Goal: Task Accomplishment & Management: Use online tool/utility

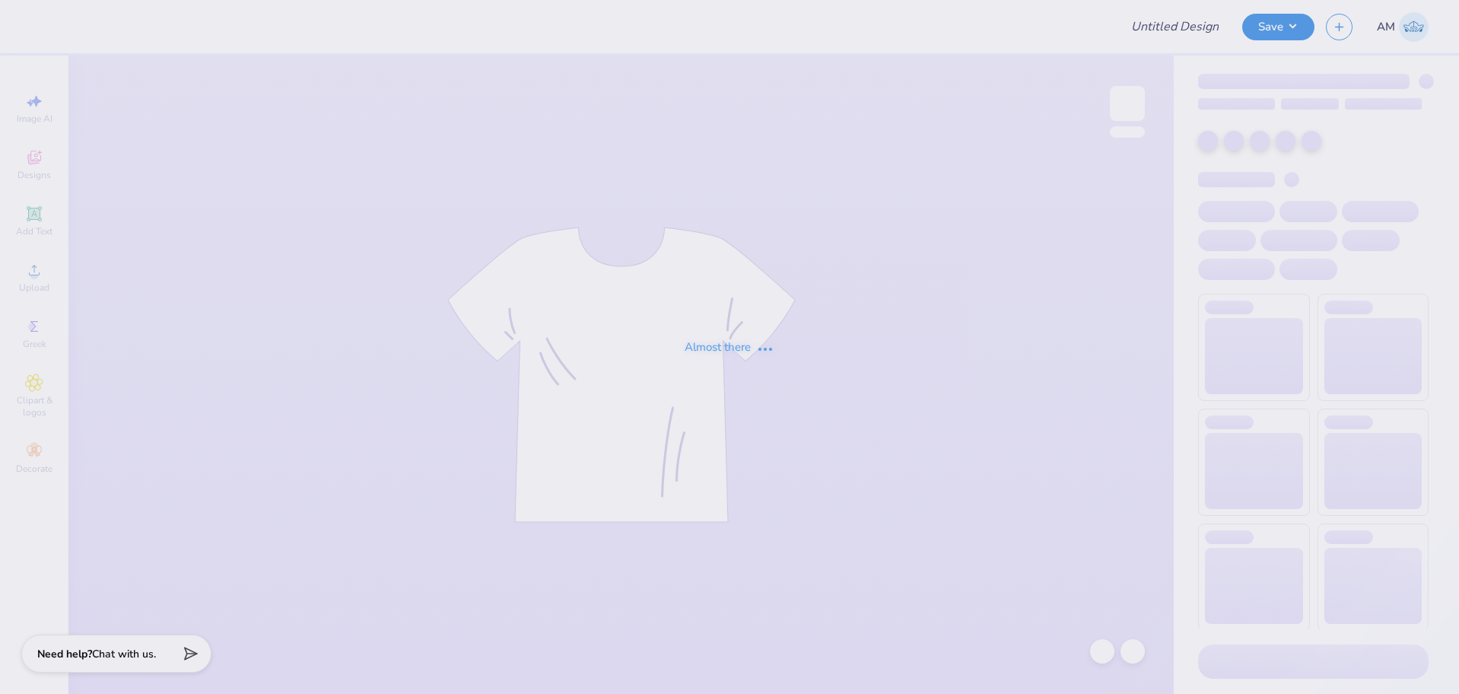
type input "Valentines"
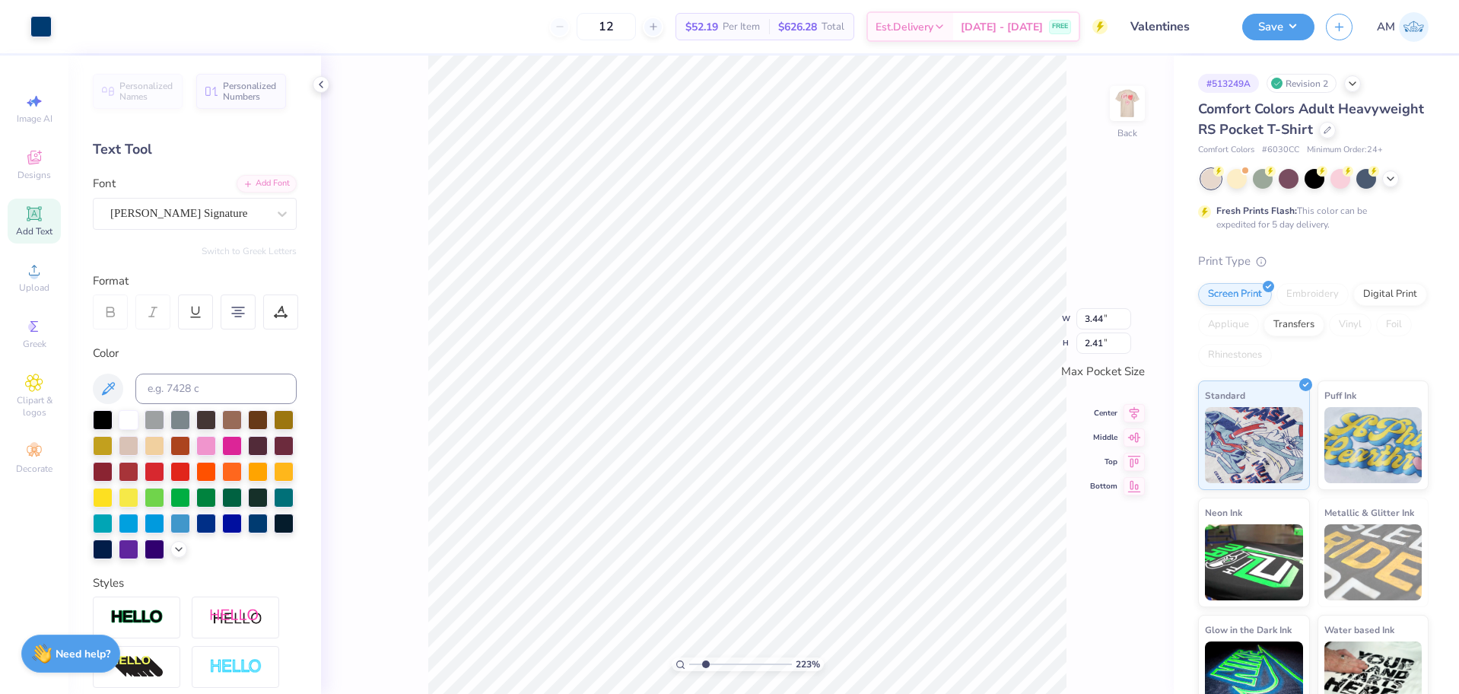
scroll to position [13, 2]
type input "2.22643191709162"
type textarea "MSOT"
click at [1106, 313] on input "3.44" at bounding box center [1104, 306] width 55 height 21
type input "2.22643191709162"
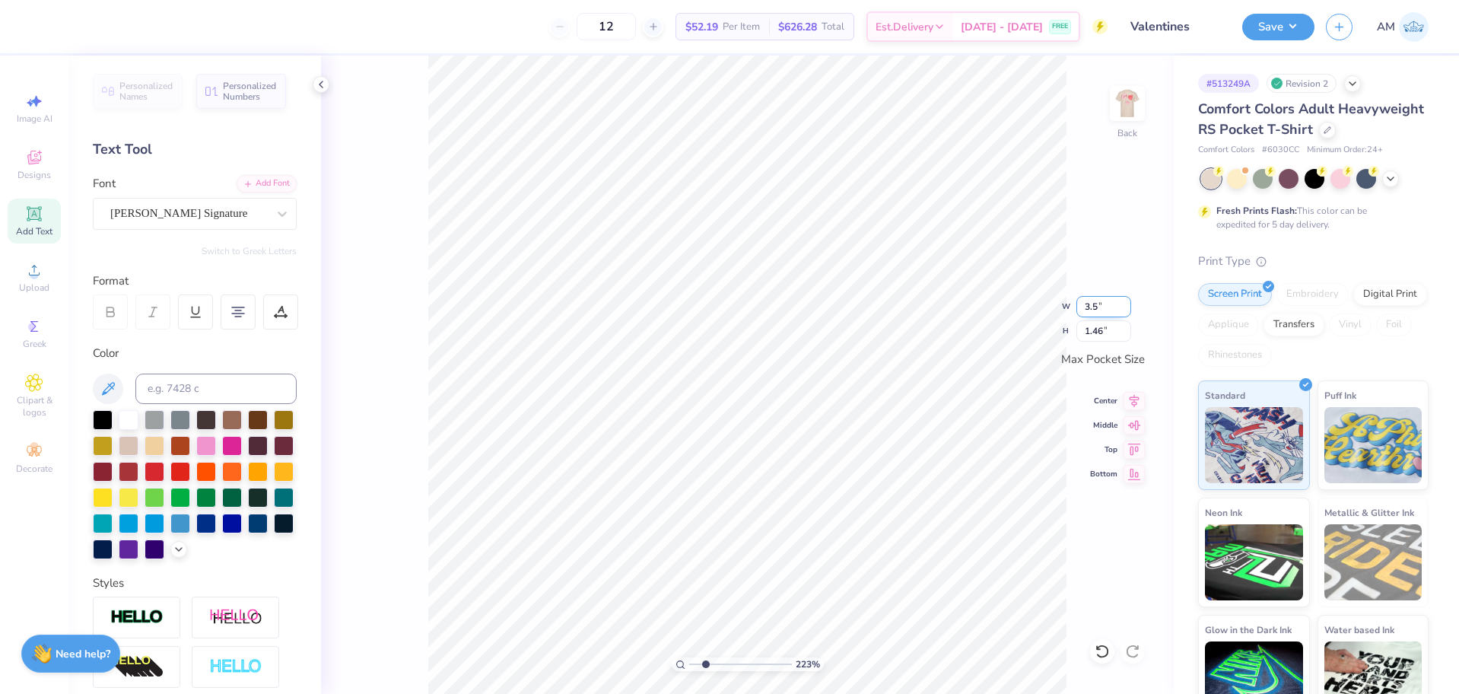
type input "3.5"
type input "2.22643191709162"
type input "3.50"
type input "1.49"
click at [1134, 396] on icon at bounding box center [1134, 399] width 21 height 18
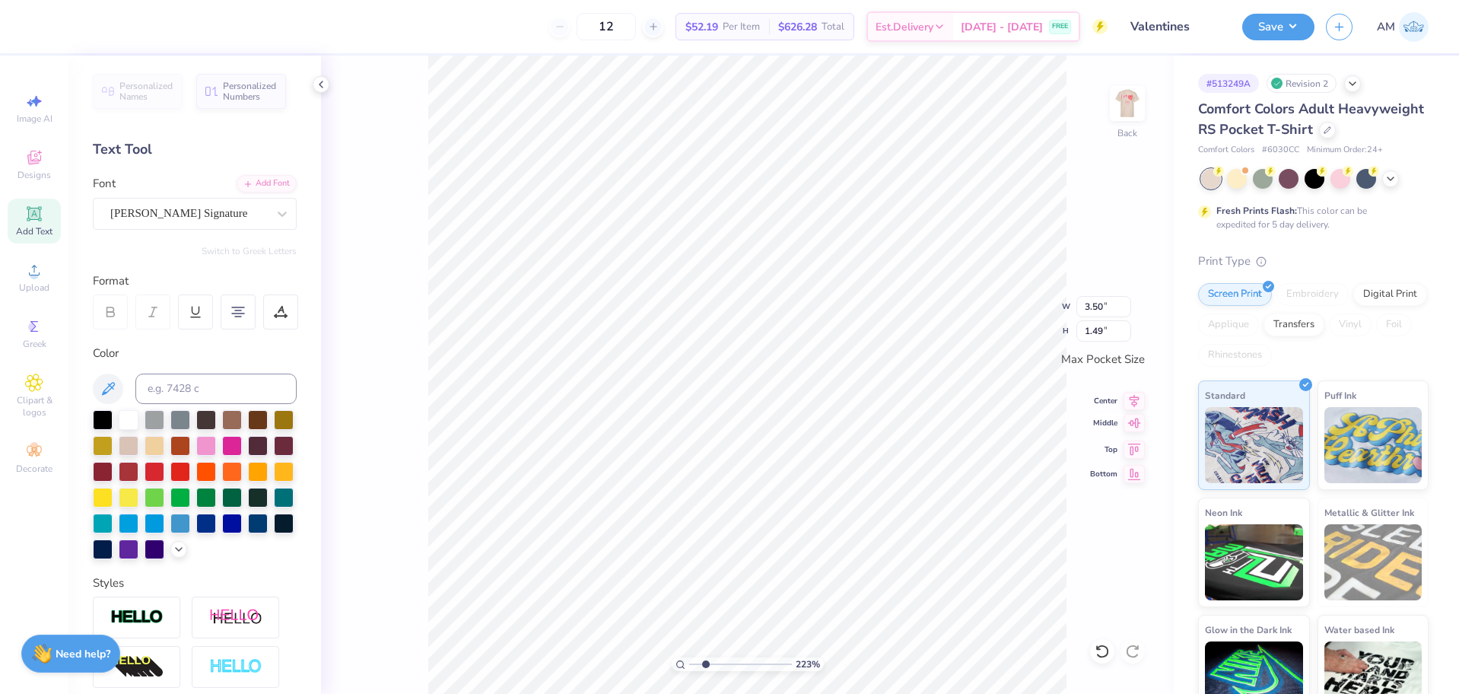
click at [1130, 428] on icon at bounding box center [1134, 423] width 21 height 18
type input "2.22643191709162"
click at [1096, 307] on input "3.50" at bounding box center [1104, 306] width 55 height 21
type input "4"
click at [1128, 390] on div "223 % Back W 3.50 3.50 " H 1.49 1.49 " Max Pocket Size Center Middle Top Bottom" at bounding box center [747, 375] width 853 height 638
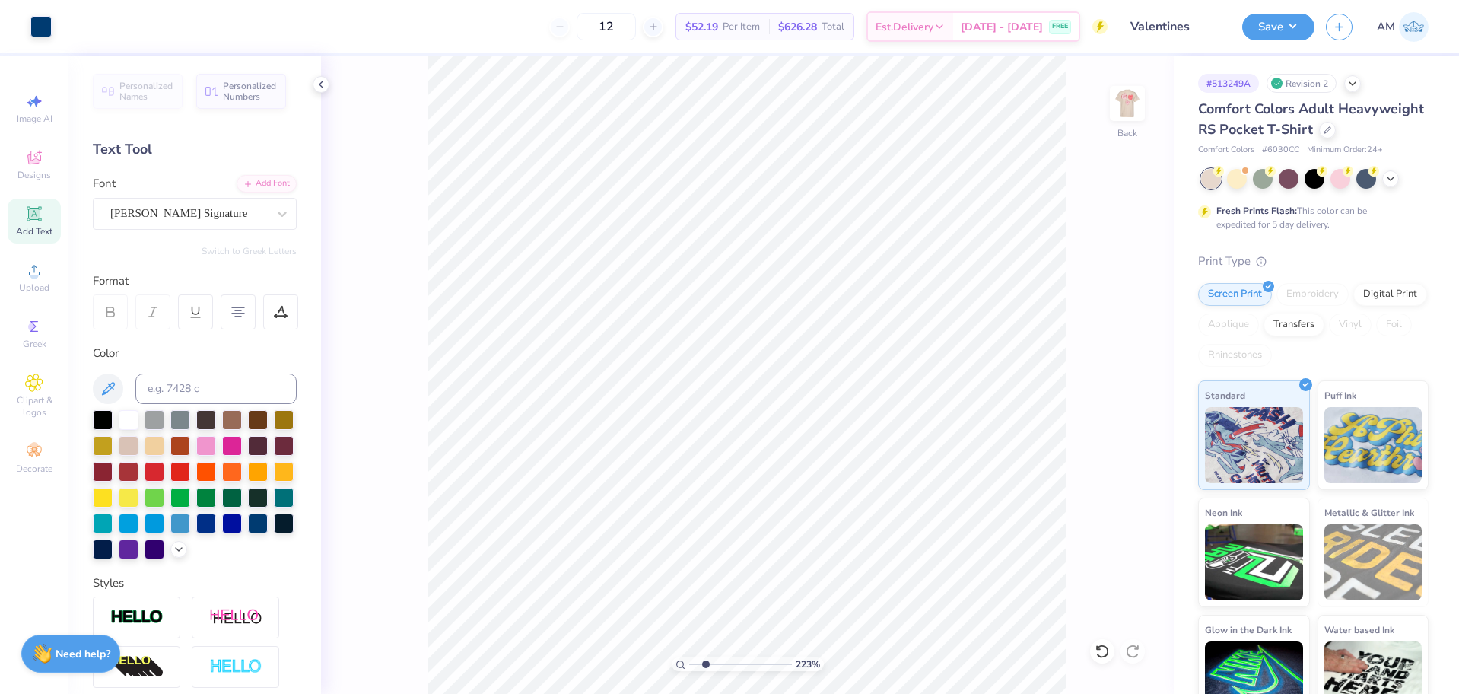
click at [1132, 403] on div "223 % Back" at bounding box center [747, 375] width 853 height 638
click at [1136, 398] on icon at bounding box center [1135, 399] width 10 height 13
click at [1138, 424] on icon at bounding box center [1134, 423] width 13 height 10
click at [1138, 113] on img at bounding box center [1127, 103] width 61 height 61
click at [317, 81] on icon at bounding box center [321, 84] width 12 height 12
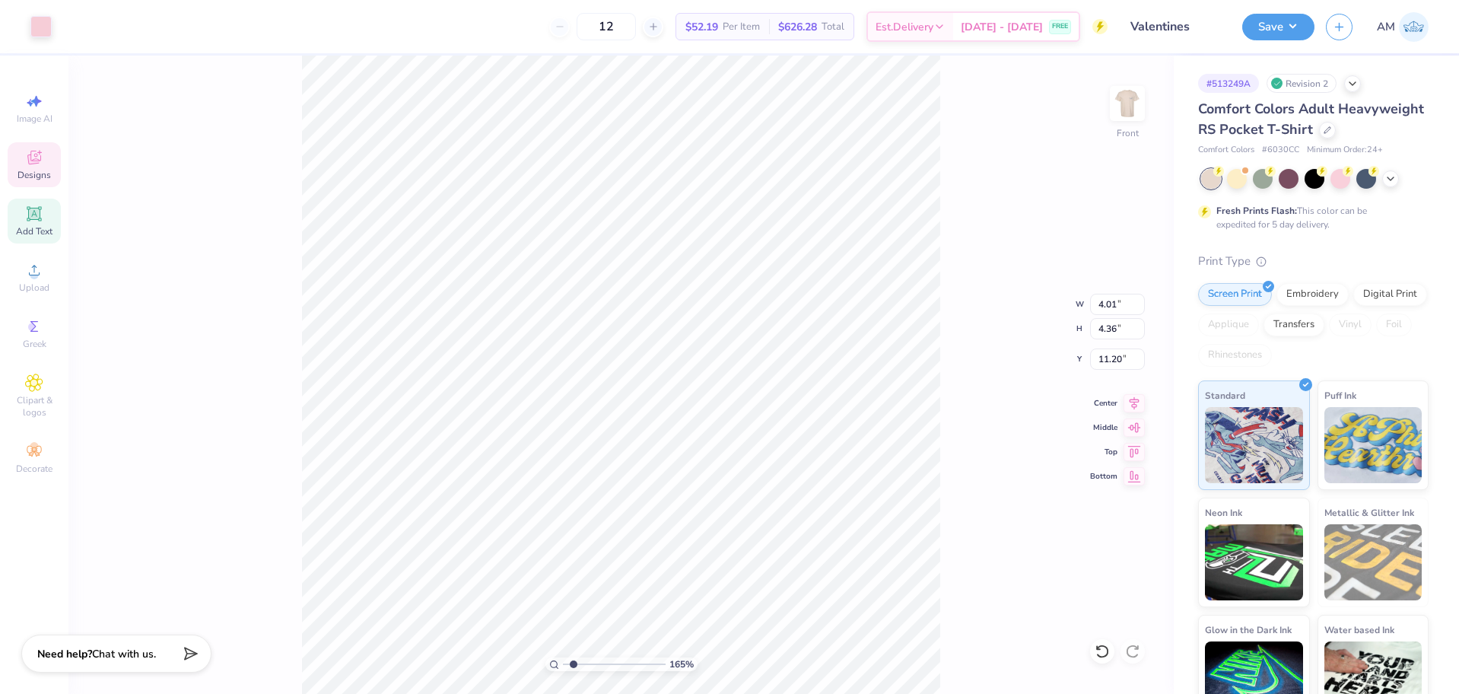
type input "1.64913377760655"
type input "13.57"
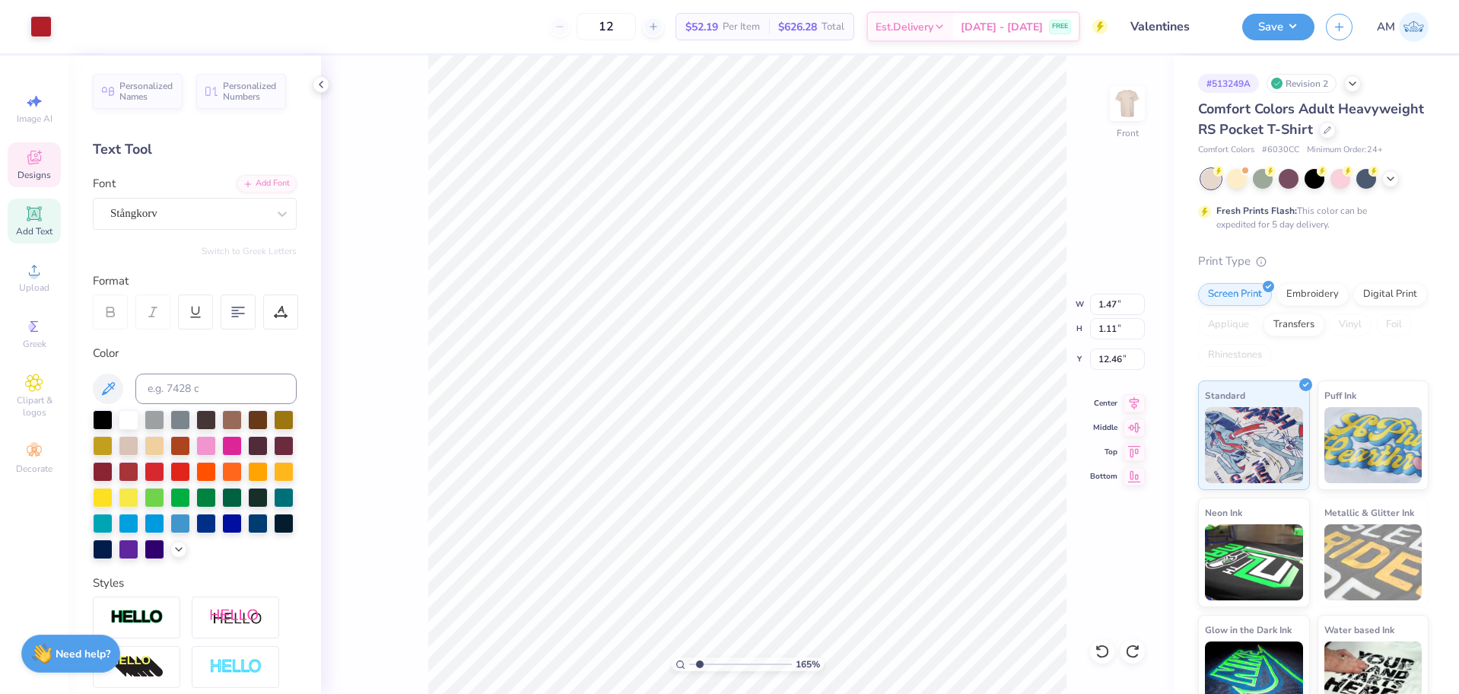
type input "1.64913377760655"
type input "4.01"
type input "4.36"
type input "11.20"
type input "1.64913377760655"
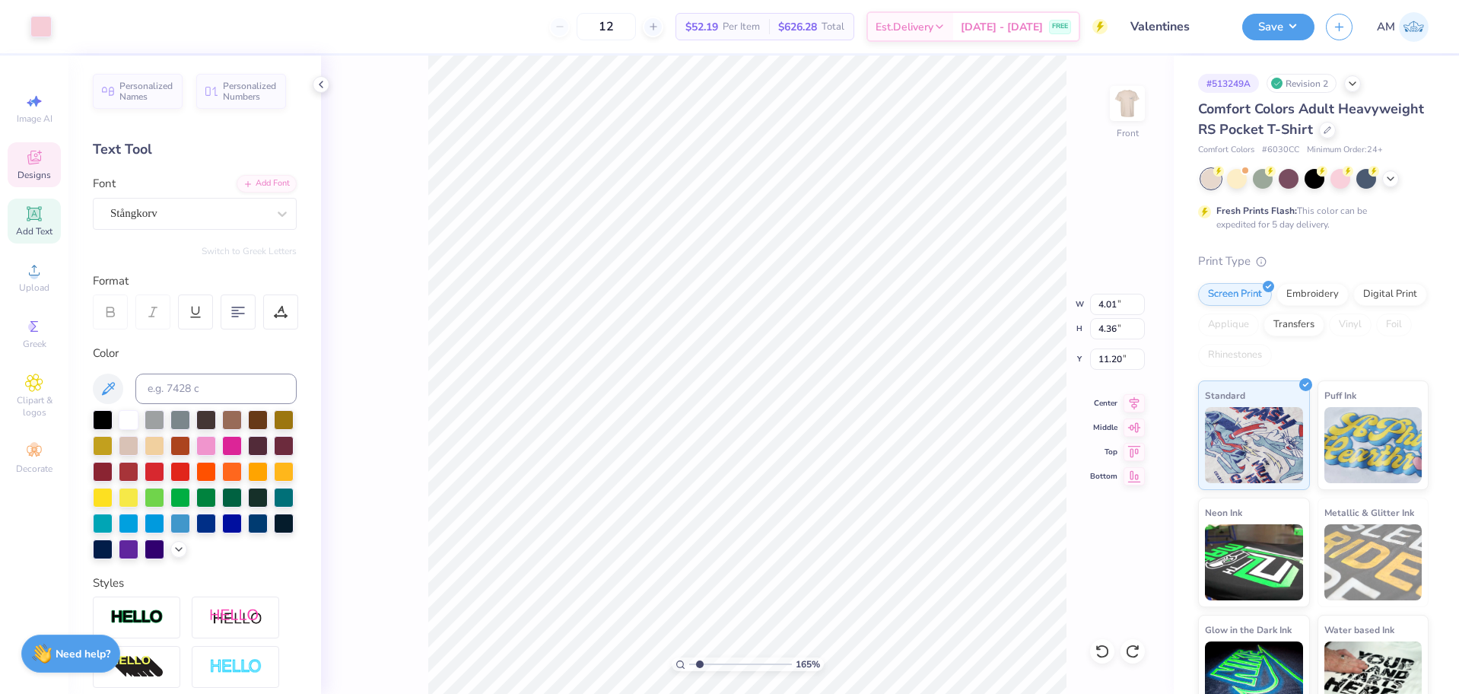
type input "11.87"
click at [1103, 652] on icon at bounding box center [1102, 651] width 15 height 15
click at [1103, 652] on div "165 % Front W 4.01 4.01 " H 4.36 4.36 " Y 11.87 11.87 " Center Middle Top Bottom" at bounding box center [747, 375] width 853 height 638
click at [1103, 652] on div "165 % Front W 4.01 H 4.36 Y 11.87 Center Middle Top Bottom" at bounding box center [747, 375] width 853 height 638
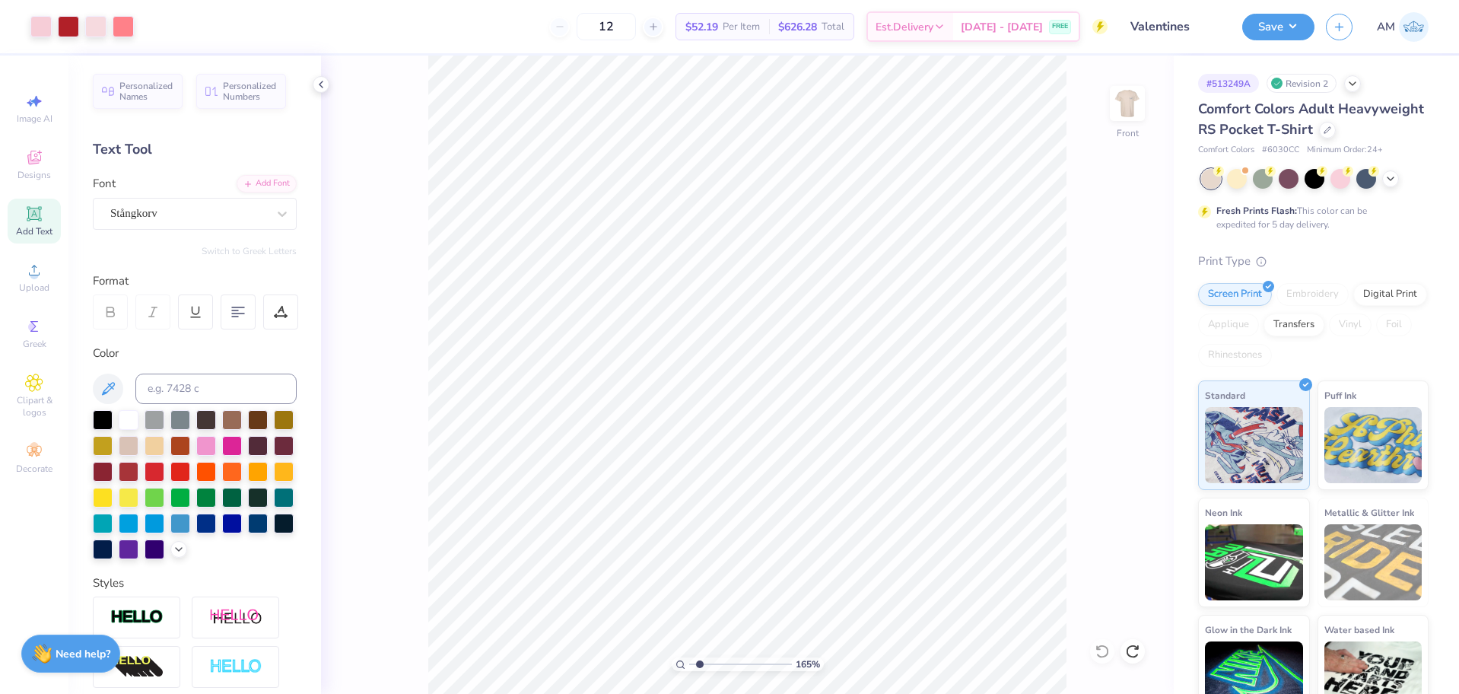
click at [1103, 652] on div "165 % Front" at bounding box center [747, 375] width 853 height 638
click at [1105, 646] on icon at bounding box center [1102, 651] width 13 height 14
click at [1105, 646] on div "165 % Front" at bounding box center [747, 375] width 853 height 638
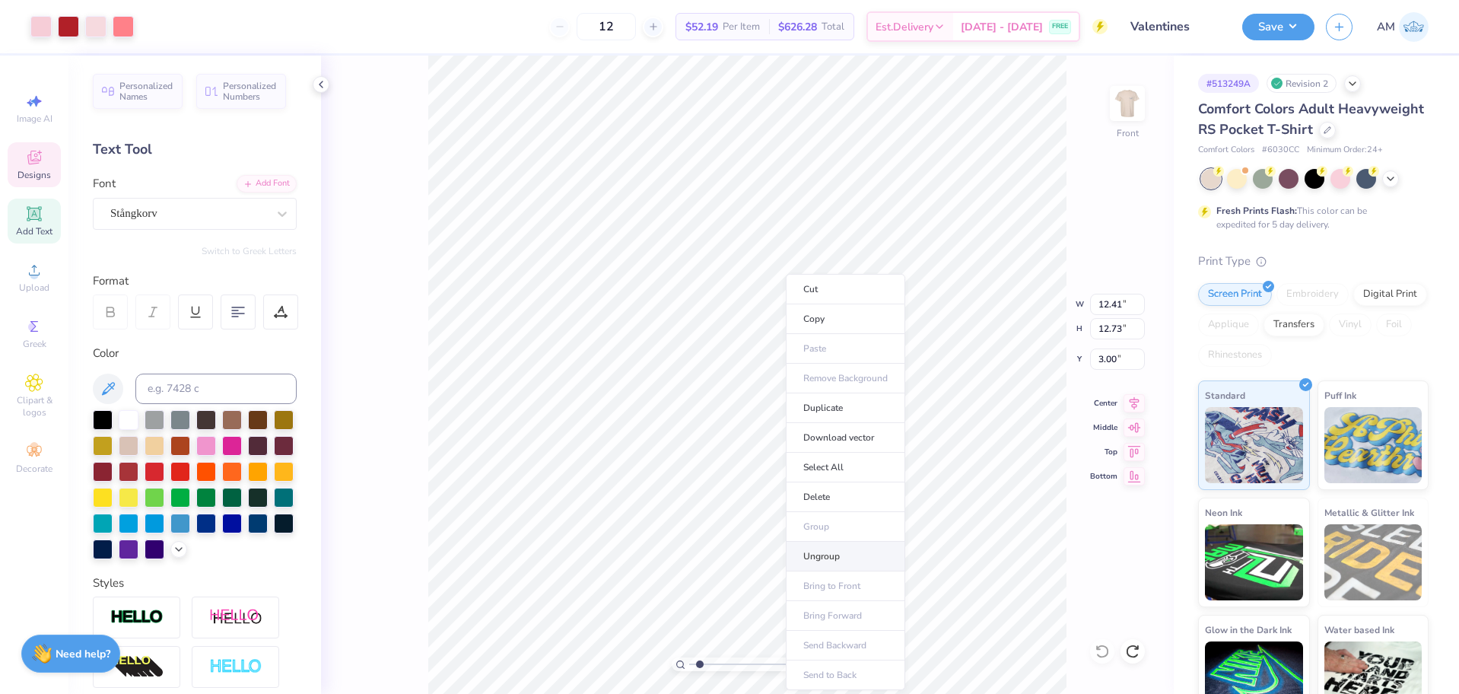
click at [824, 551] on li "Ungroup" at bounding box center [845, 557] width 119 height 30
type input "1.64913377760655"
type textarea "W"
type input "1.64913377760655"
type textarea "WW"
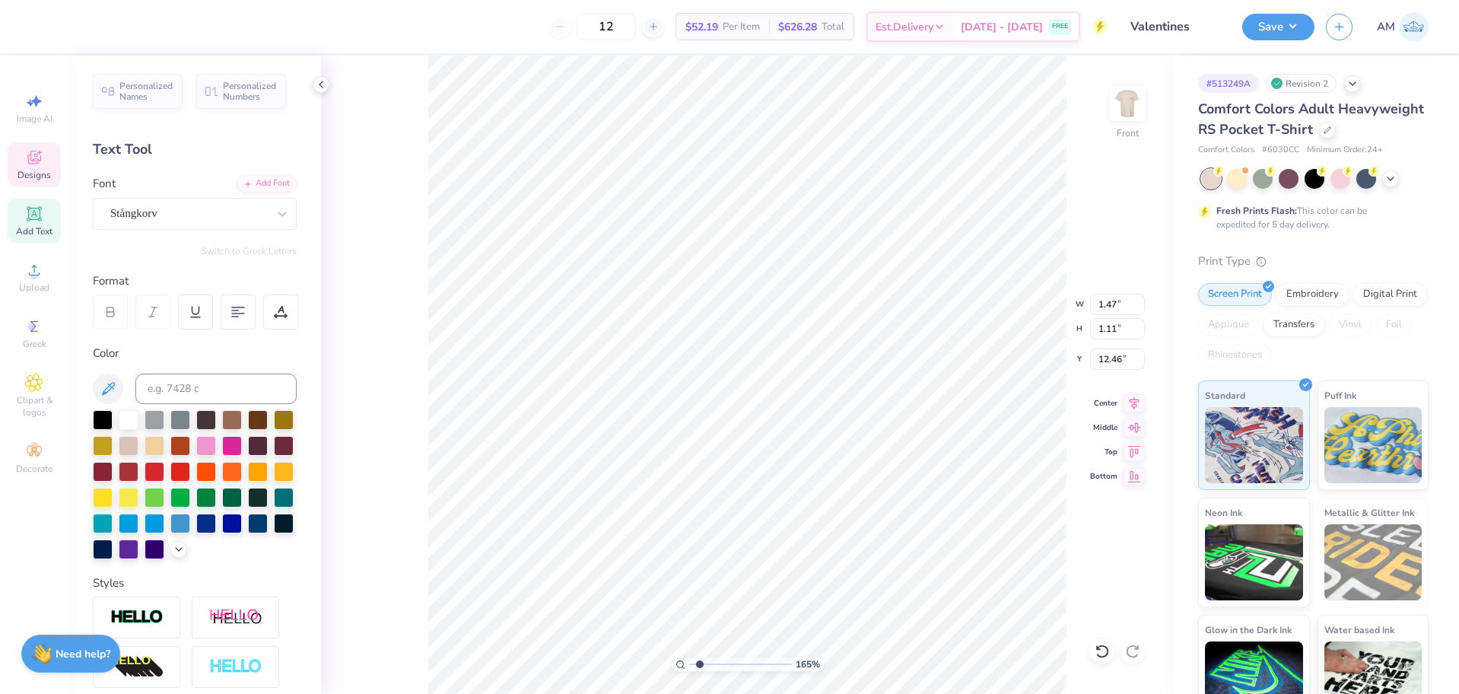
scroll to position [13, 2]
type input "1.64913377760655"
type textarea "W"
type input "1.64913377760655"
type textarea "WI"
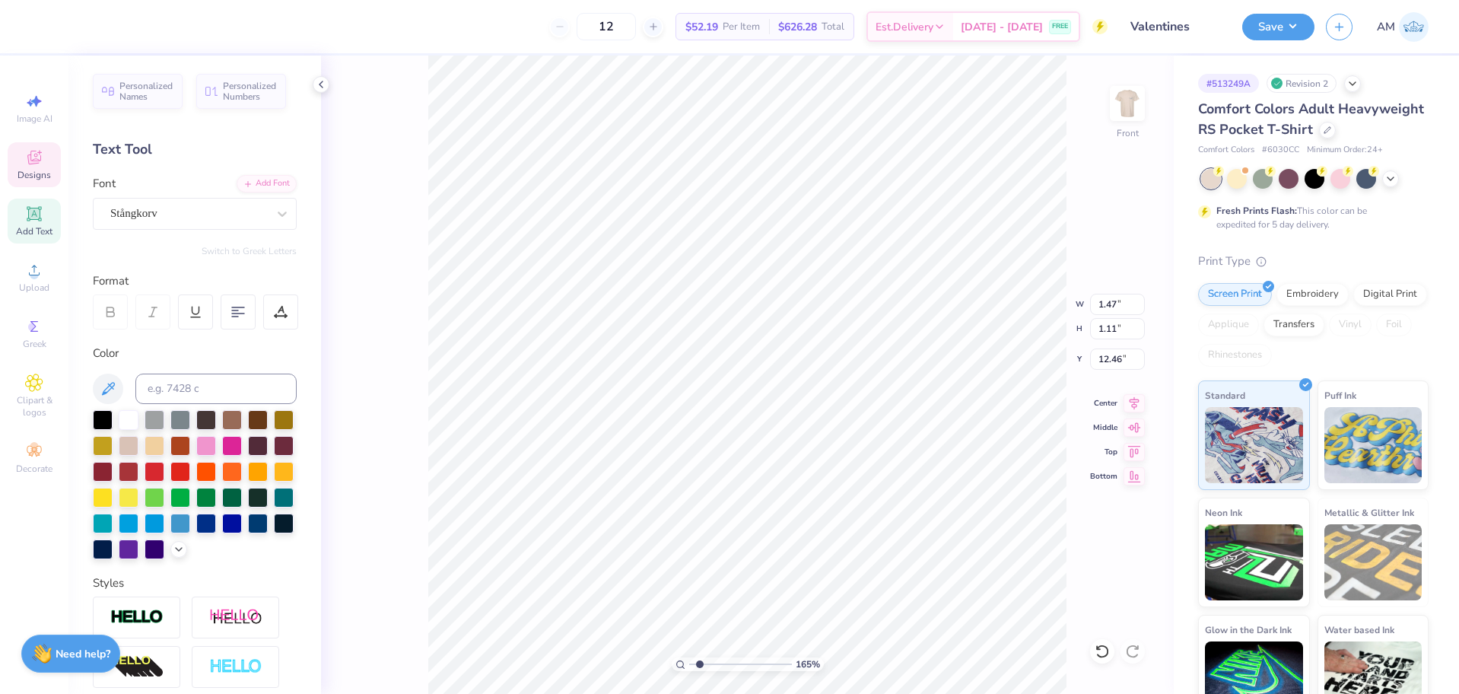
type input "1.64913377760655"
type textarea "WIN"
type input "1.64913377760655"
type textarea "WINC"
type input "1.64913377760655"
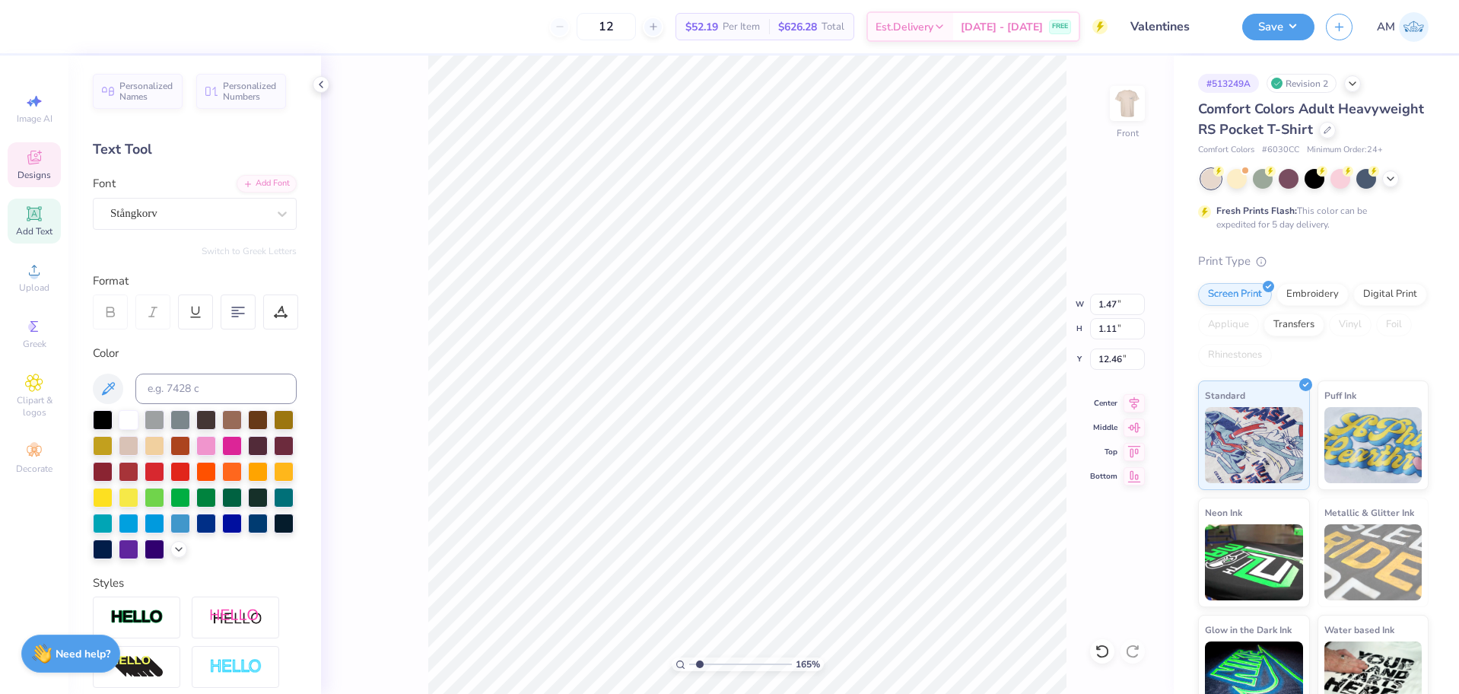
type textarea "WINCH"
type input "1.64913377760655"
type textarea "WINCHE"
type input "1.64913377760655"
type textarea "WINCHES"
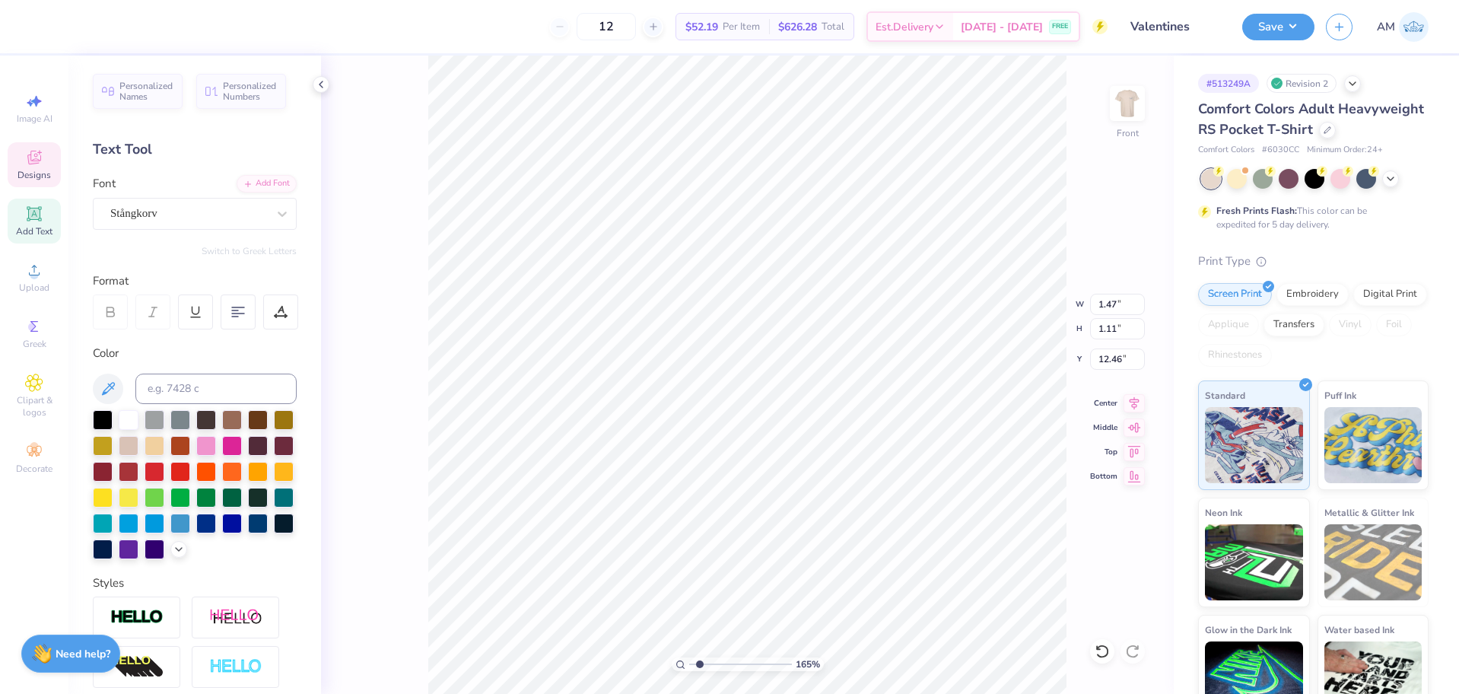
type input "1.64913377760655"
type textarea "WINCHESTE"
type input "1.64913377760655"
type textarea "WINCHESTER"
type input "1.64913377760655"
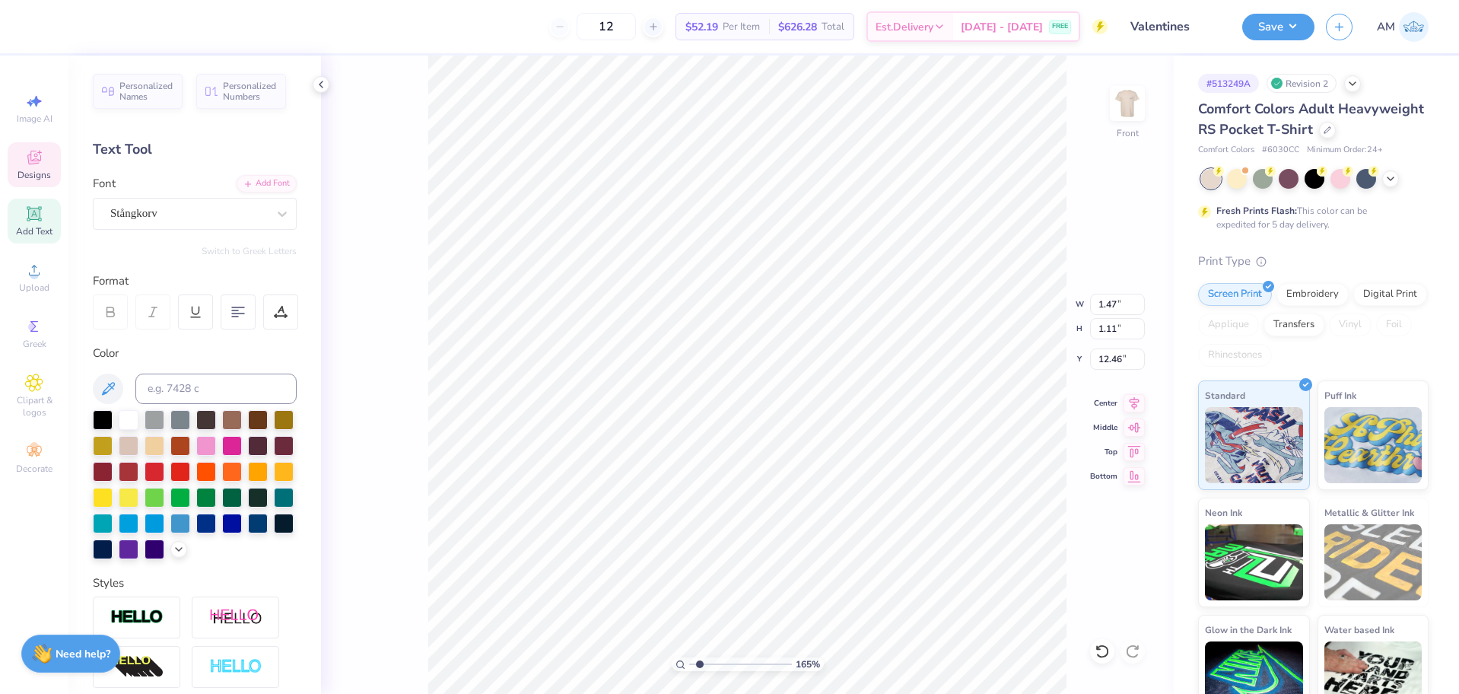
scroll to position [13, 5]
type textarea "WINCHESTER,"
type input "1.64913377760655"
type textarea "WINCHESTER,"
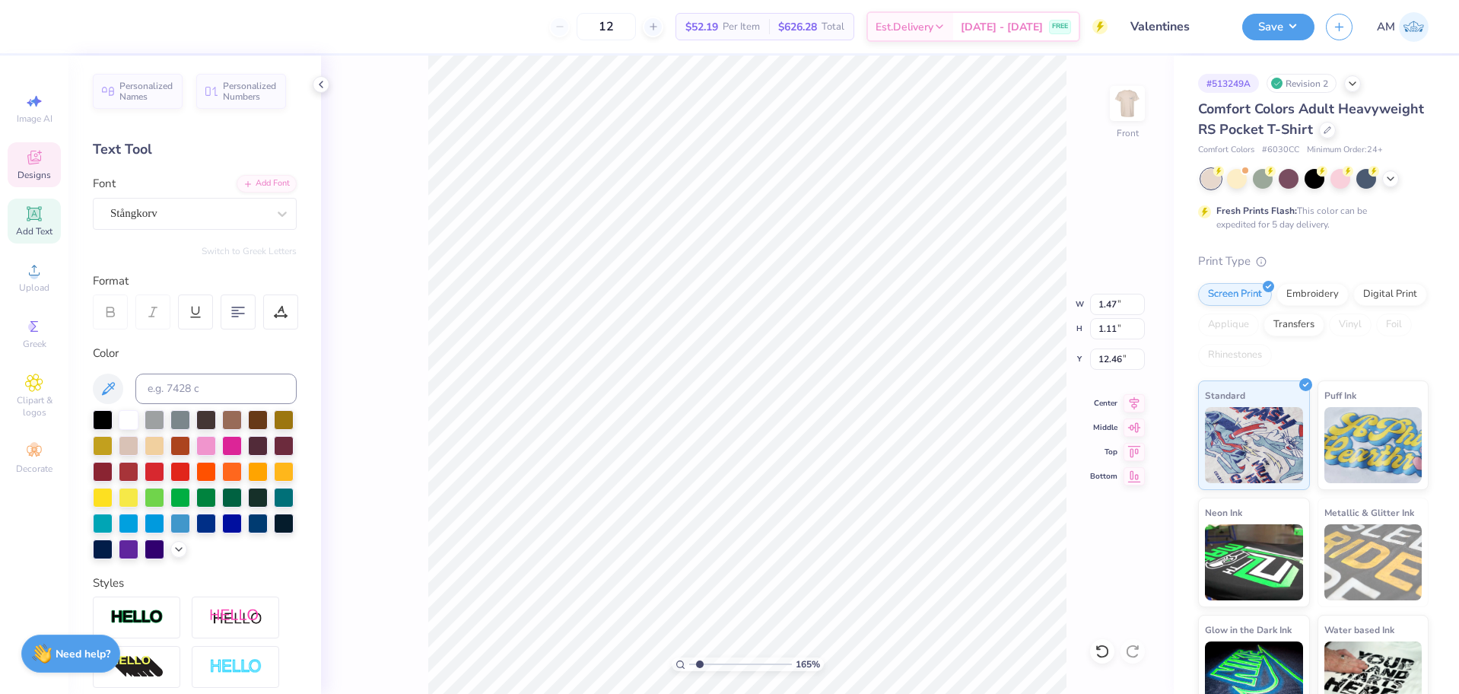
type input "1.64913377760655"
type textarea "WINCHESTER, V"
type input "1.64913377760655"
type textarea "WINCHESTER, VA"
click at [1107, 310] on input "1.47" at bounding box center [1117, 304] width 55 height 21
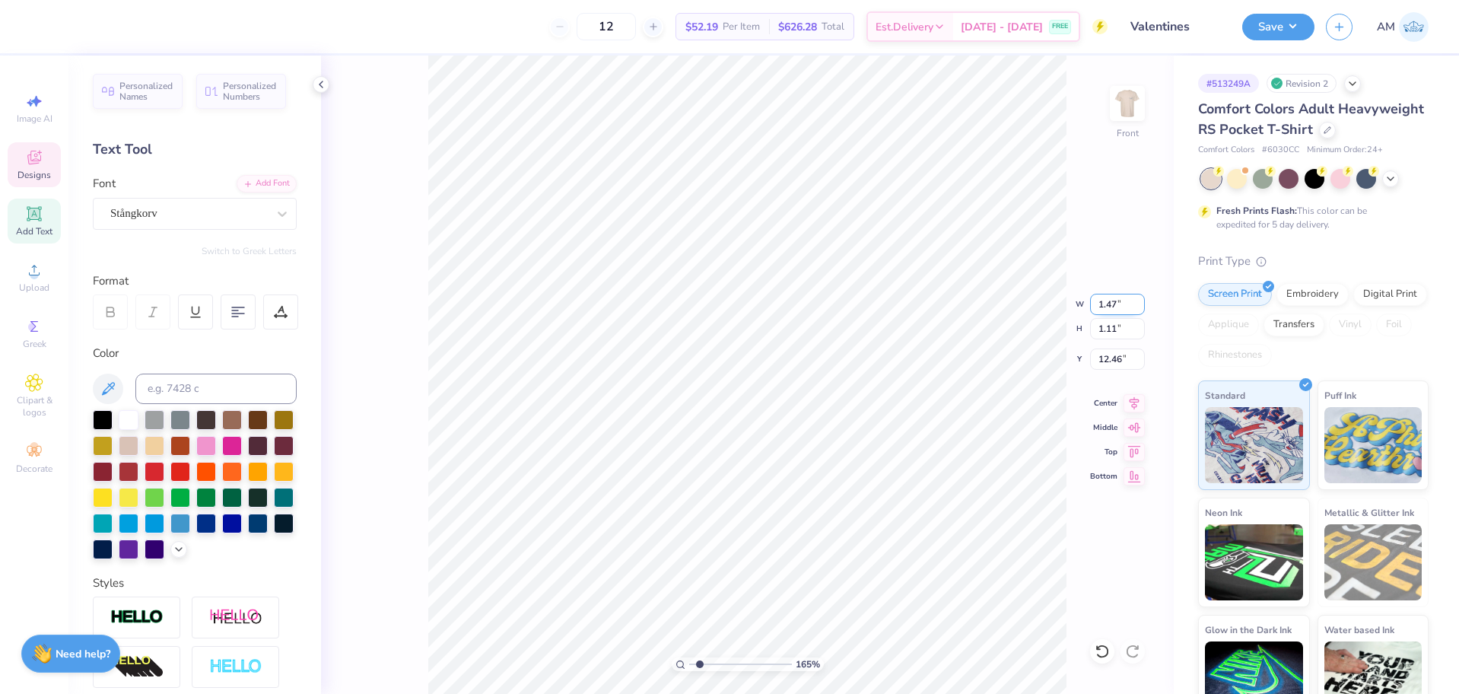
type input "1.64913377760655"
type input "6.77"
type input "3.05"
type input "10.84"
type input "2"
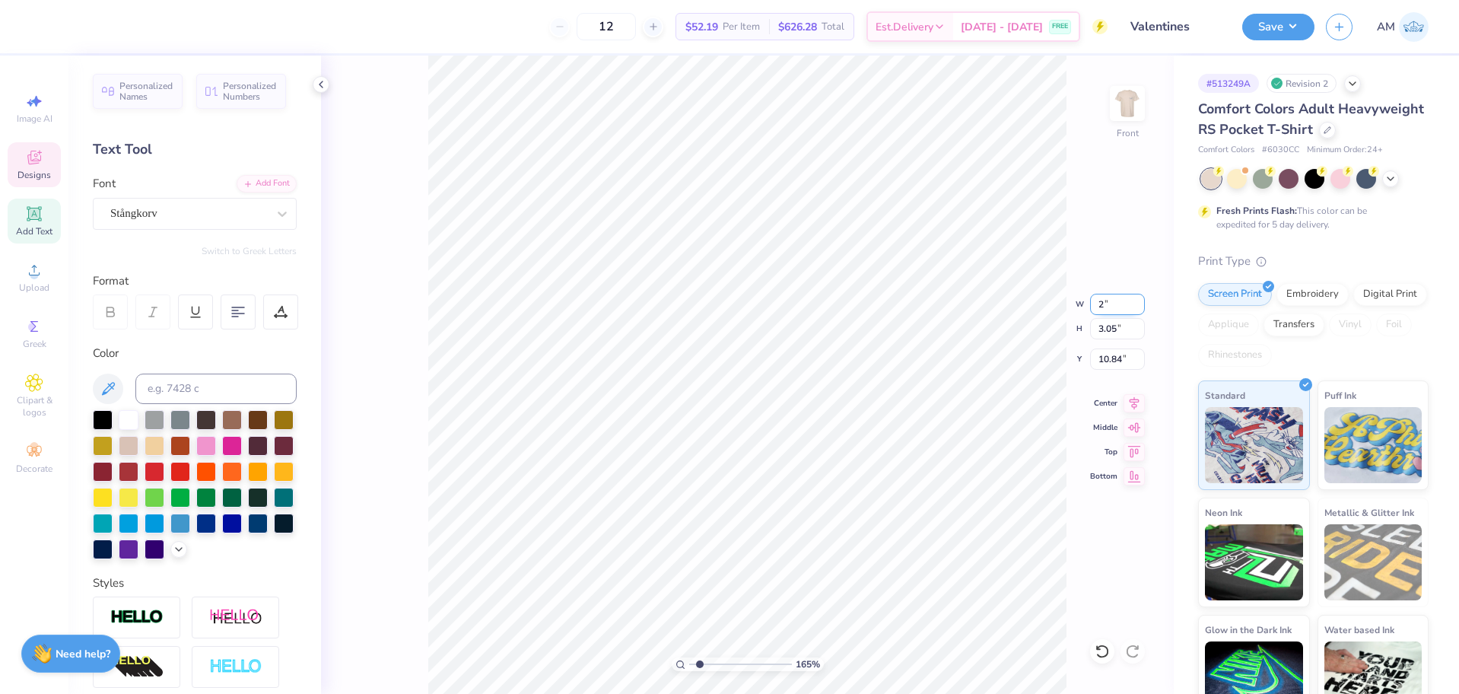
type input "1.64913377760655"
type input "2.00"
type input "0.90"
type input "11.91"
click at [1107, 310] on input "2.00" at bounding box center [1117, 304] width 55 height 21
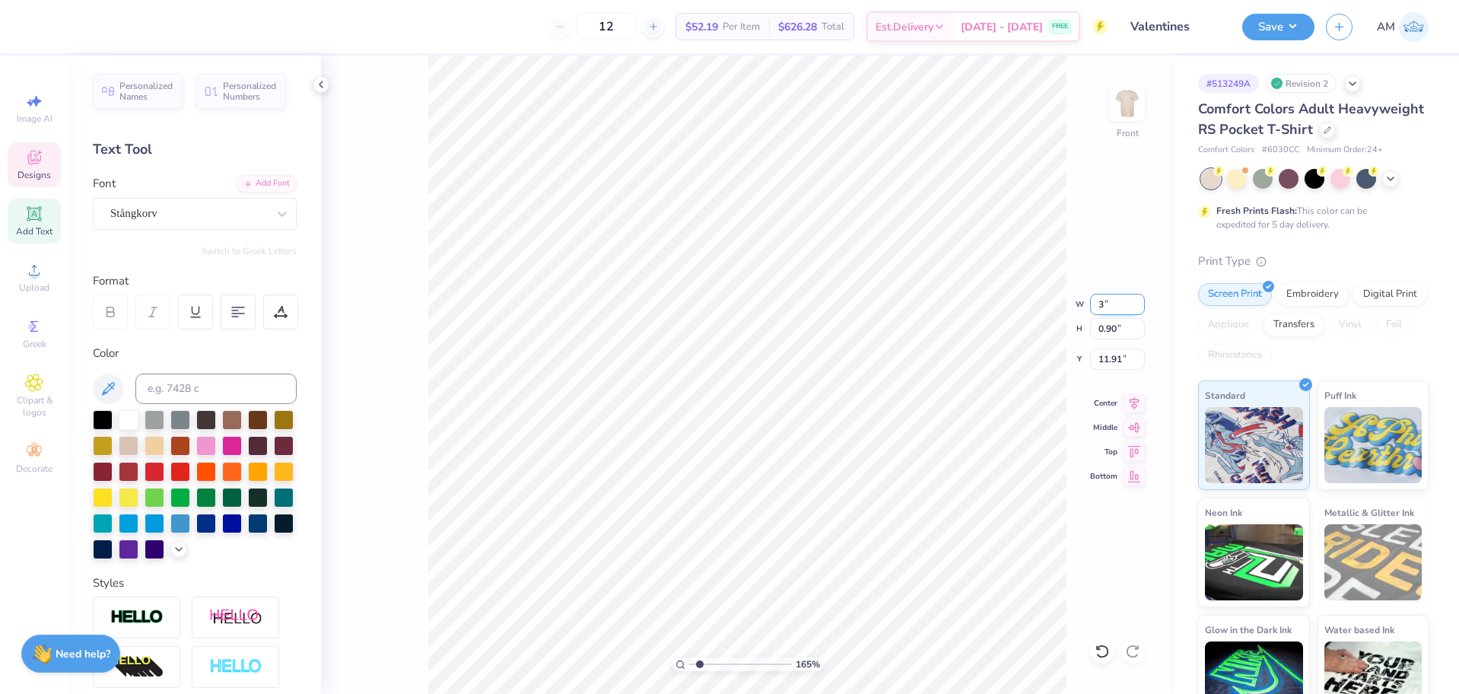
type input "3"
type input "1.64913377760655"
type input "3.00"
type input "1.35"
type input "11.69"
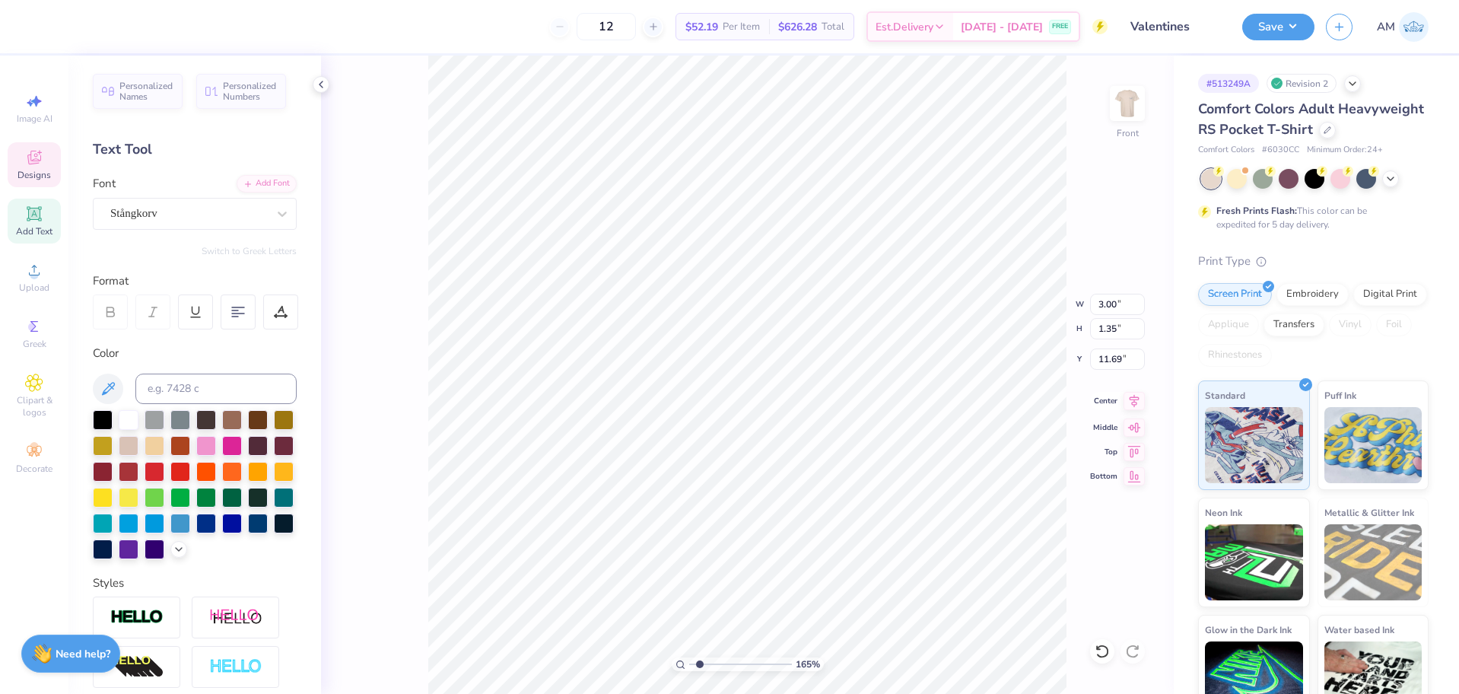
click at [1133, 406] on icon at bounding box center [1134, 401] width 21 height 18
click at [1106, 653] on icon at bounding box center [1102, 651] width 15 height 15
click at [237, 316] on icon at bounding box center [238, 312] width 14 height 14
type input "1.64913377760655"
type input "2.82"
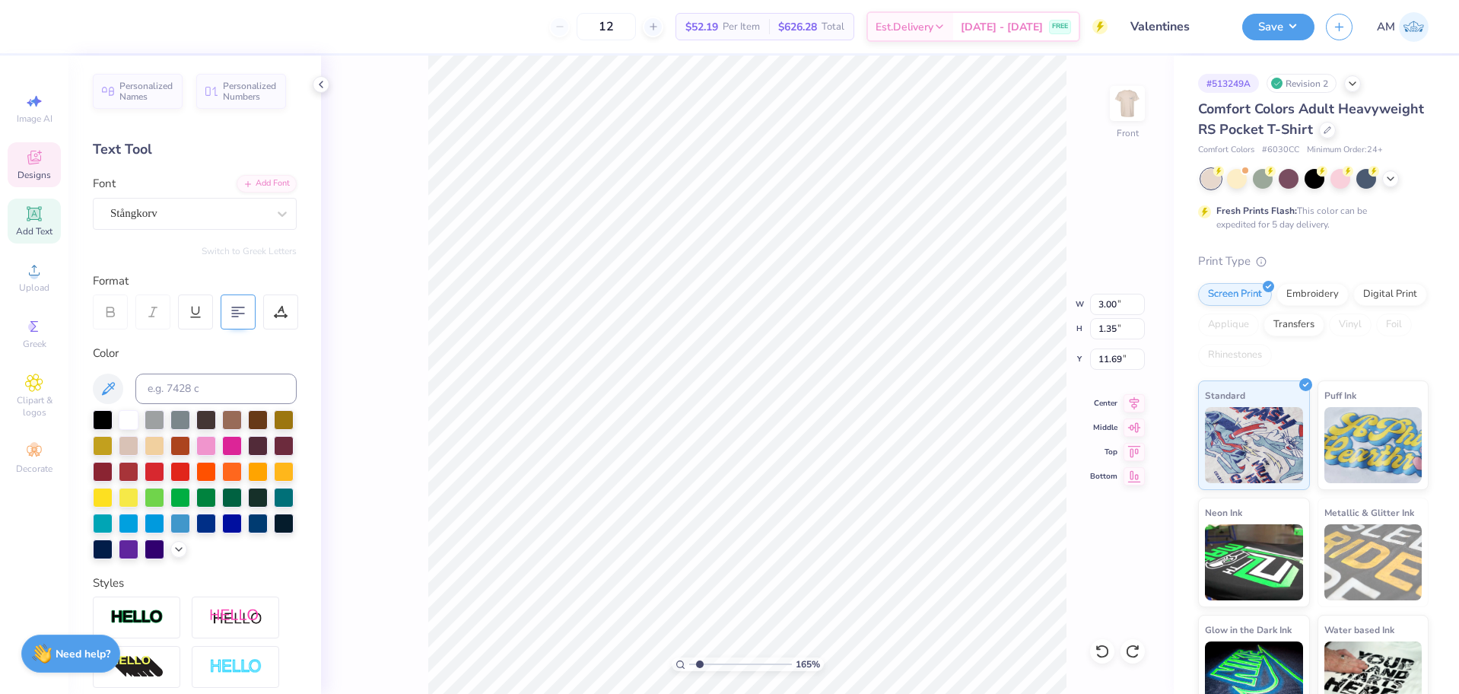
type input "1.56"
type input "1.64913377760655"
type input "12.02"
click at [1102, 304] on input "2.82" at bounding box center [1117, 304] width 55 height 21
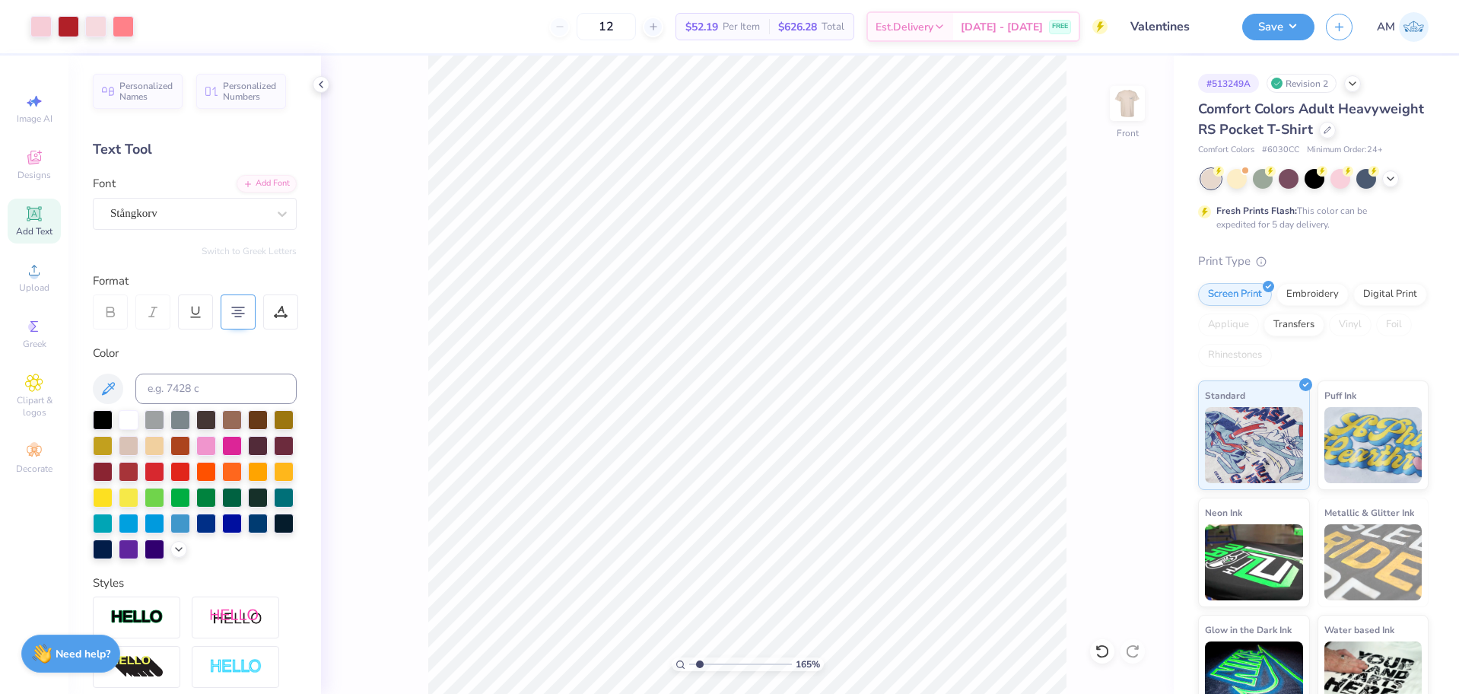
type input "1.64913377760655"
click at [1107, 310] on input "2.82" at bounding box center [1117, 304] width 55 height 21
type input "3"
type input "1.64913377760655"
type input "3.00"
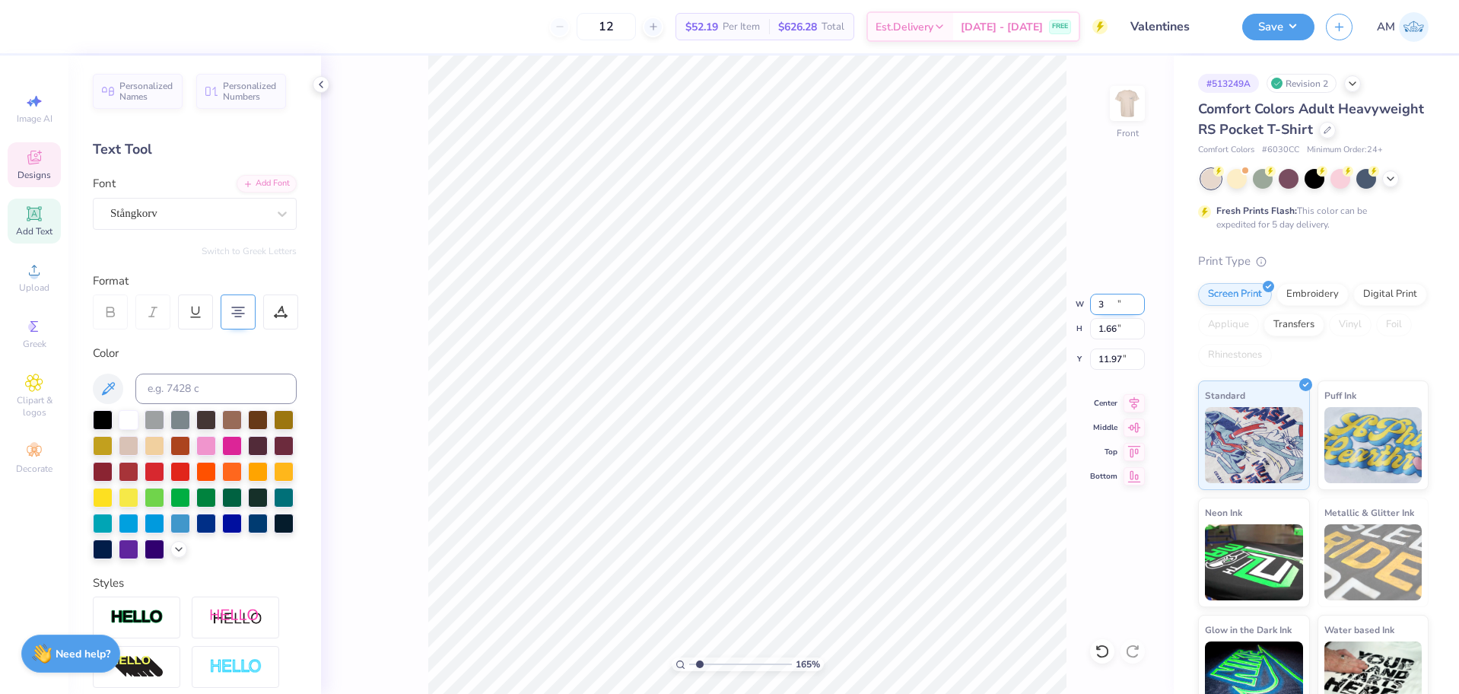
type input "1.66"
type input "11.97"
type input "3.00581987268405"
type input "11.92"
click at [1109, 301] on input "3.00" at bounding box center [1117, 304] width 55 height 21
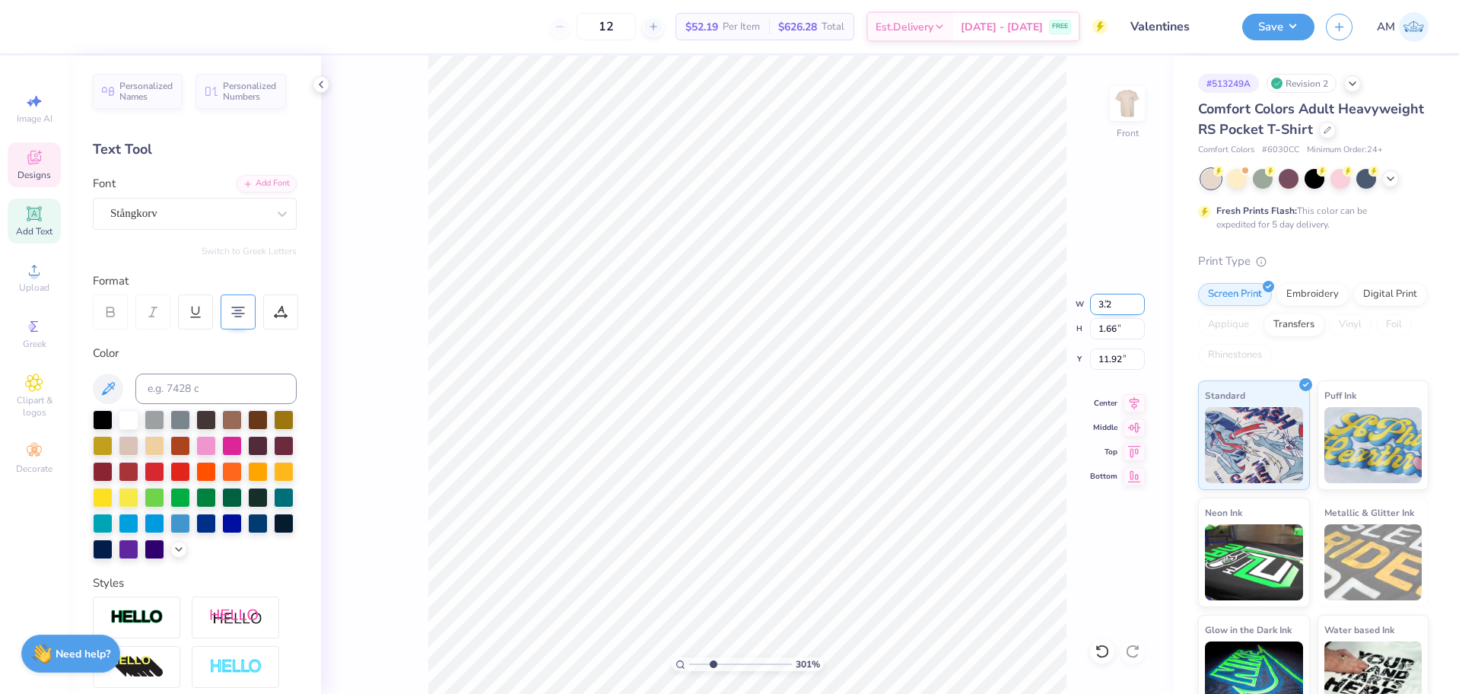
type input "3.2"
type input "3.00581987268405"
type input "3.20"
type input "1.77"
type input "11.86"
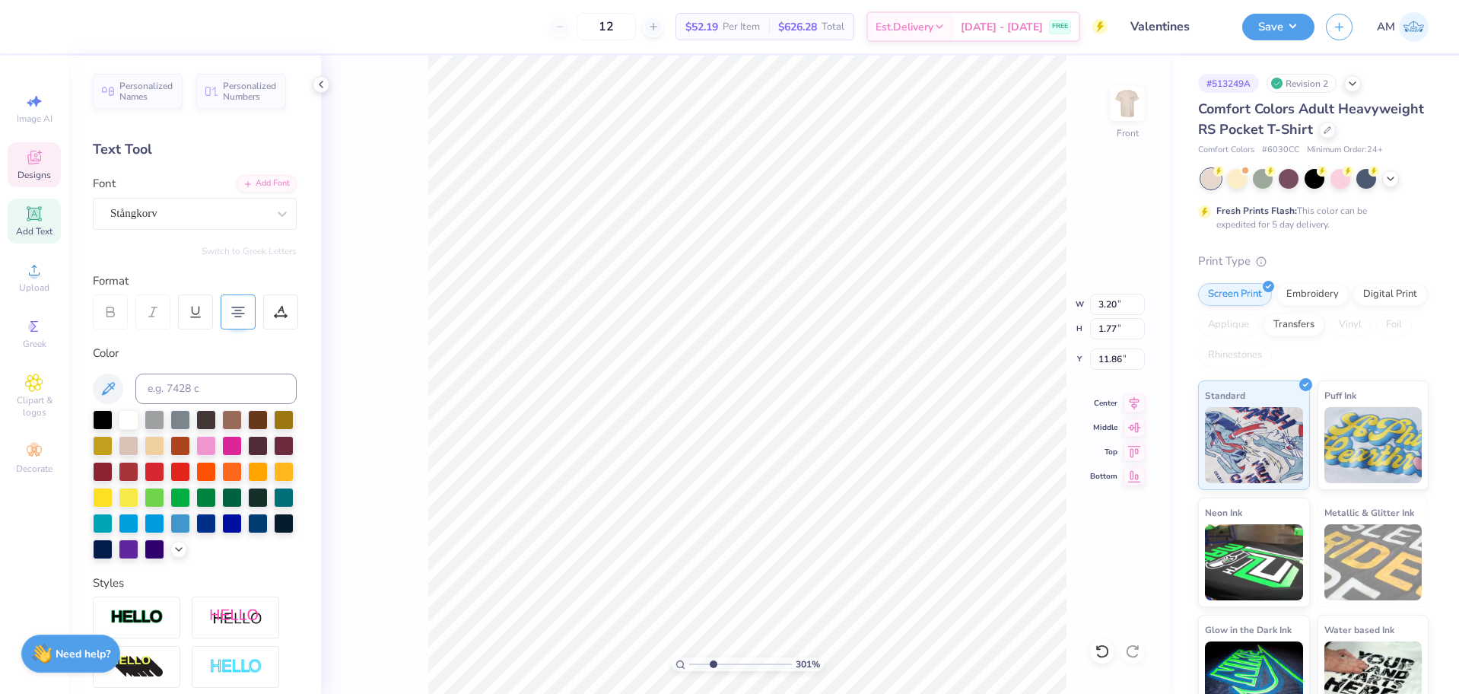
type input "3.00581987268405"
type input "11.85"
type input "2.46071092039642"
type input "11.91"
type input "2.46071092039642"
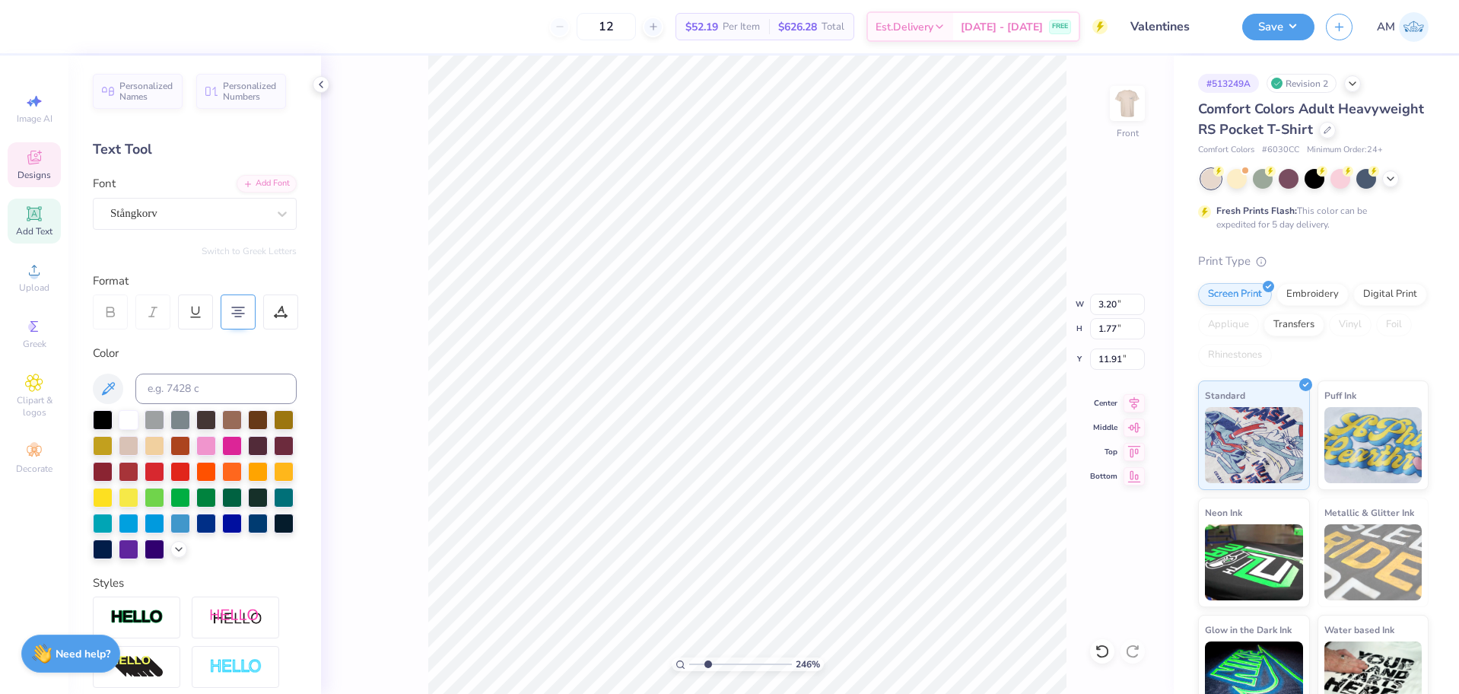
type input "11.88"
click at [320, 83] on icon at bounding box center [321, 84] width 12 height 12
type input "4.95699908144428"
type input "11.90"
type input "4.95699908144428"
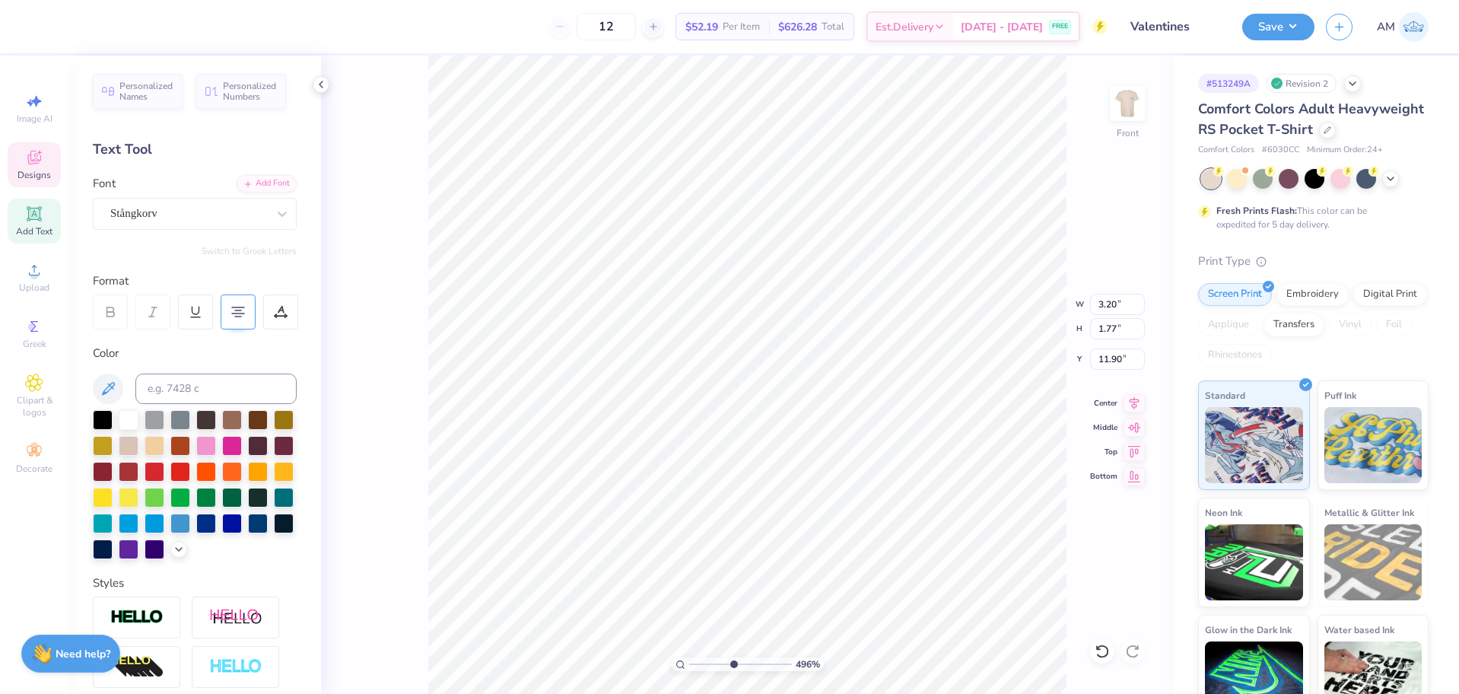
type input "11.89"
type input "1"
click at [1122, 100] on img at bounding box center [1127, 103] width 61 height 61
click at [1133, 403] on icon at bounding box center [1134, 399] width 21 height 18
click at [1133, 429] on icon at bounding box center [1134, 423] width 21 height 18
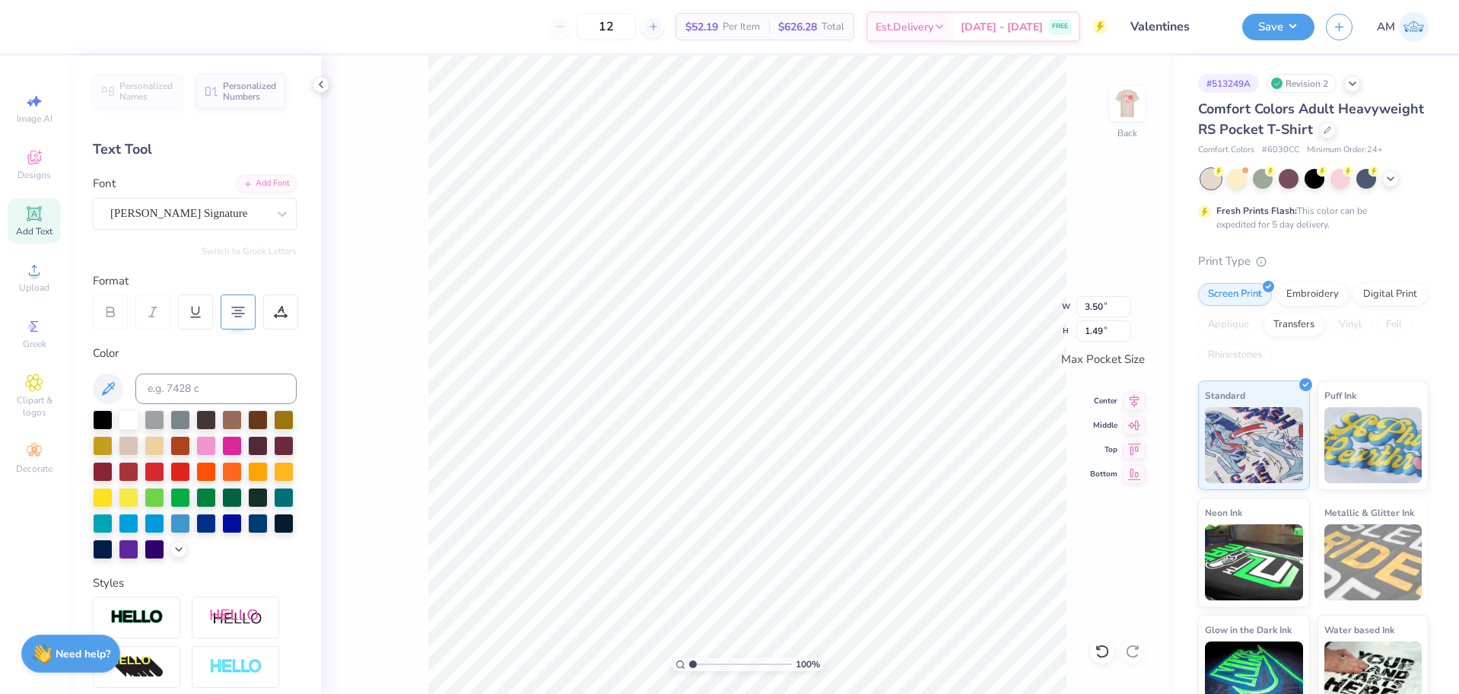
drag, startPoint x: 1130, startPoint y: 403, endPoint x: 1134, endPoint y: 412, distance: 9.2
click at [1131, 403] on icon at bounding box center [1134, 401] width 21 height 18
click at [1137, 427] on icon at bounding box center [1134, 423] width 21 height 18
click at [1092, 307] on input "3.50" at bounding box center [1104, 306] width 55 height 21
type input "3.5"
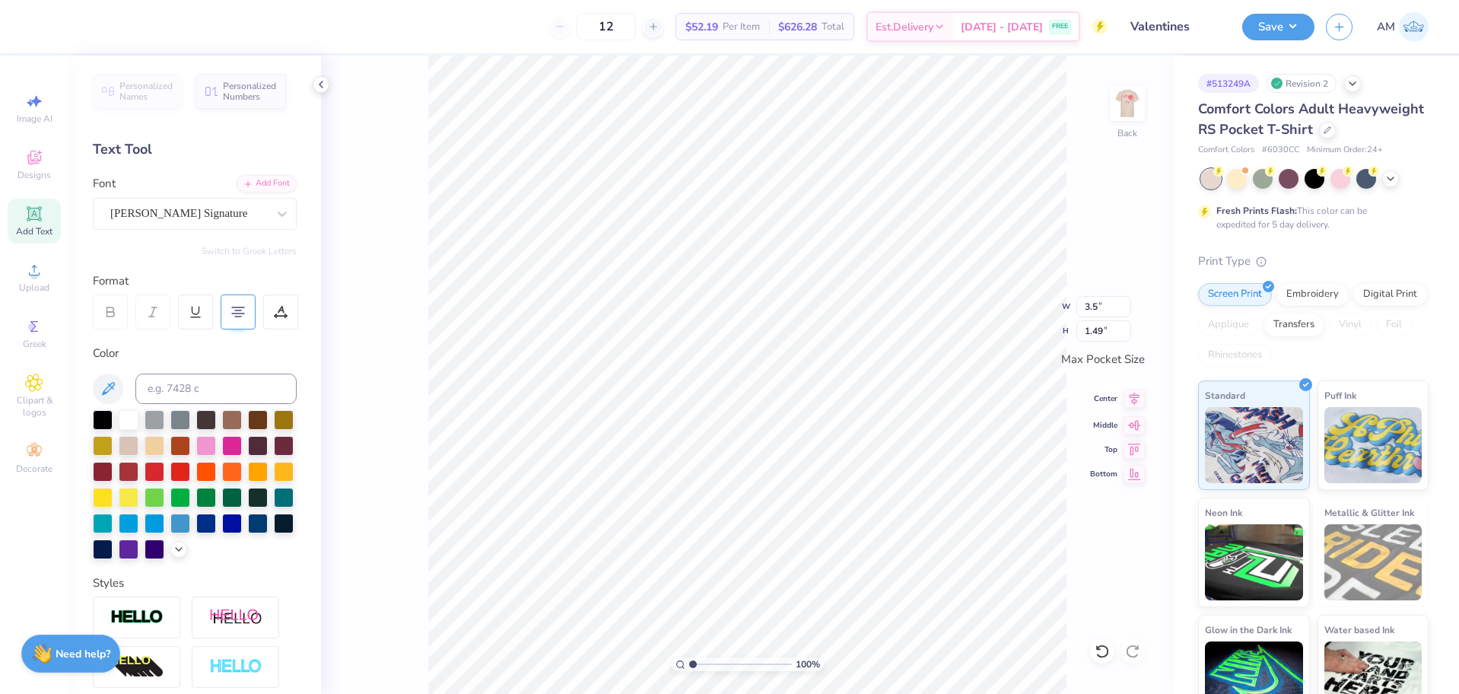
click at [1131, 399] on icon at bounding box center [1134, 399] width 21 height 18
click at [1131, 415] on div "100 % Back W 3.5 3.5 " H 1.49 1.49 " Max Pocket Size Center Middle Top Bottom" at bounding box center [747, 375] width 853 height 638
click at [317, 88] on icon at bounding box center [321, 84] width 12 height 12
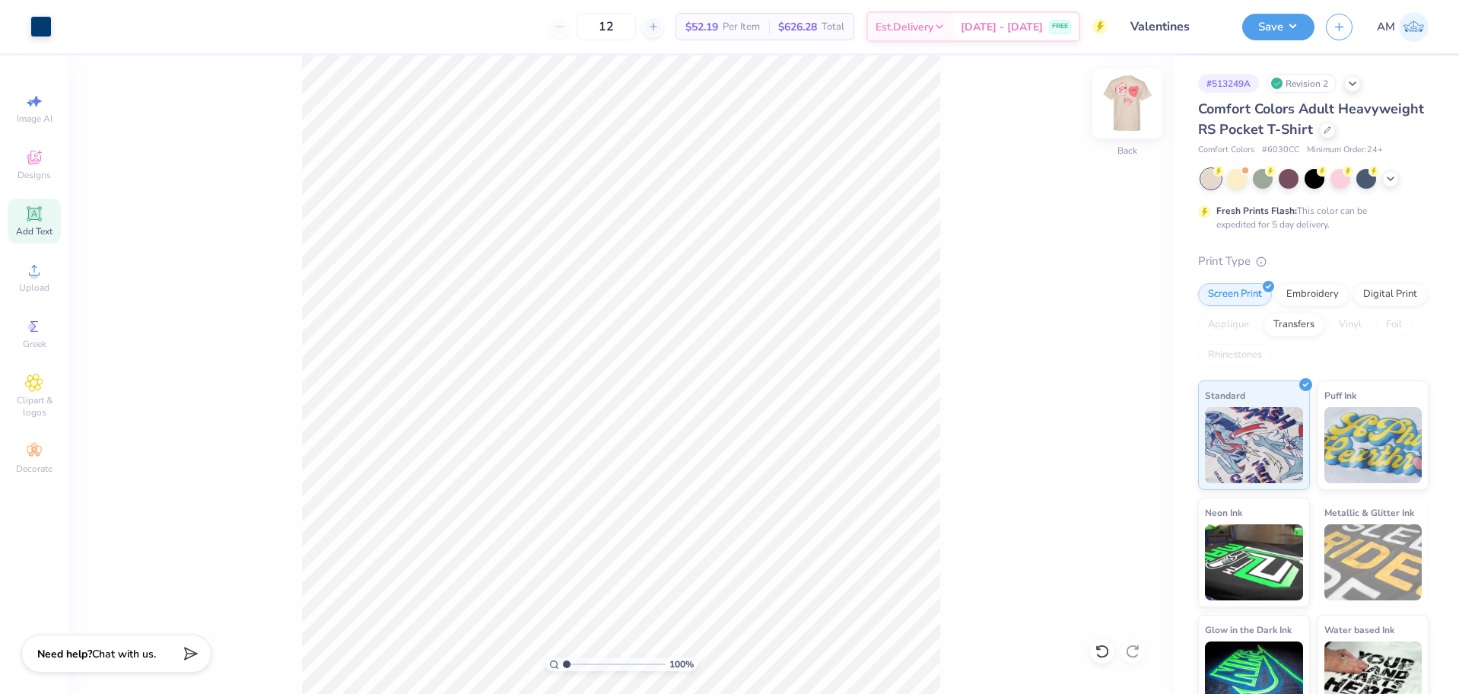
click at [1127, 108] on img at bounding box center [1127, 103] width 61 height 61
click at [952, 251] on div "100 % Front W 12.41 12.41 " H 12.73 12.73 " Y 3.00 3.00 " Center Middle Top Bot…" at bounding box center [621, 375] width 1106 height 638
type input "3.00581987268405"
type input "5.37"
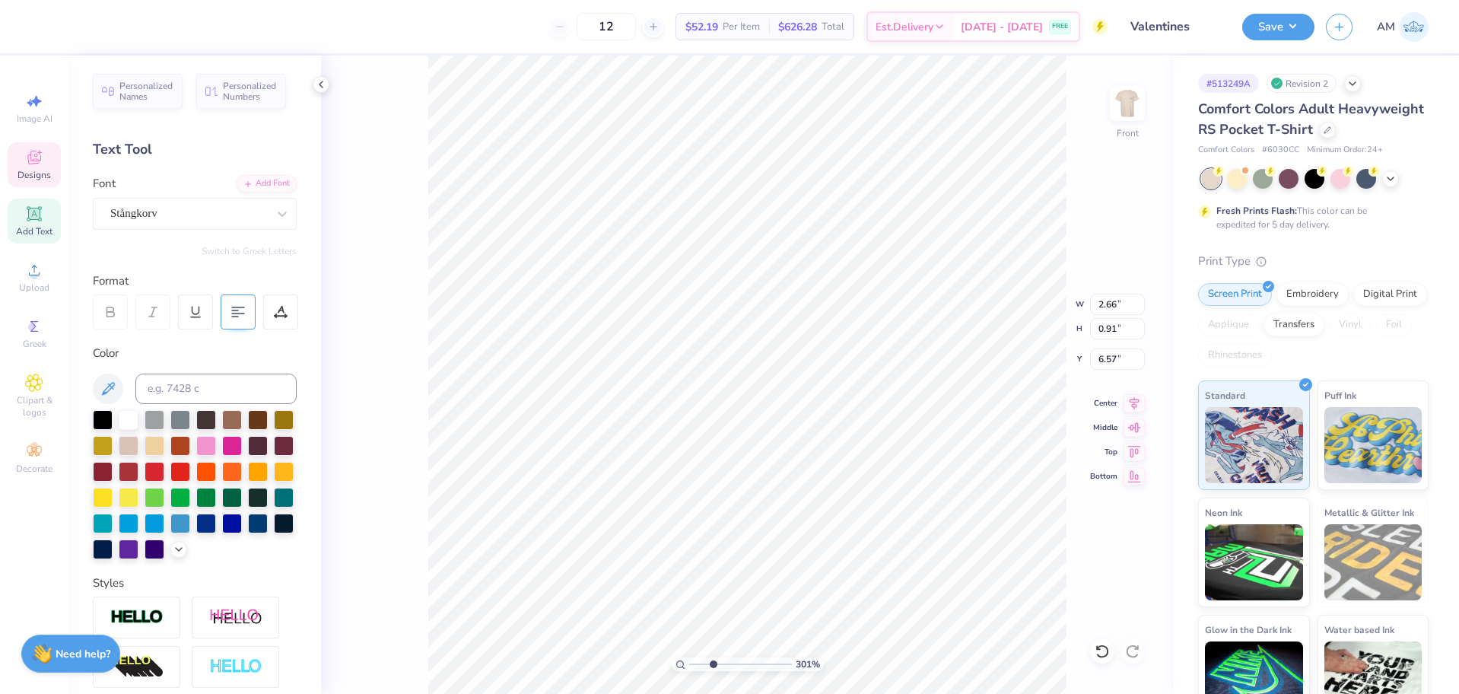
scroll to position [13, 2]
type input "3.00581987268404"
type textarea "2"
type input "3.00581987268404"
type textarea "2."
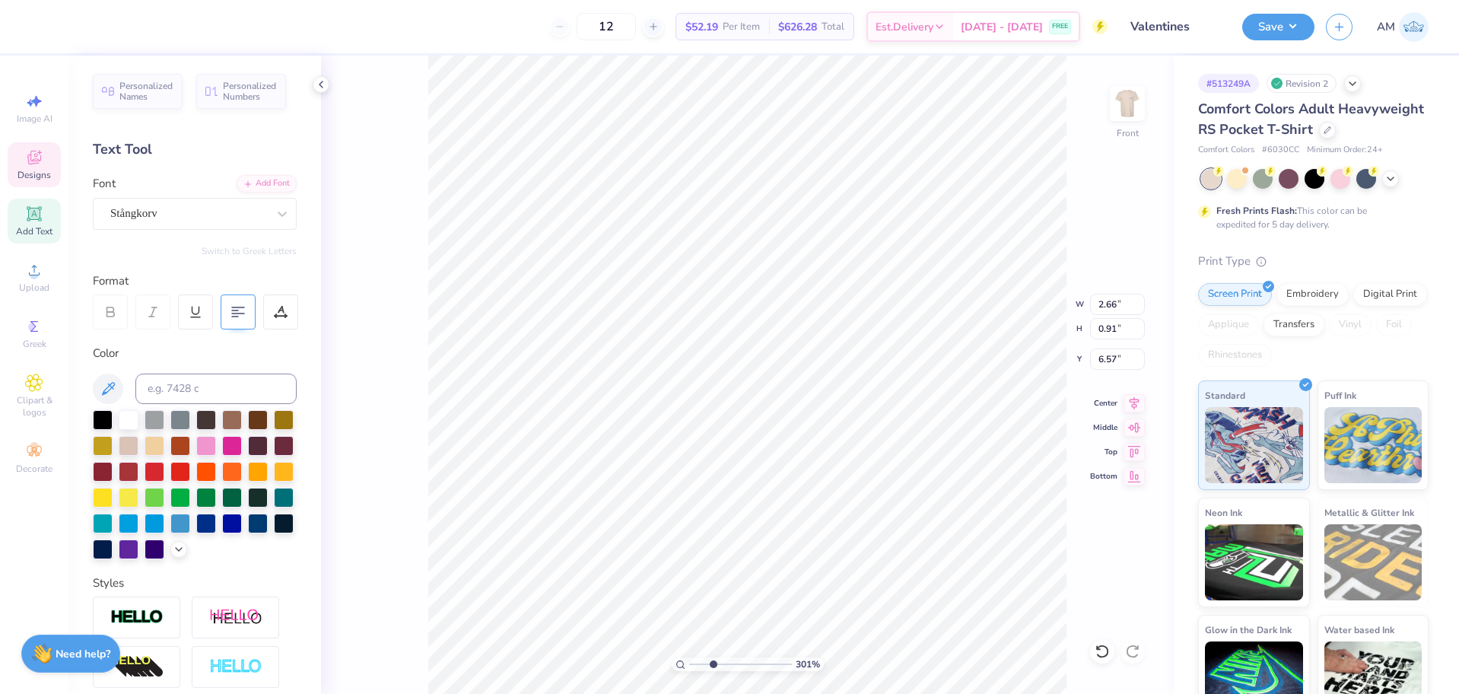
scroll to position [13, 2]
type input "3.00581987268404"
type textarea "2.7"
click at [1096, 651] on icon at bounding box center [1102, 651] width 15 height 15
type input "3.00581987268404"
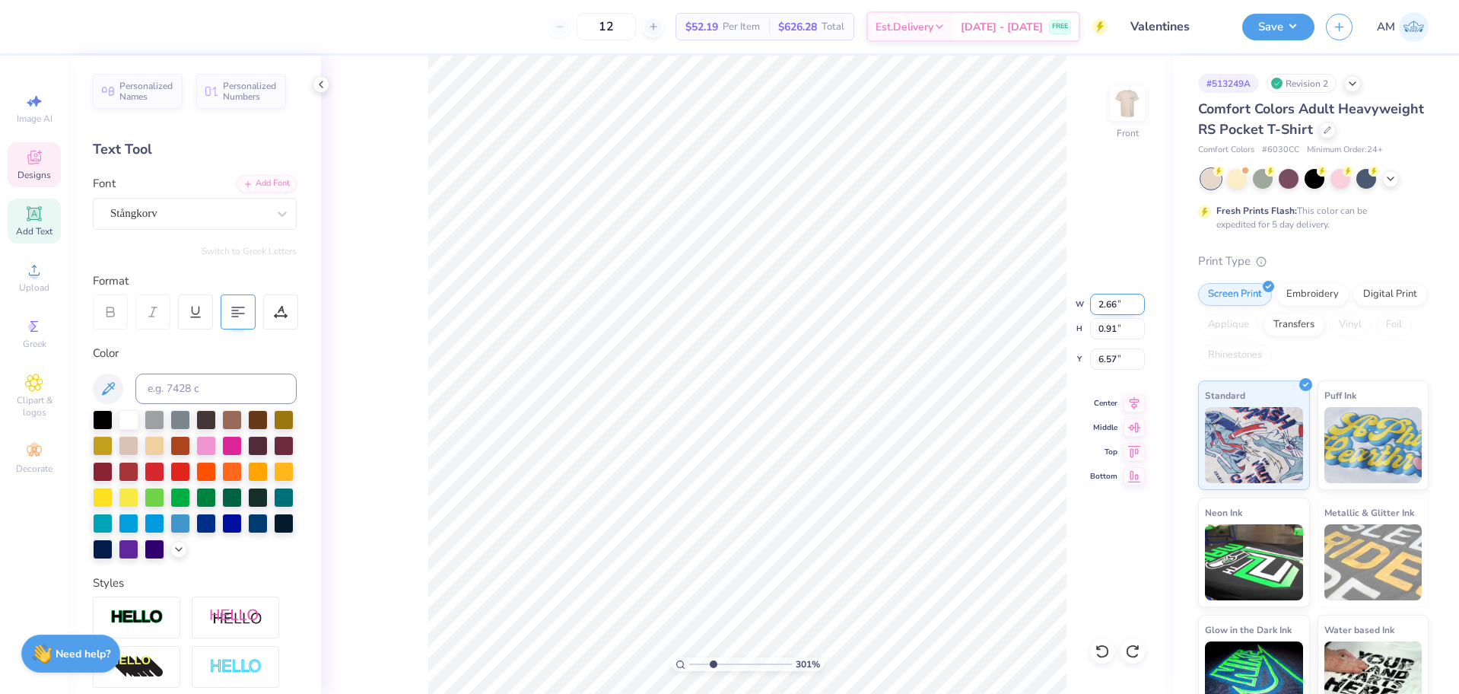
click at [1103, 308] on input "2.66" at bounding box center [1117, 304] width 55 height 21
type input "2.7"
type input "3.00581987268404"
type input "2.70"
type input "0.92"
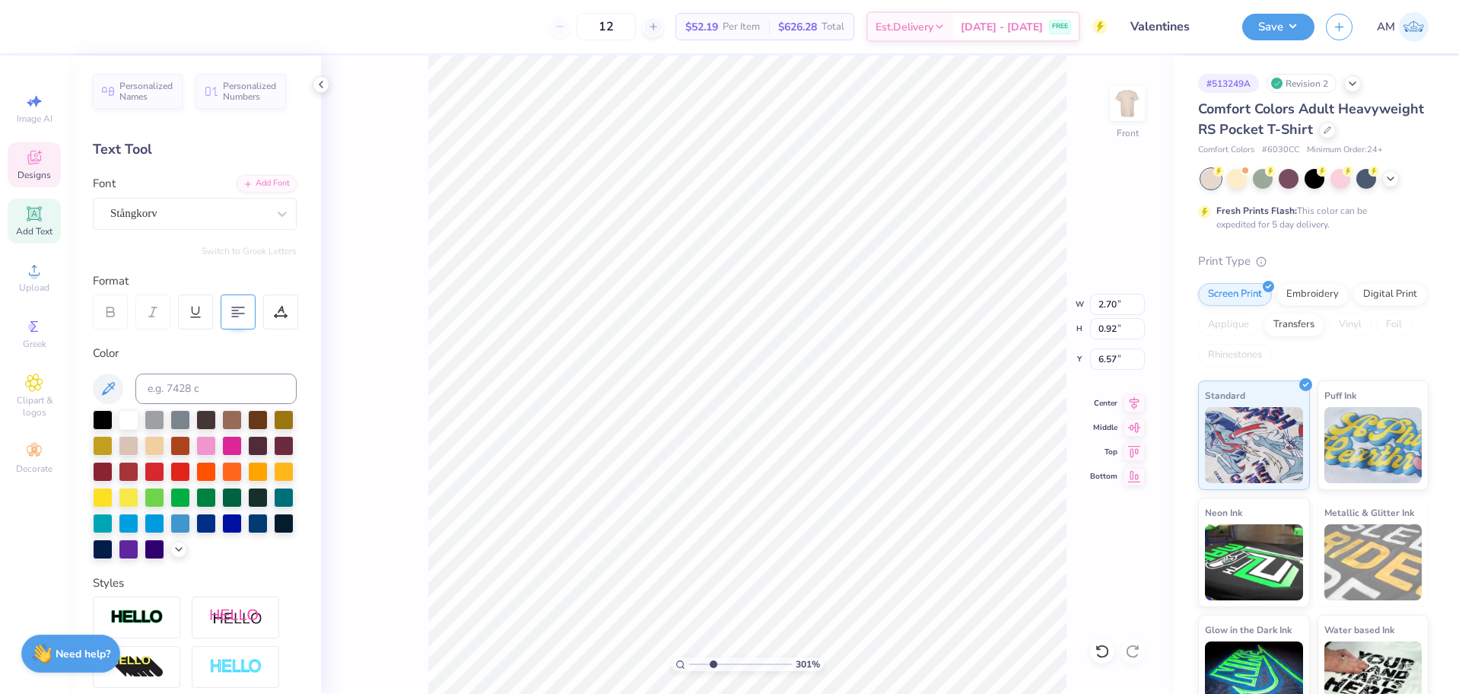
type input "3.00581987268404"
type input "6.61"
type input "3.00581987268404"
type input "3.39"
type input "2.60"
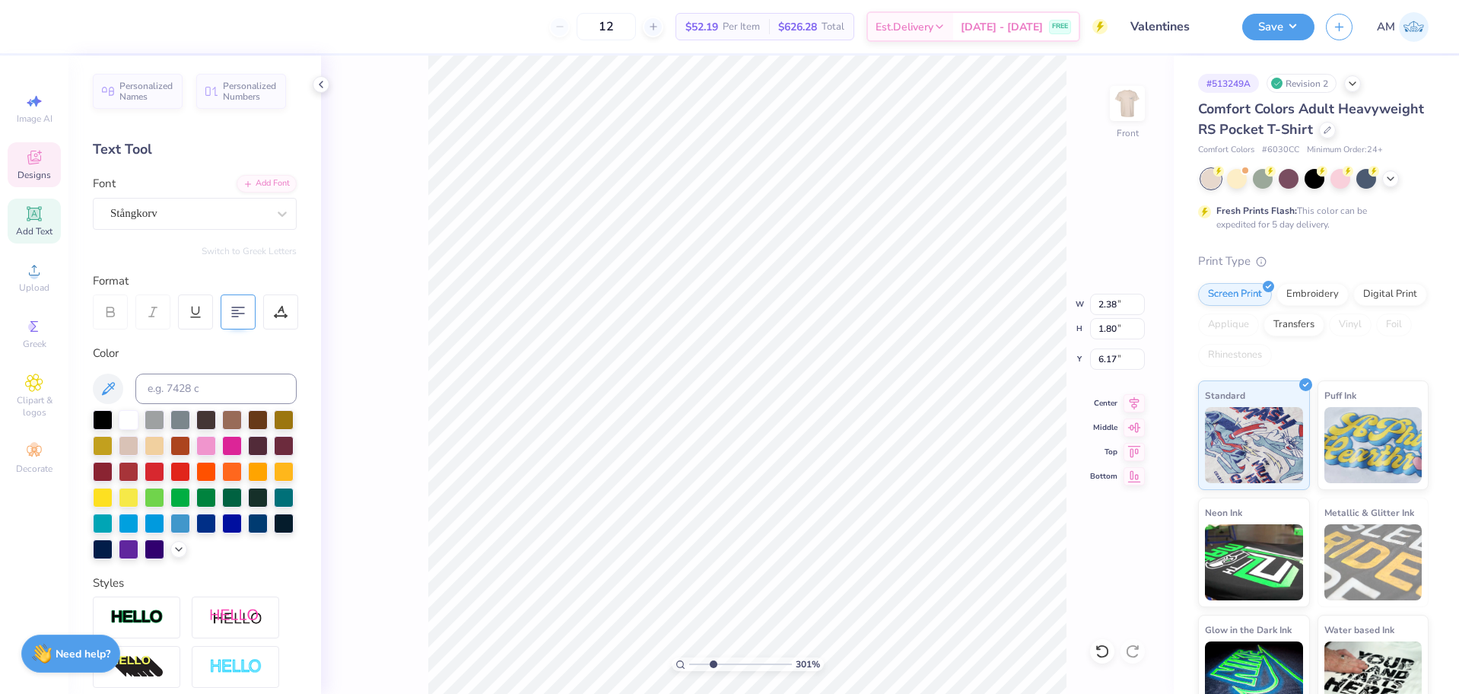
type input "5.37"
type input "3.00581987268404"
type input "3.80"
type input "3.22"
type input "4.67"
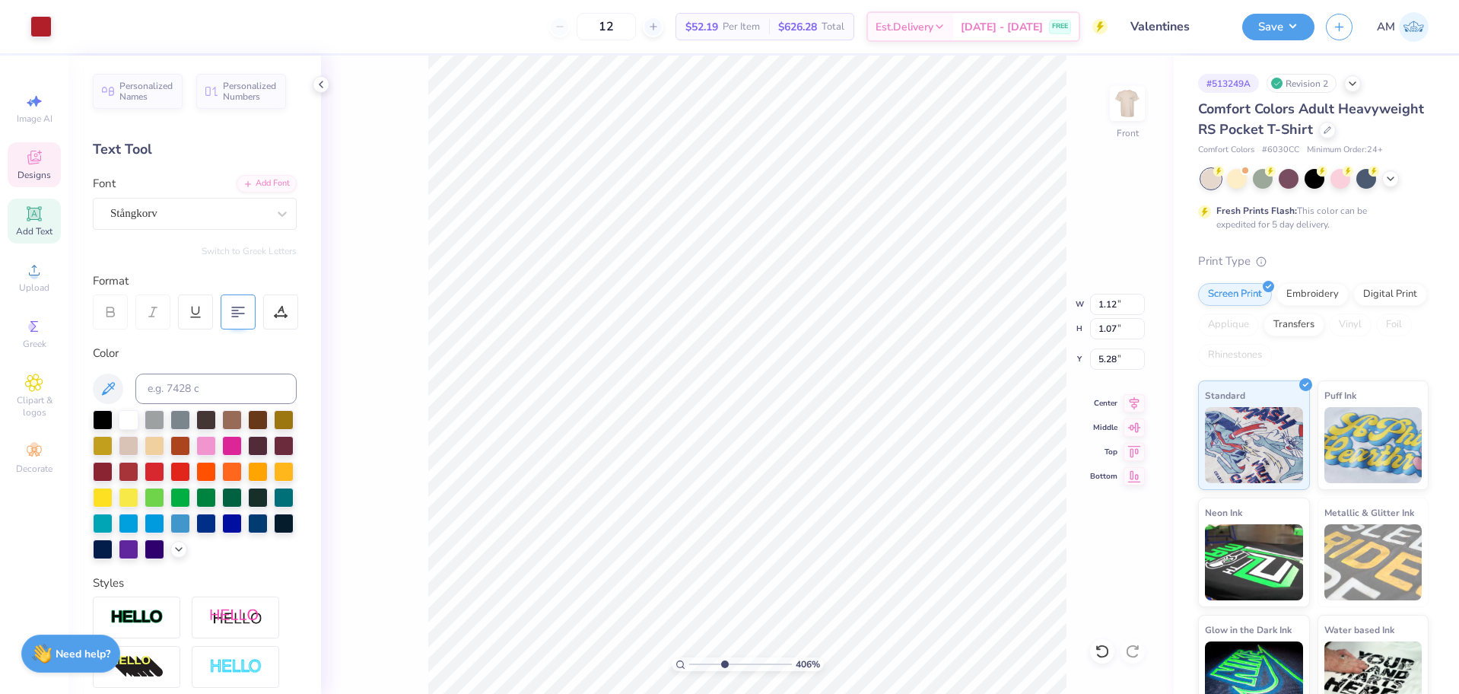
type input "4.05804149575103"
type input "3.39"
type input "2.60"
click at [1104, 644] on icon at bounding box center [1102, 651] width 15 height 15
type input "4.05804149575103"
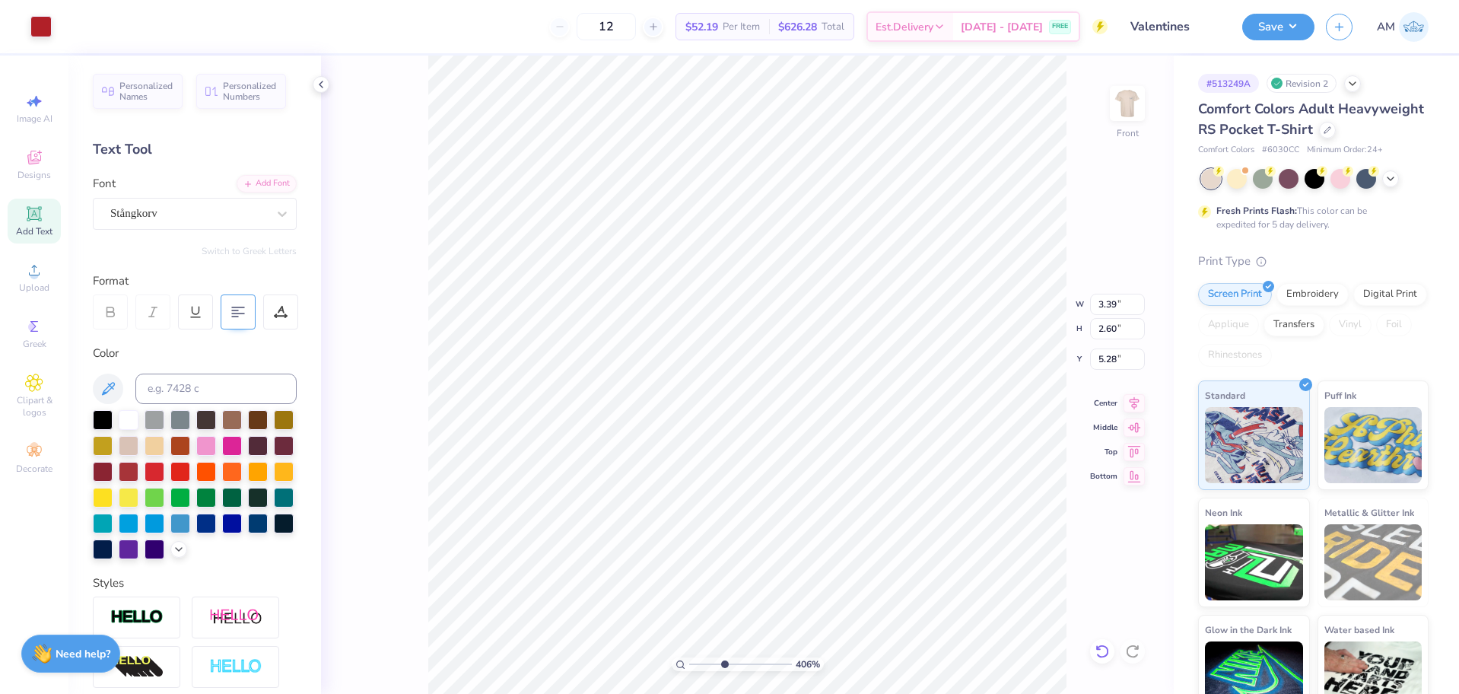
type input "3.80"
type input "3.22"
type input "4.67"
type input "4.05804149575103"
type input "4.63"
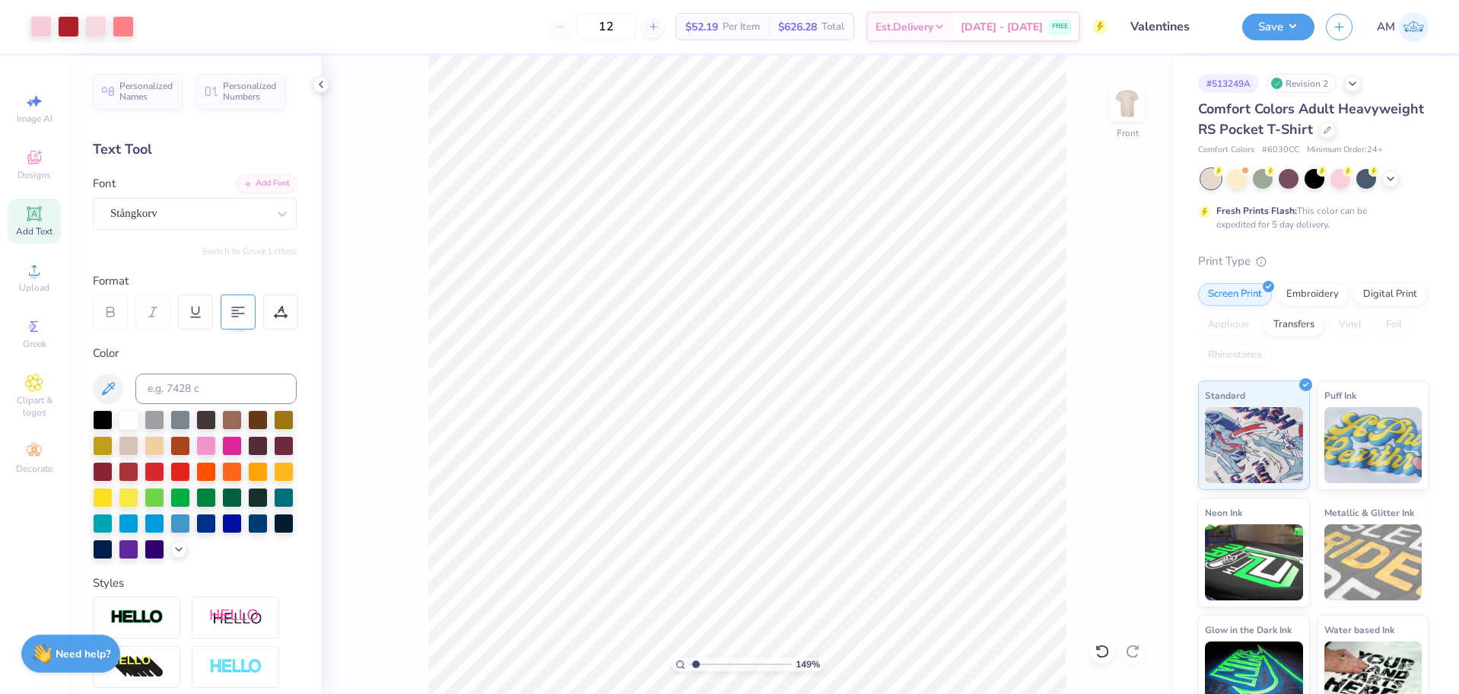
type input "1"
click at [888, 523] on li "Group" at bounding box center [902, 527] width 119 height 30
click at [1106, 304] on input "12.41" at bounding box center [1117, 304] width 55 height 21
type input "12.4"
click at [1103, 358] on input "3.00" at bounding box center [1117, 358] width 55 height 21
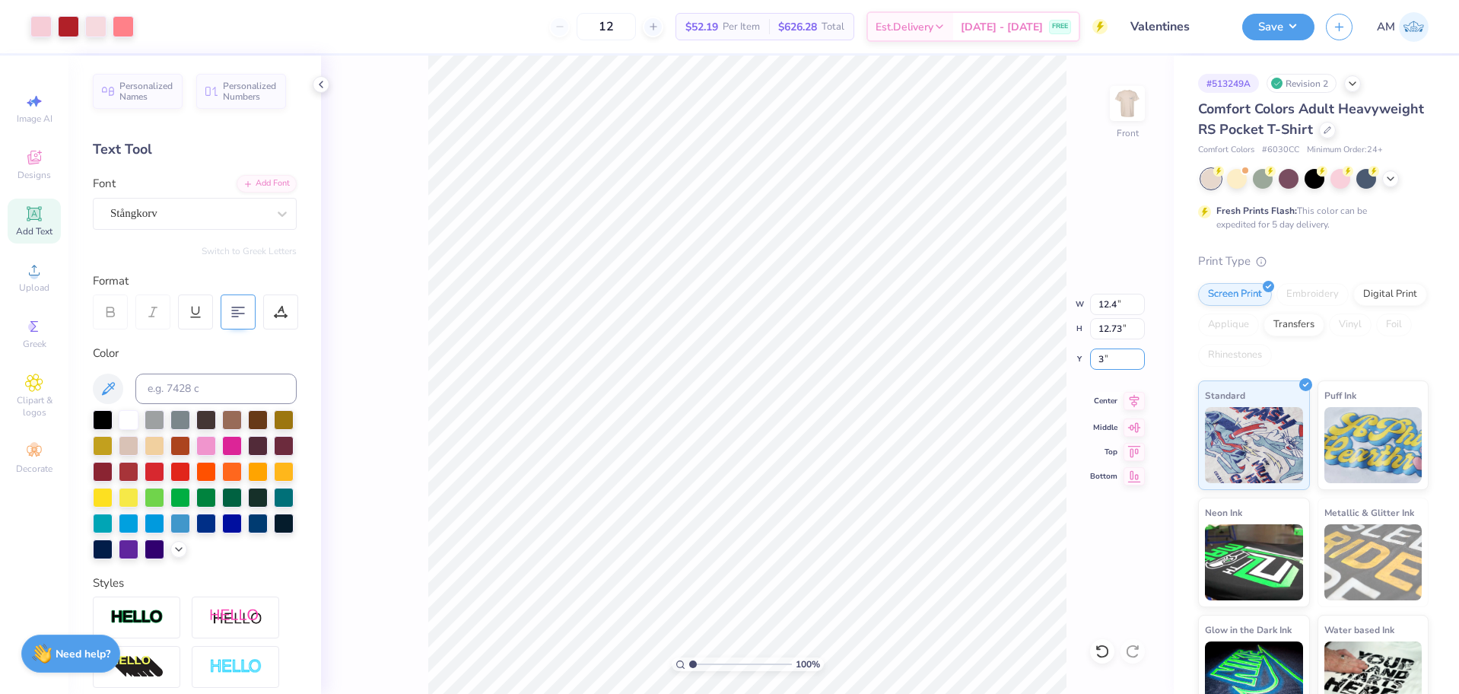
type input "3.00"
click at [1134, 403] on icon at bounding box center [1134, 401] width 21 height 18
click at [1273, 19] on button "Save" at bounding box center [1279, 24] width 72 height 27
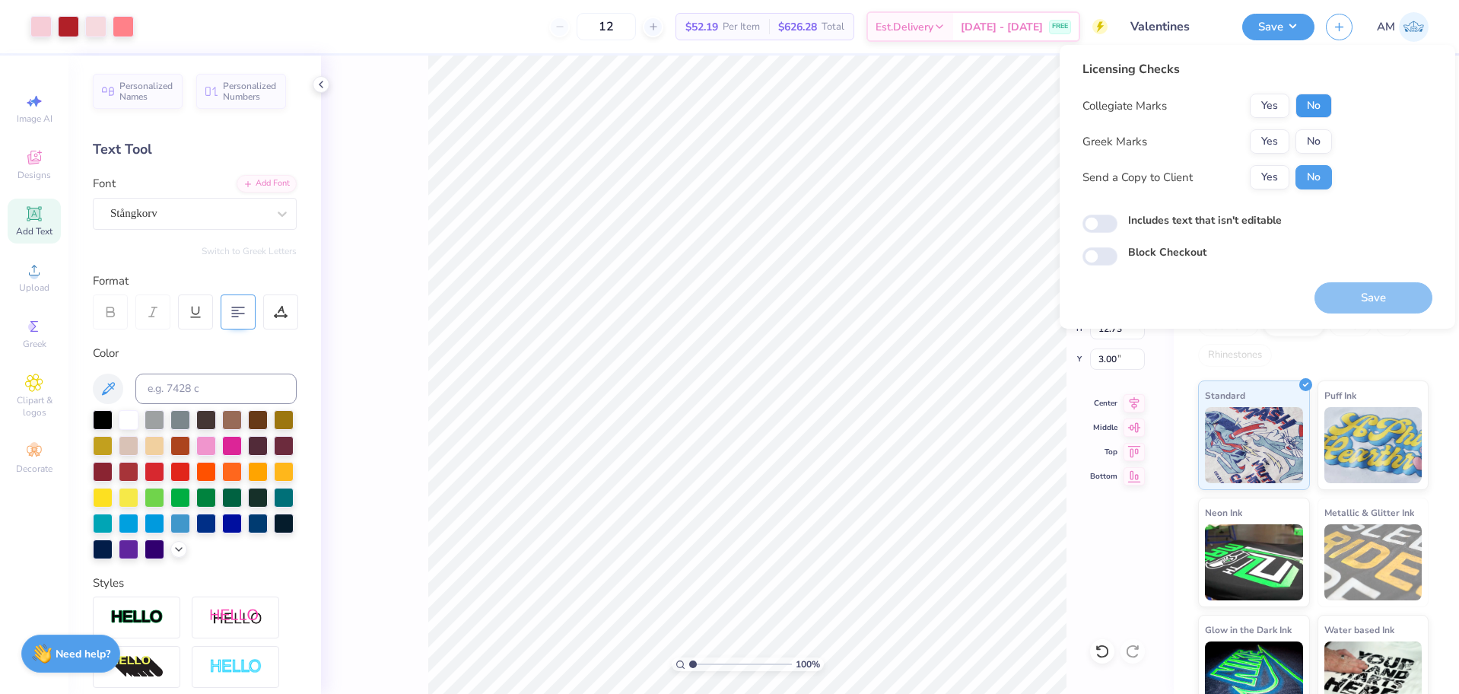
click at [1316, 110] on button "No" at bounding box center [1314, 106] width 37 height 24
click at [1317, 136] on button "No" at bounding box center [1314, 141] width 37 height 24
click at [1273, 179] on button "Yes" at bounding box center [1270, 177] width 40 height 24
click at [1104, 221] on input "Includes text that isn't editable" at bounding box center [1100, 224] width 35 height 18
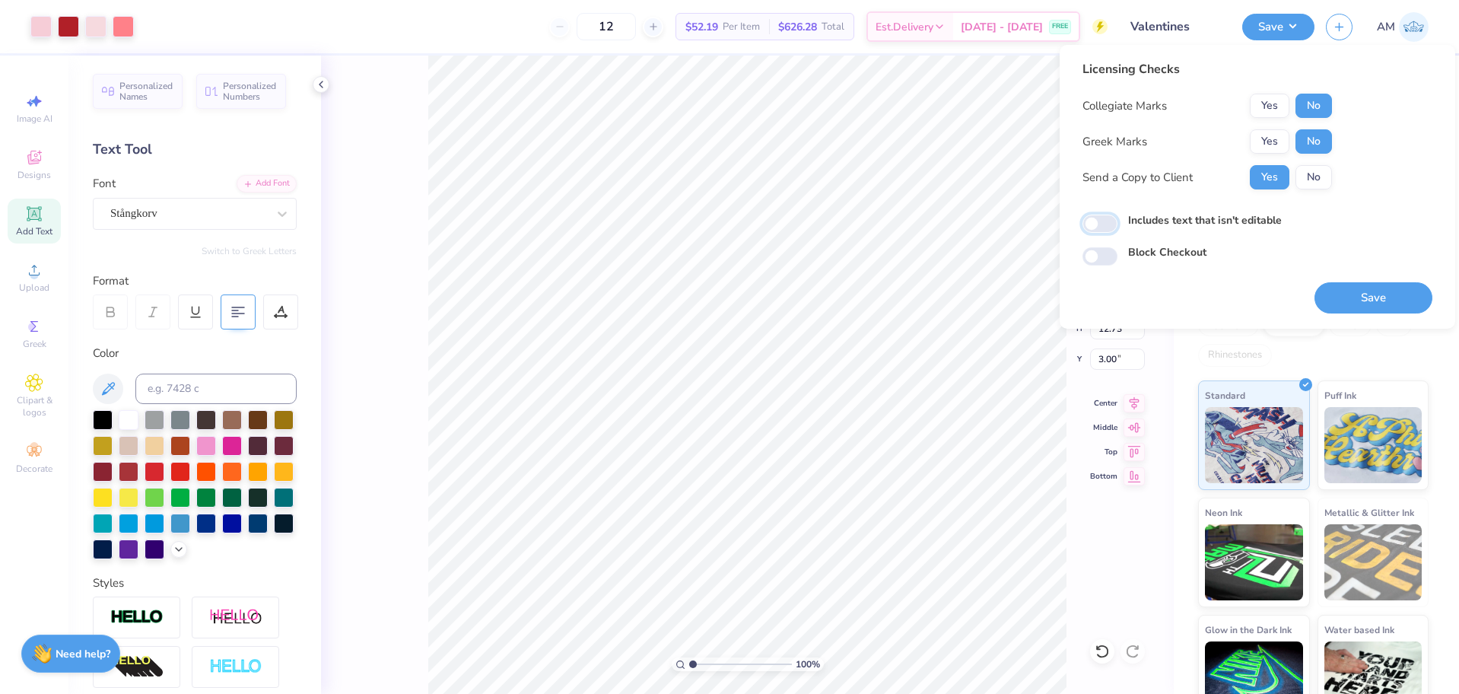
checkbox input "false"
click at [1273, 172] on button "Yes" at bounding box center [1270, 177] width 40 height 24
click at [1391, 304] on button "Save" at bounding box center [1374, 297] width 118 height 31
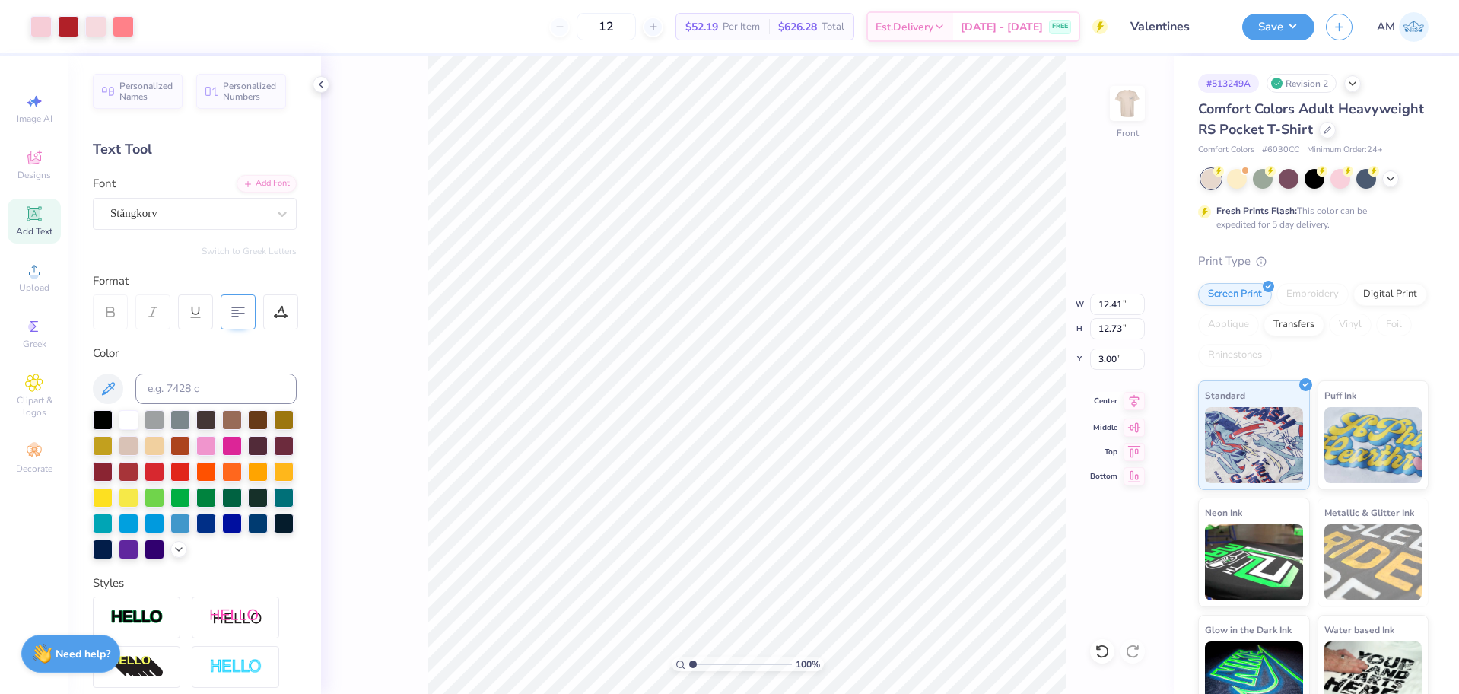
click at [1133, 406] on icon at bounding box center [1134, 401] width 21 height 18
click at [1106, 302] on input "12.41" at bounding box center [1117, 304] width 55 height 21
type input "12.40"
type input "12.72"
click at [1110, 361] on input "3.00" at bounding box center [1117, 358] width 55 height 21
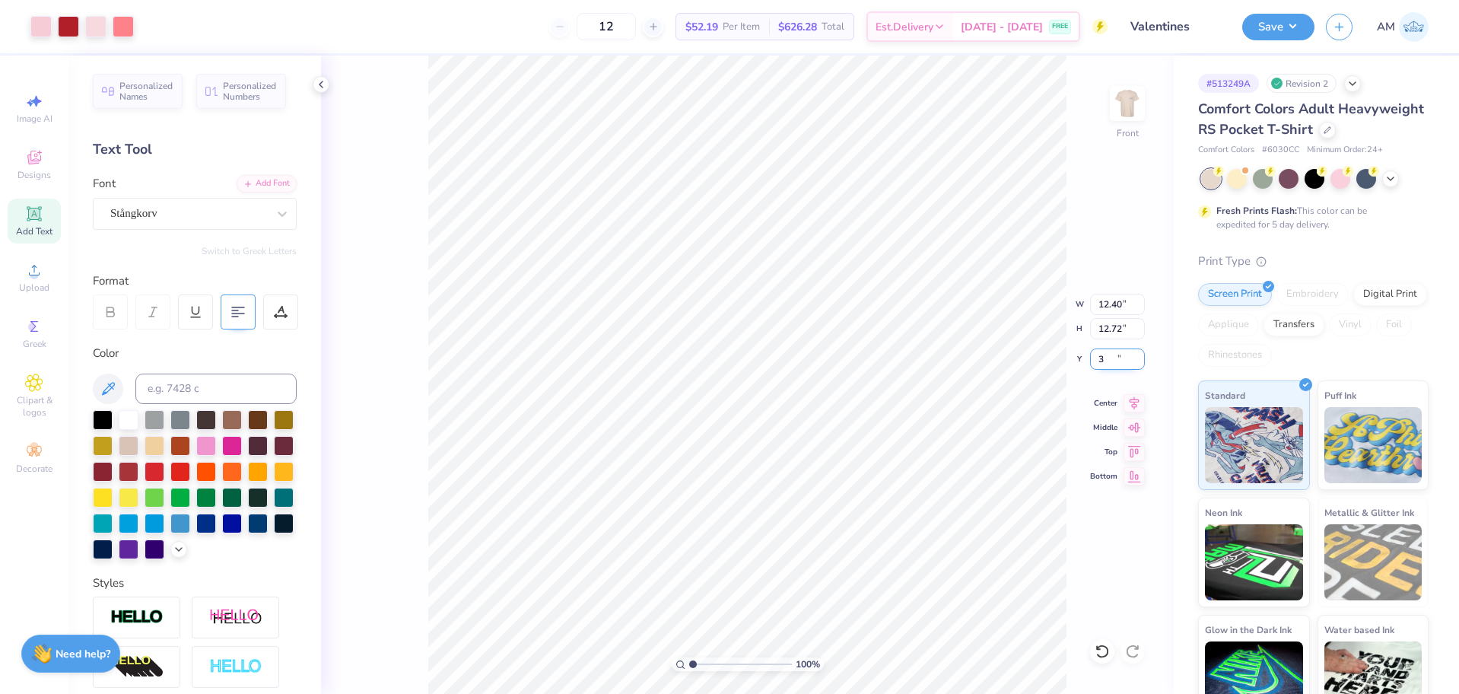
type input "3.00"
click at [1131, 401] on icon at bounding box center [1134, 401] width 21 height 18
drag, startPoint x: 1276, startPoint y: 20, endPoint x: 1291, endPoint y: 38, distance: 23.8
click at [1276, 19] on button "Save" at bounding box center [1279, 27] width 72 height 27
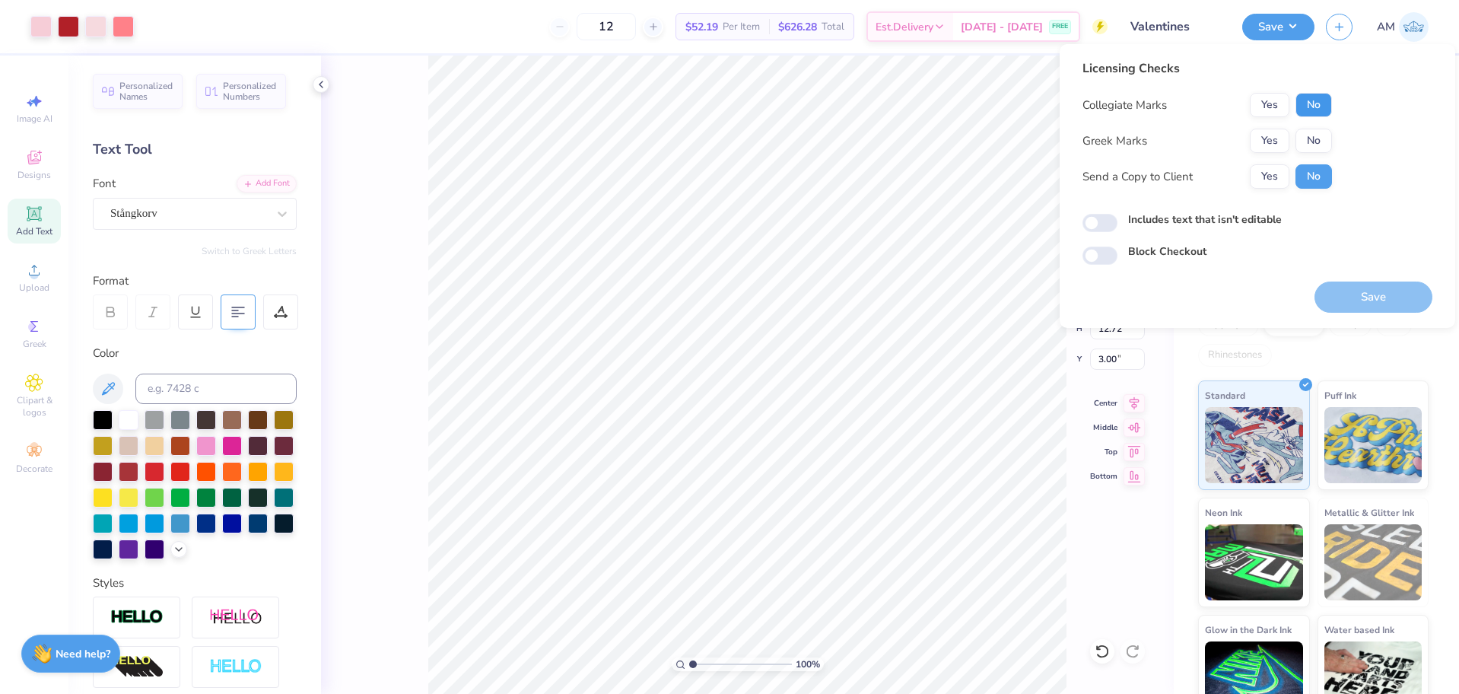
click at [1315, 105] on button "No" at bounding box center [1314, 105] width 37 height 24
click at [1313, 136] on button "No" at bounding box center [1314, 141] width 37 height 24
click at [1262, 169] on button "Yes" at bounding box center [1270, 176] width 40 height 24
click at [1362, 286] on button "Save" at bounding box center [1374, 297] width 118 height 31
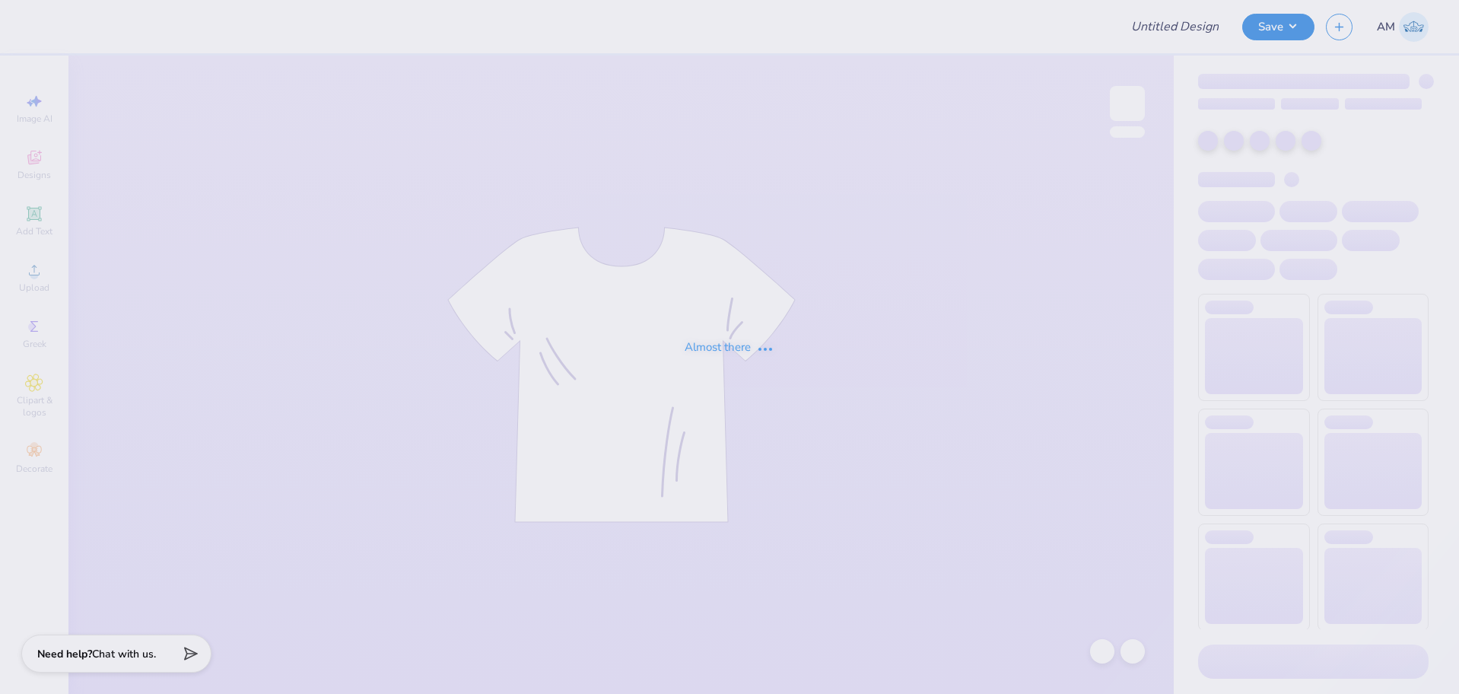
type input "Kappa Delta Homecoming shirt"
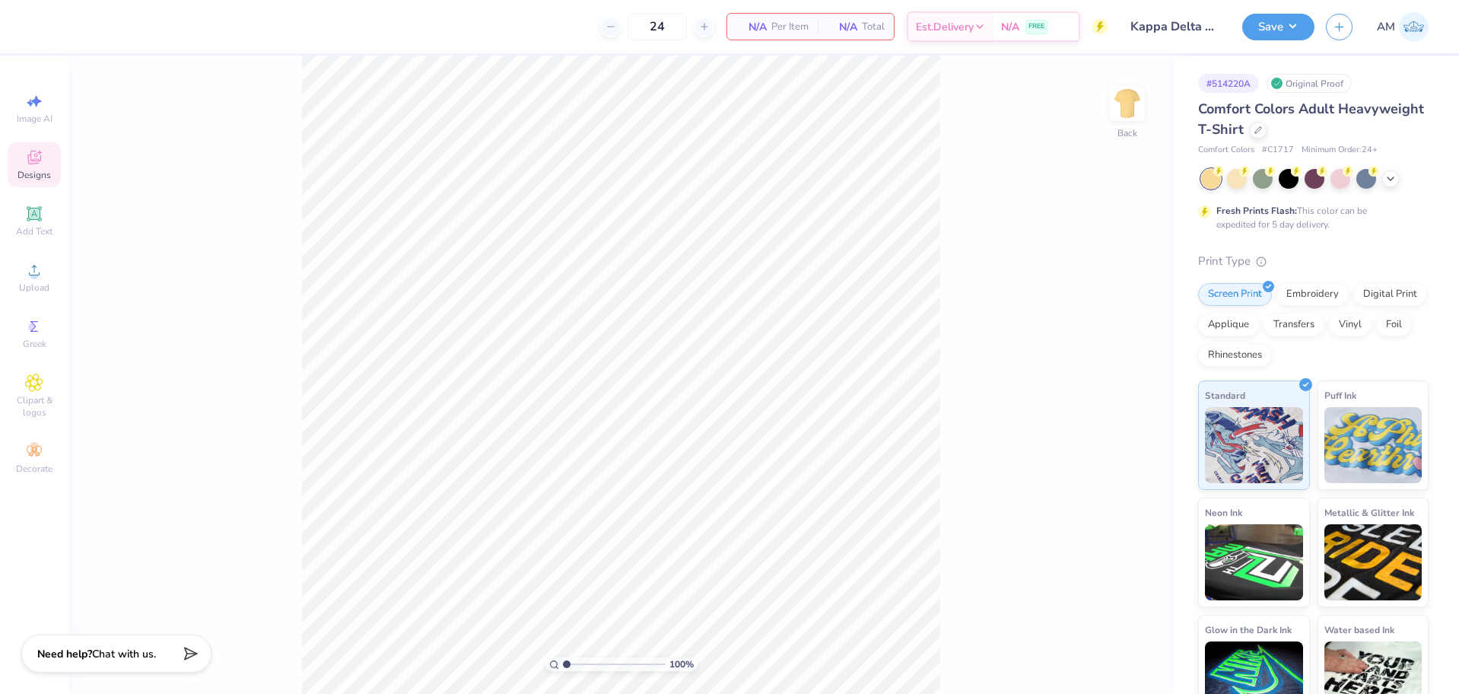
click at [30, 171] on span "Designs" at bounding box center [34, 175] width 33 height 12
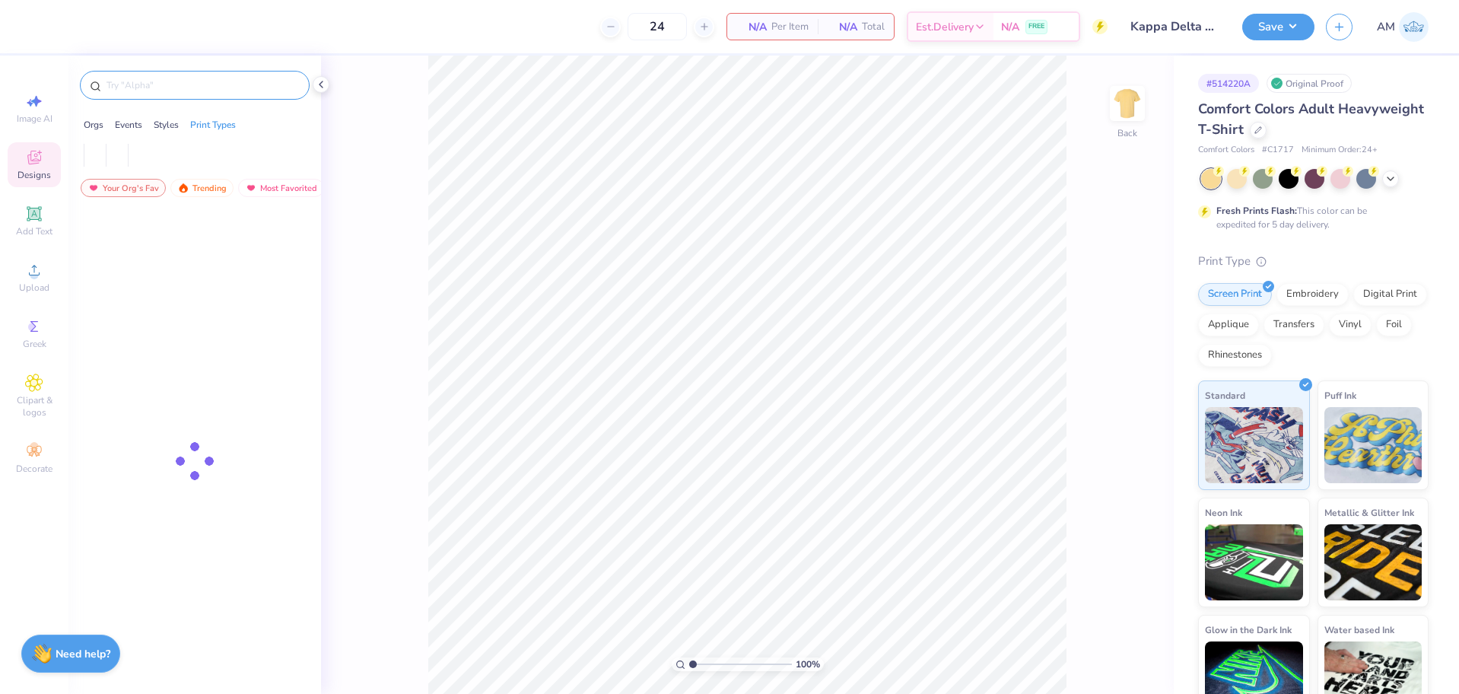
click at [208, 86] on input "text" at bounding box center [202, 85] width 195 height 15
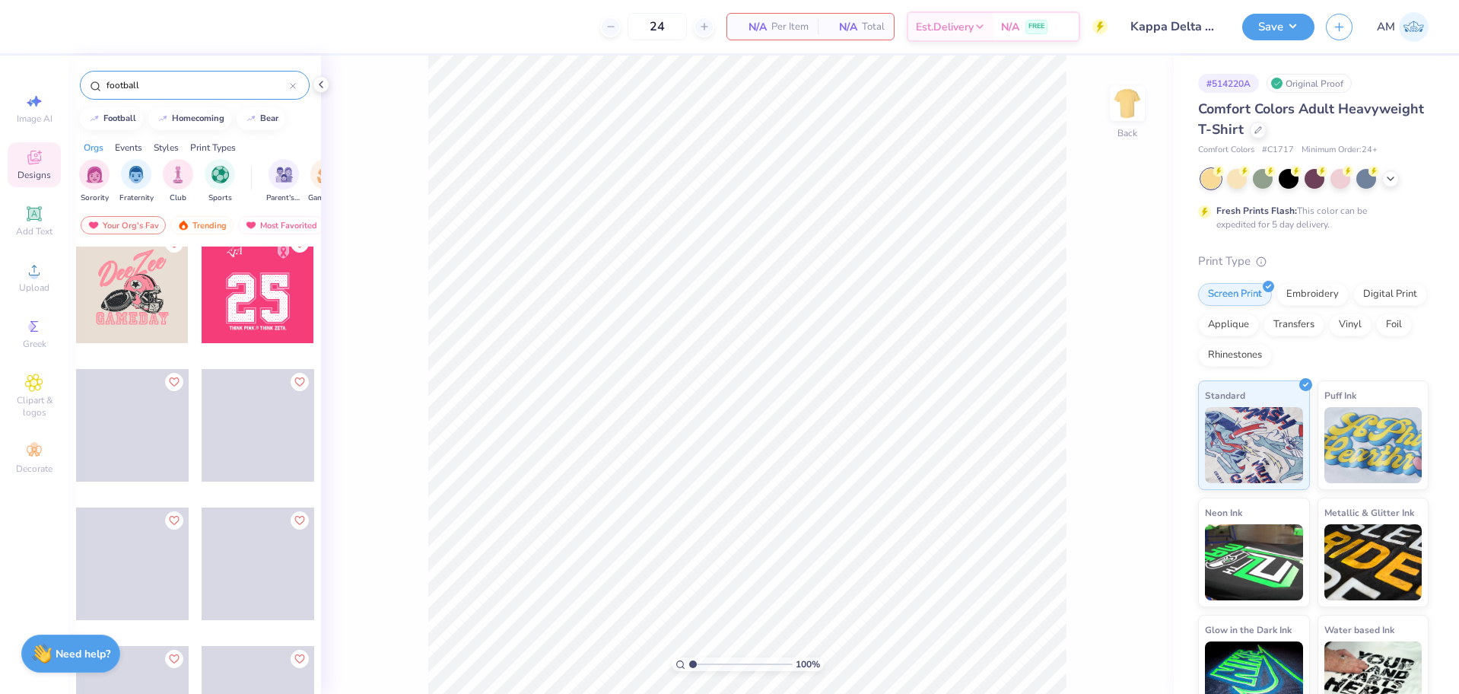
scroll to position [4145, 0]
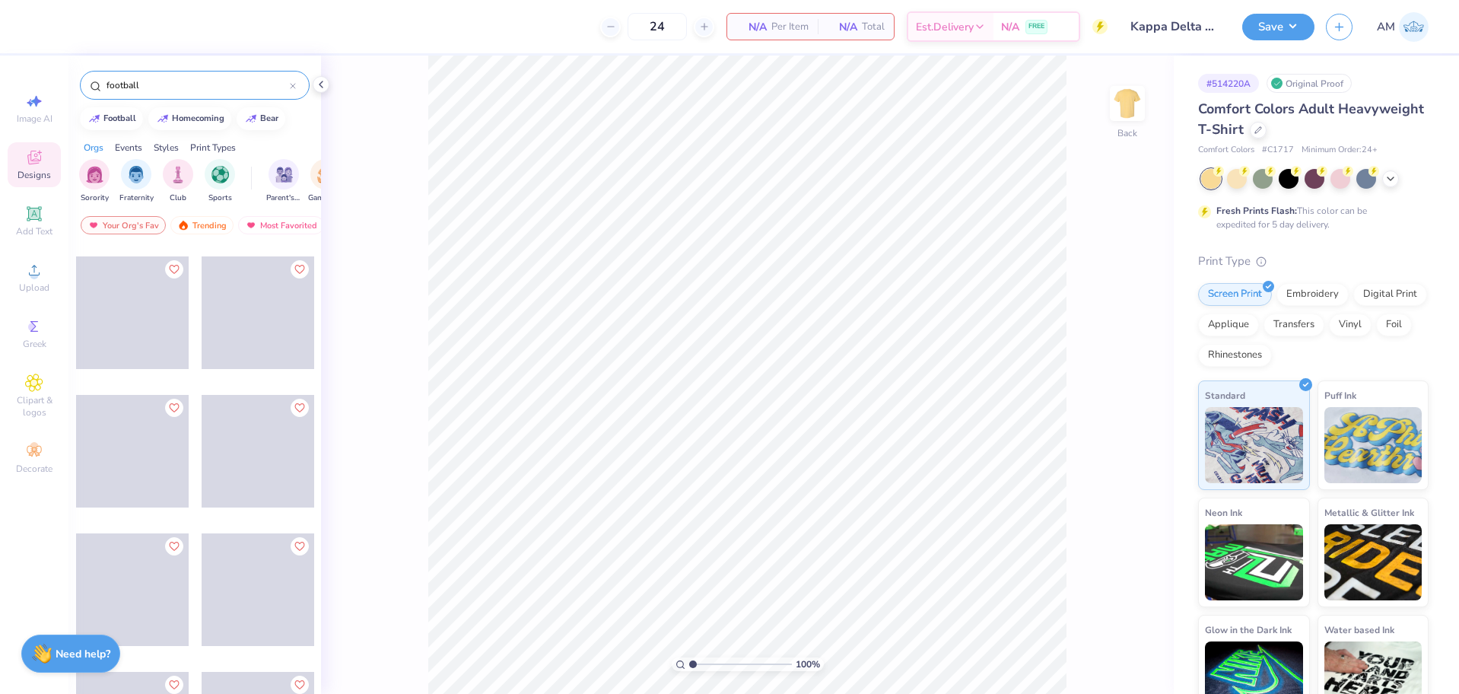
click at [193, 88] on input "football" at bounding box center [197, 85] width 185 height 15
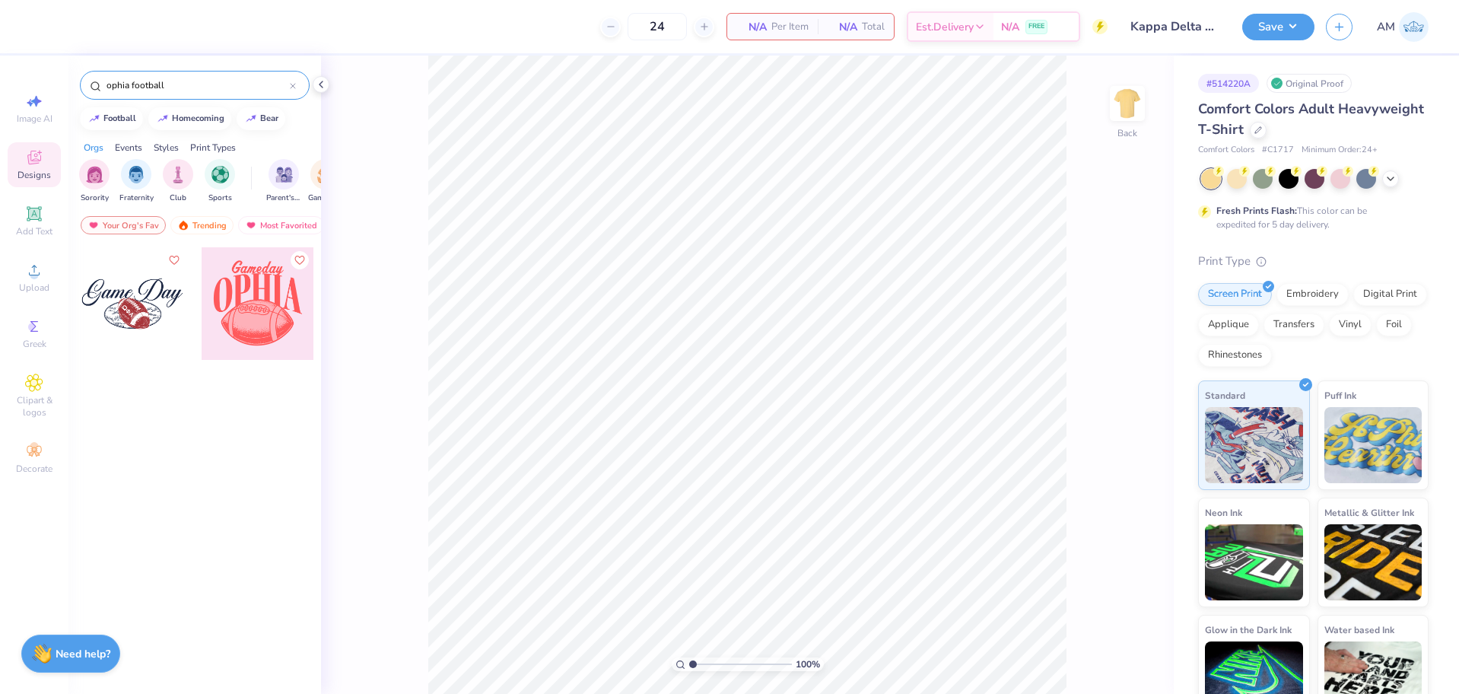
click at [253, 90] on input "ophia football" at bounding box center [197, 85] width 185 height 15
type input "football homecoming"
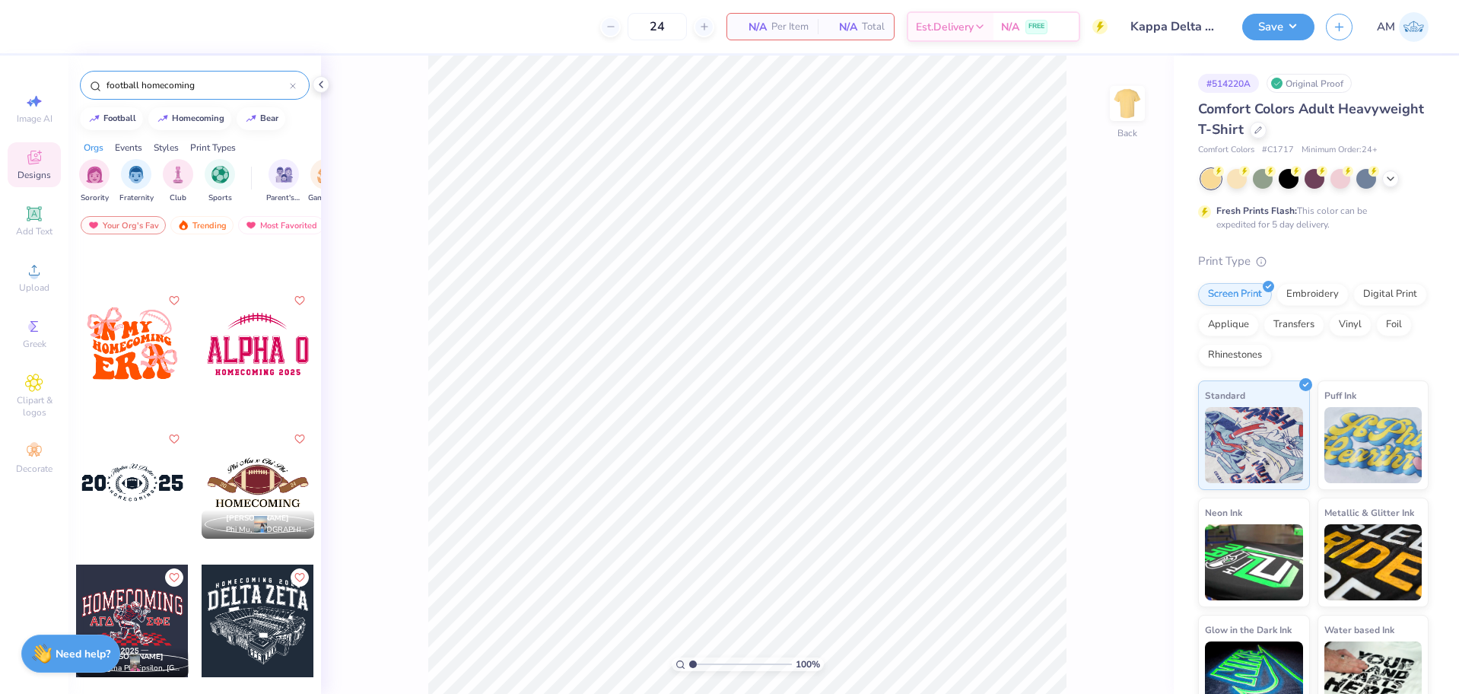
scroll to position [837, 0]
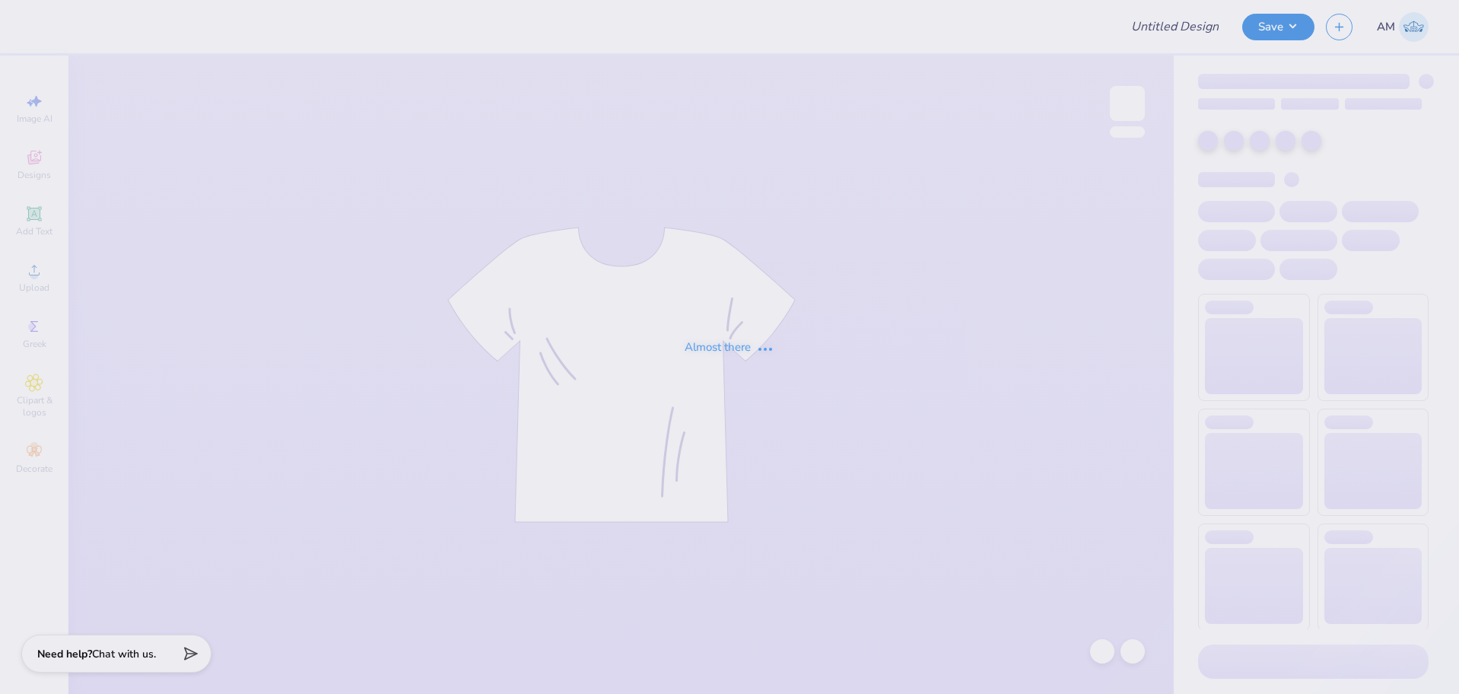
type input "Kappa Delta Homecoming shirt"
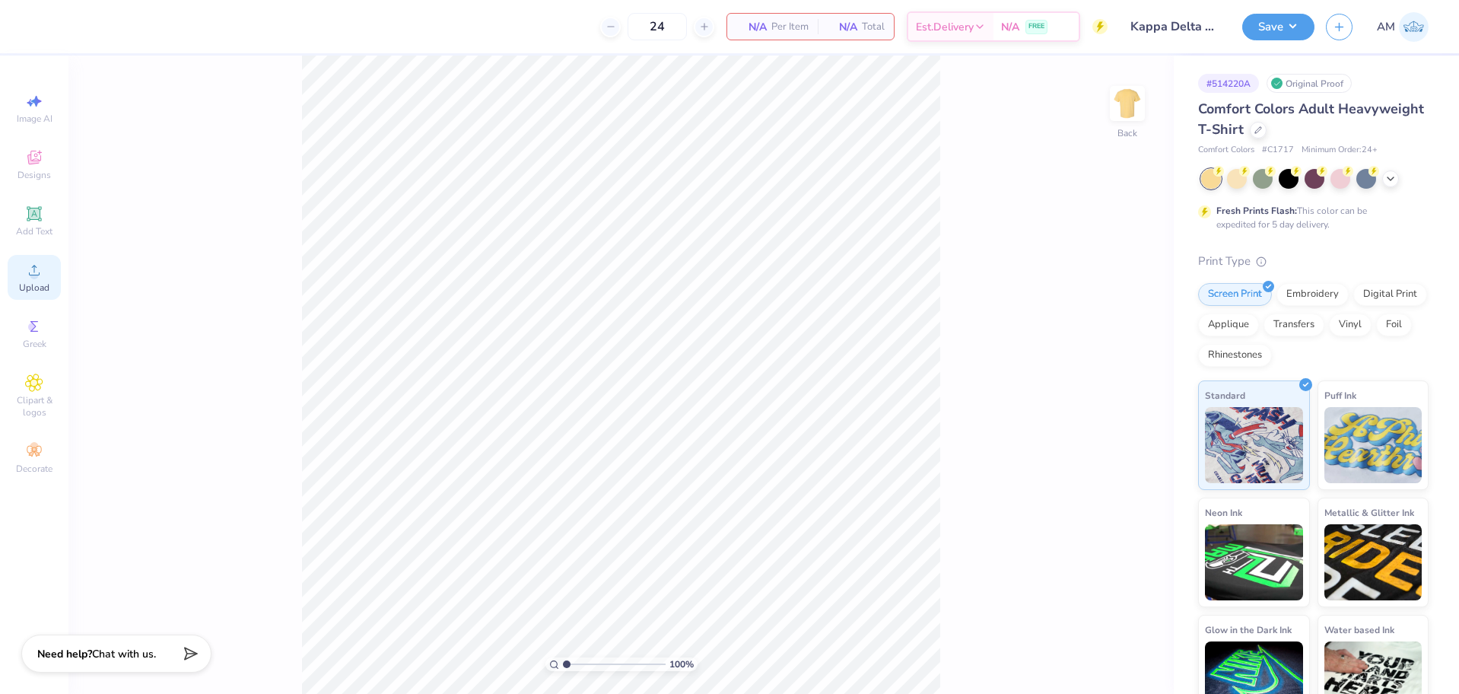
click at [50, 263] on div "Upload" at bounding box center [34, 277] width 53 height 45
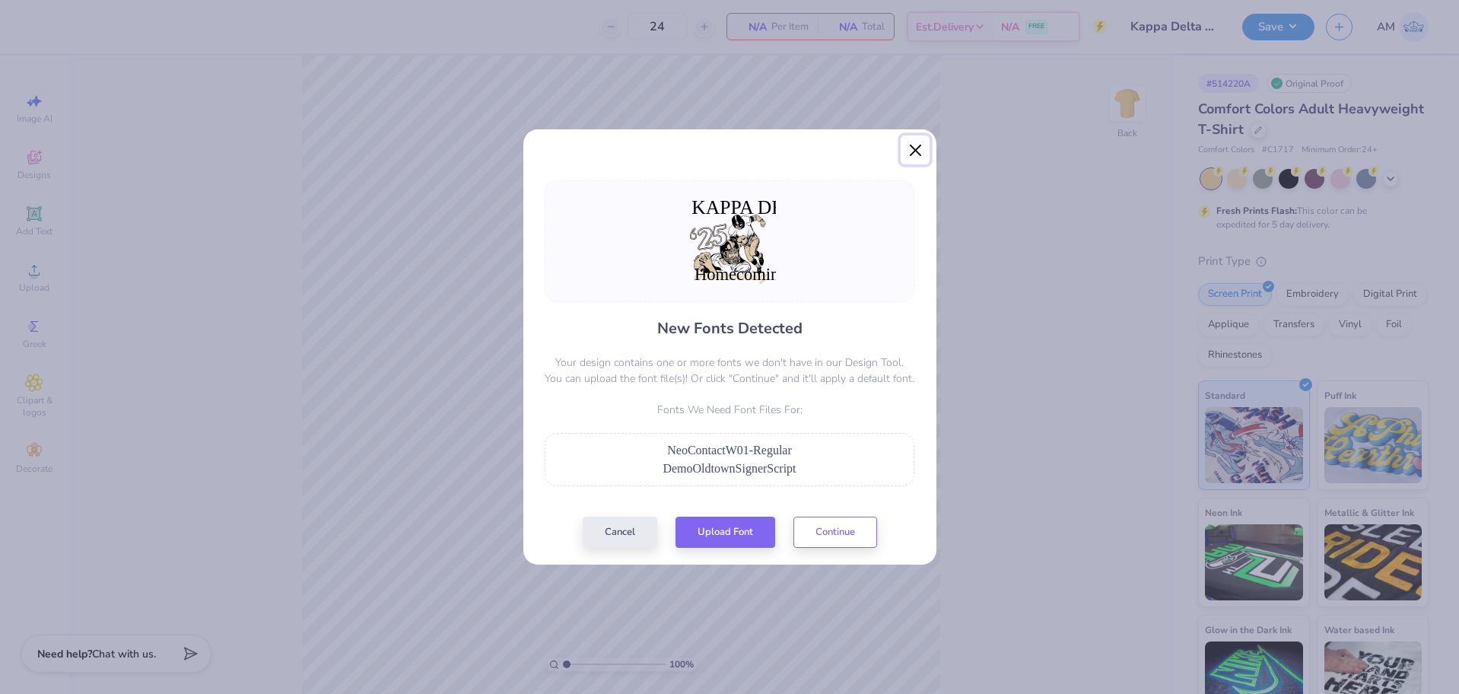
click at [913, 154] on button "Close" at bounding box center [915, 149] width 29 height 29
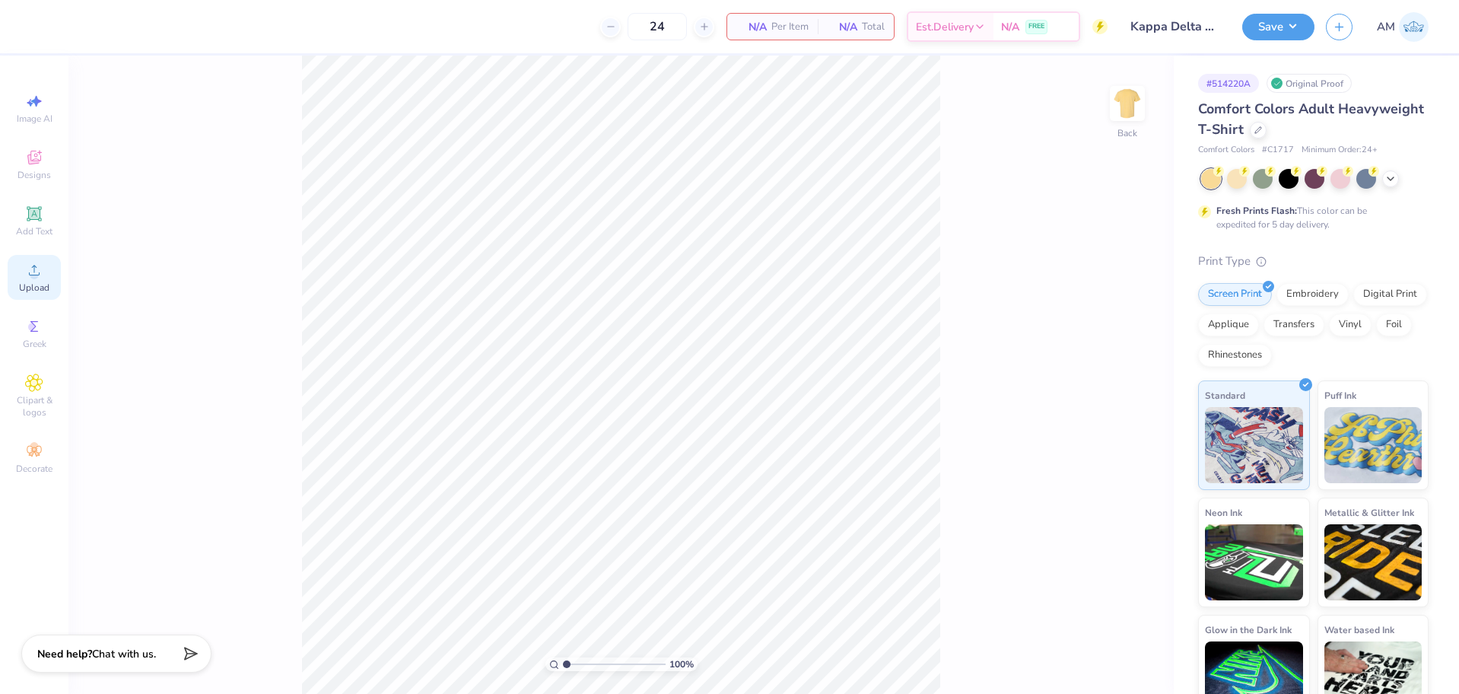
click at [30, 275] on icon at bounding box center [34, 270] width 11 height 11
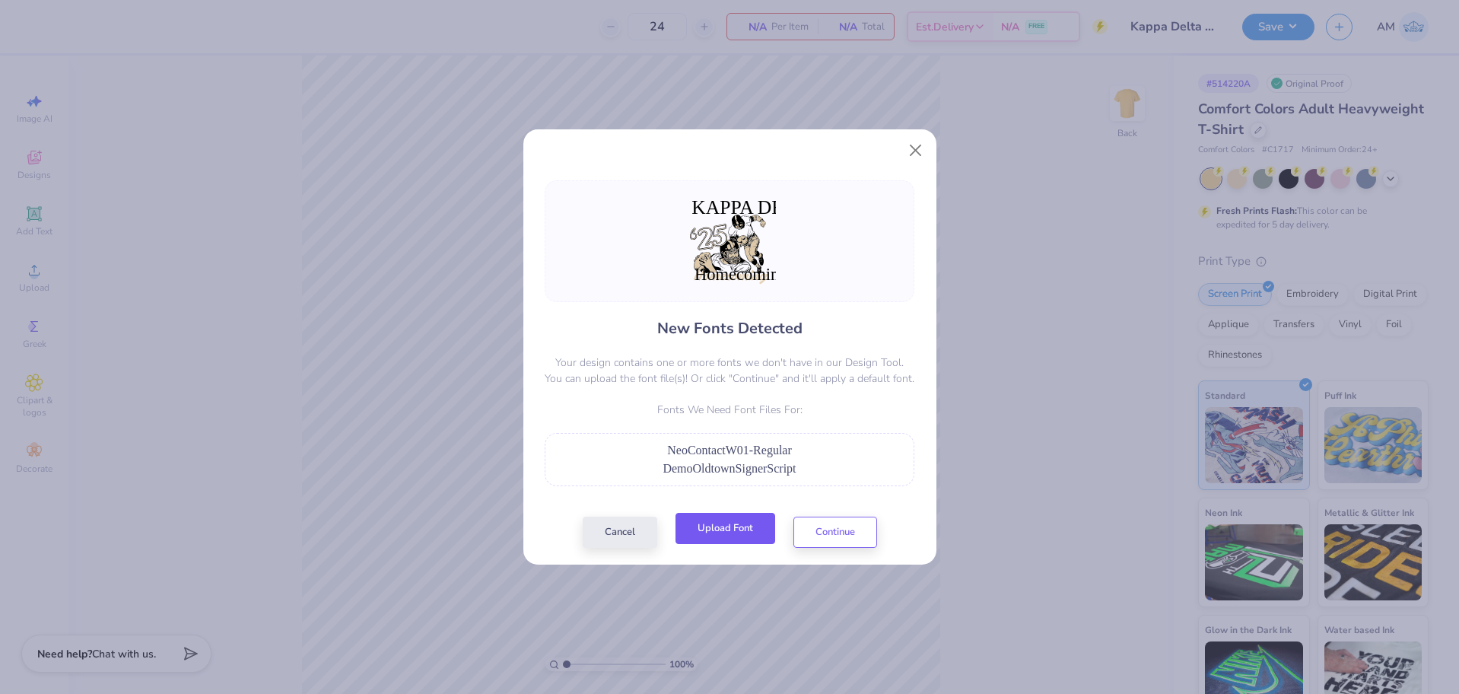
click at [737, 531] on button "Upload Font" at bounding box center [726, 528] width 100 height 31
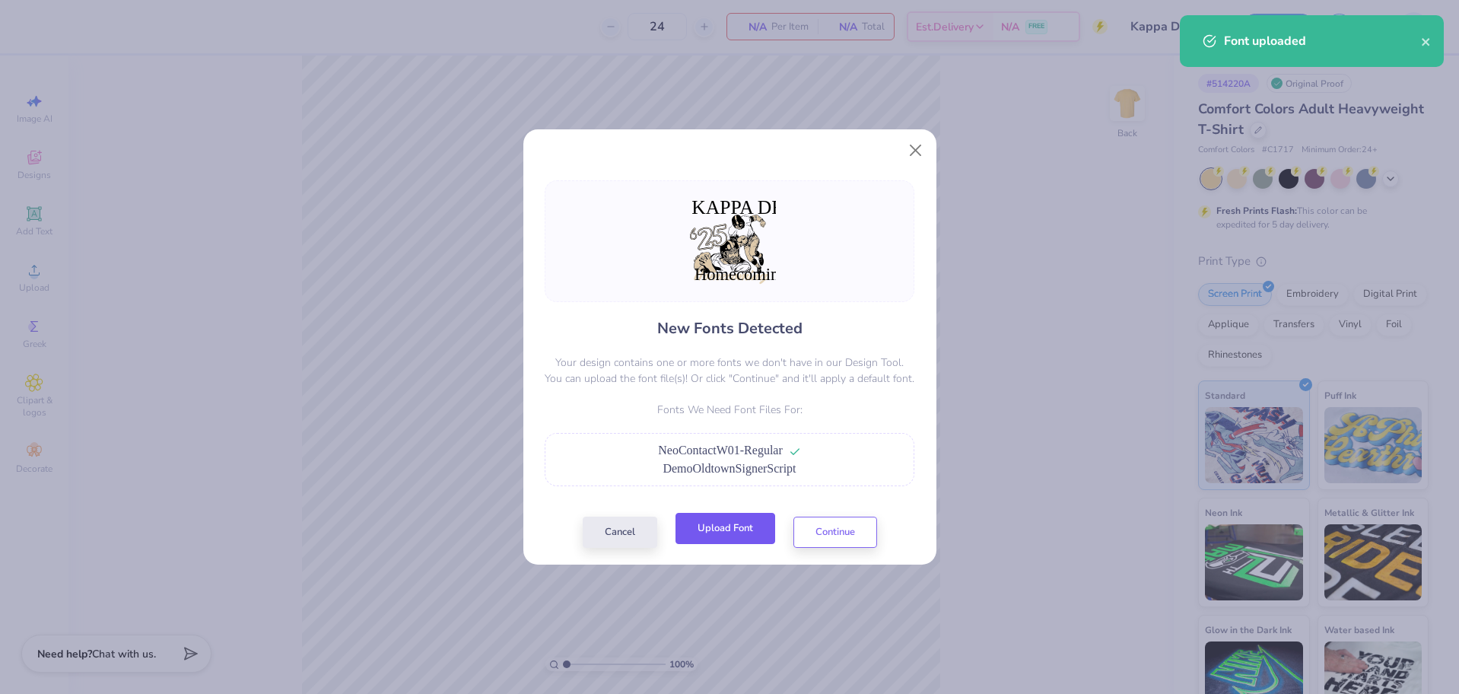
click at [737, 530] on button "Upload Font" at bounding box center [726, 528] width 100 height 31
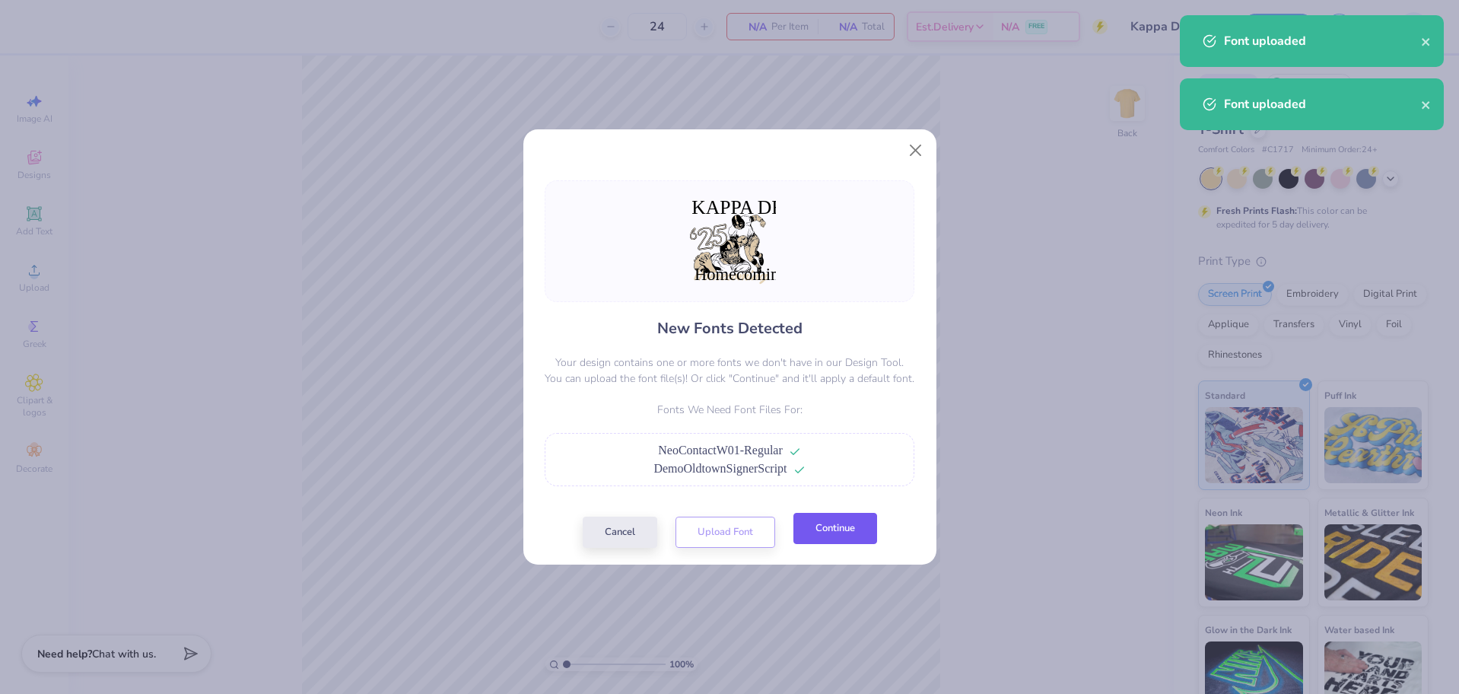
click at [845, 536] on button "Continue" at bounding box center [836, 528] width 84 height 31
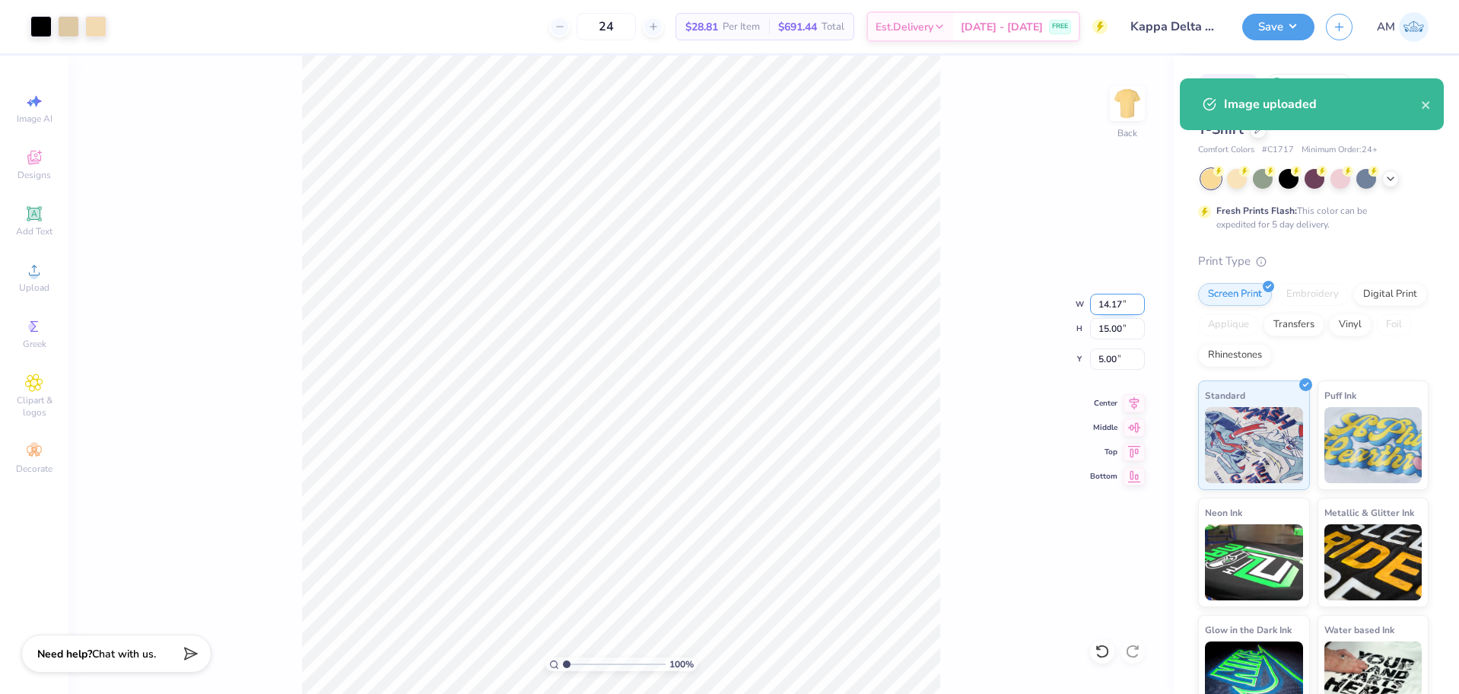
click at [1110, 305] on input "14.17" at bounding box center [1117, 304] width 55 height 21
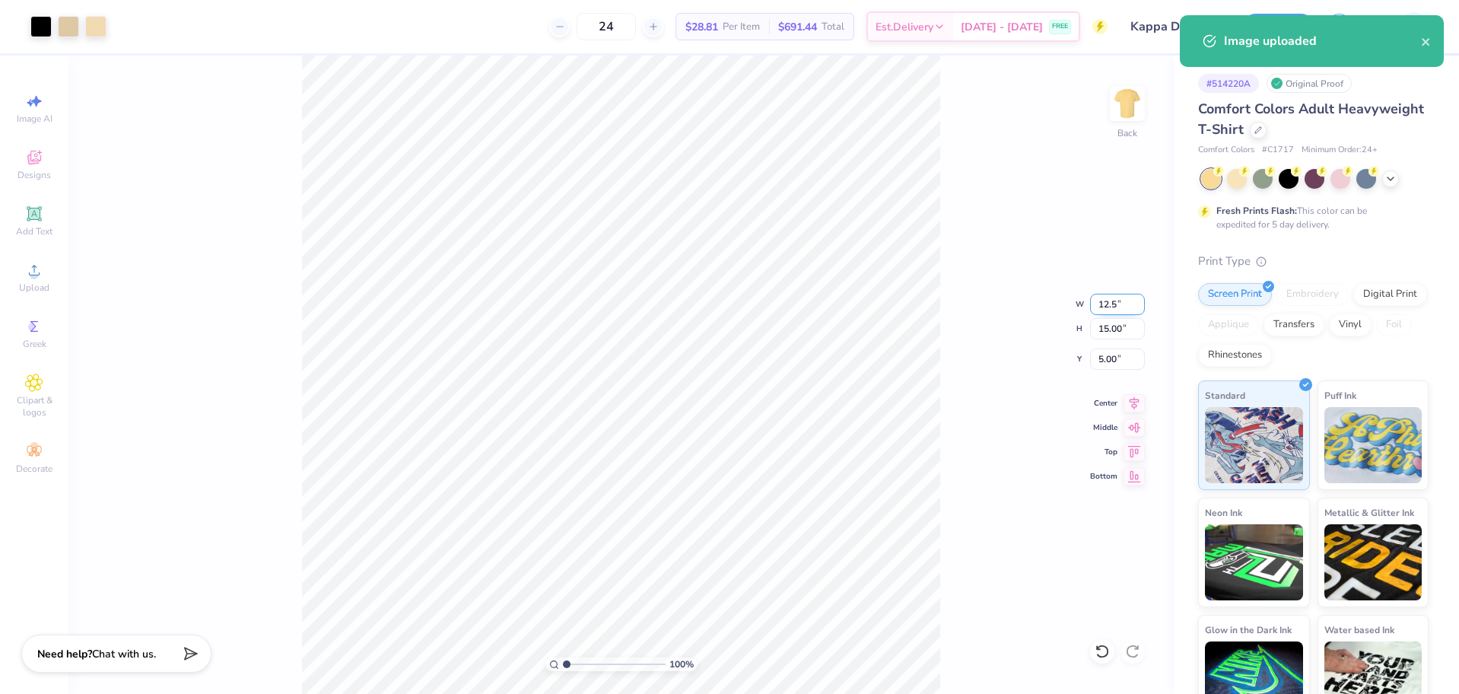
type input "12.50"
type input "13.22"
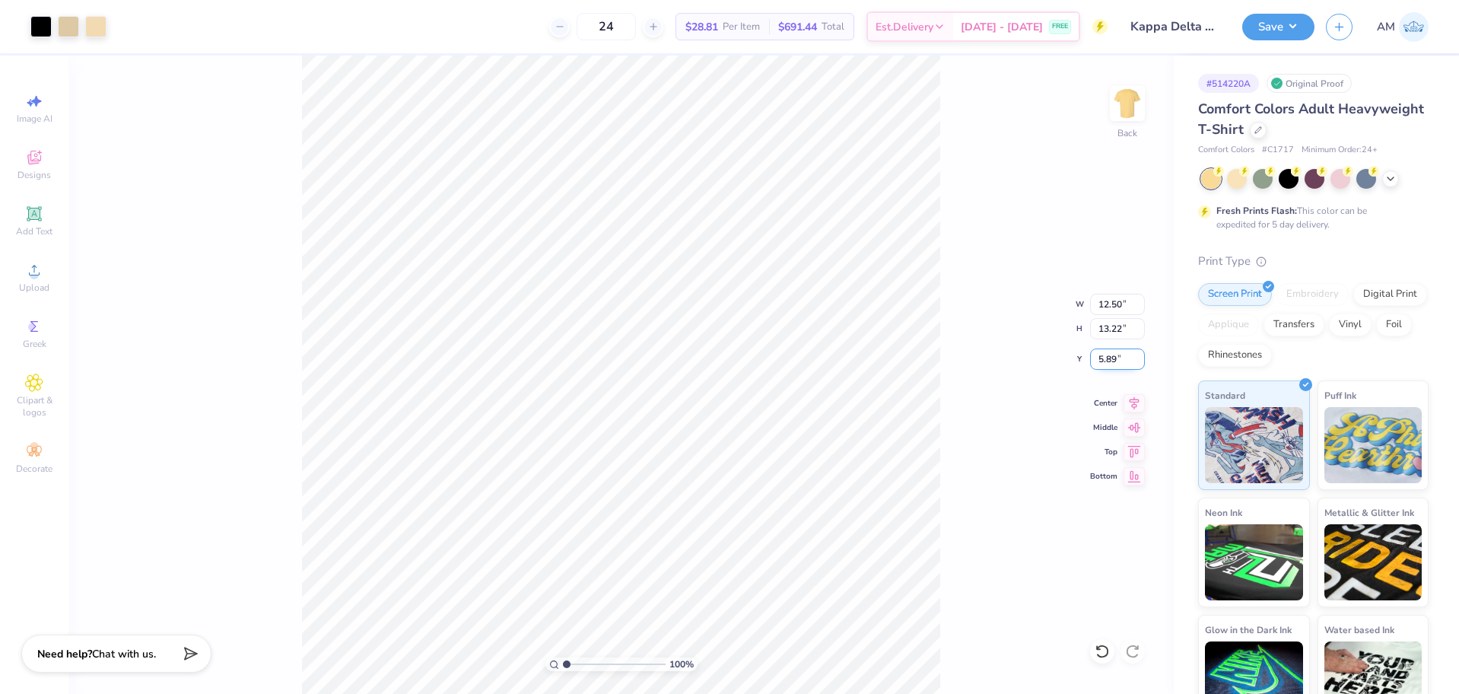
click at [1110, 363] on input "5.89" at bounding box center [1117, 358] width 55 height 21
type input "3.00"
click at [1135, 401] on icon at bounding box center [1134, 401] width 21 height 18
click at [1111, 329] on input "13.22" at bounding box center [1117, 328] width 55 height 21
type input "12.5"
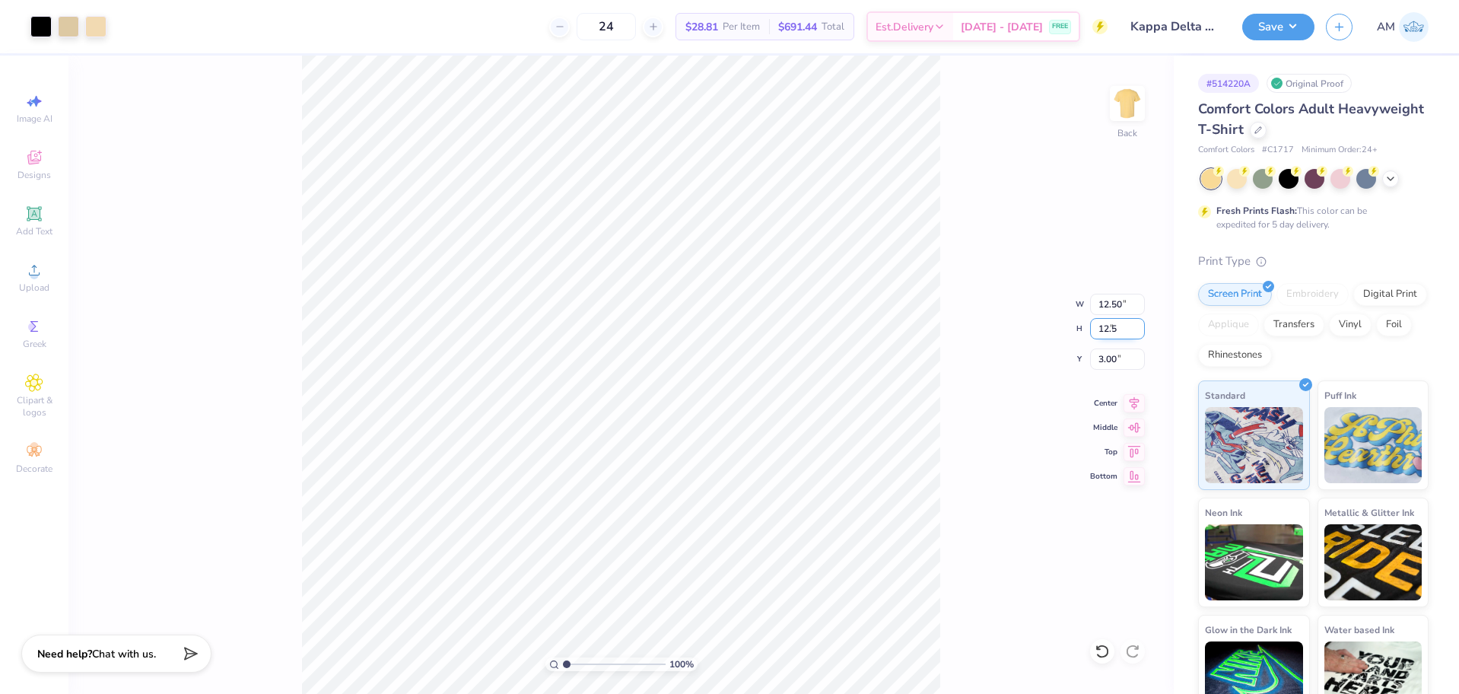
type input "11.82"
type input "12.50"
click at [1105, 358] on input "3.36" at bounding box center [1117, 358] width 55 height 21
type input "3.00"
type input "1"
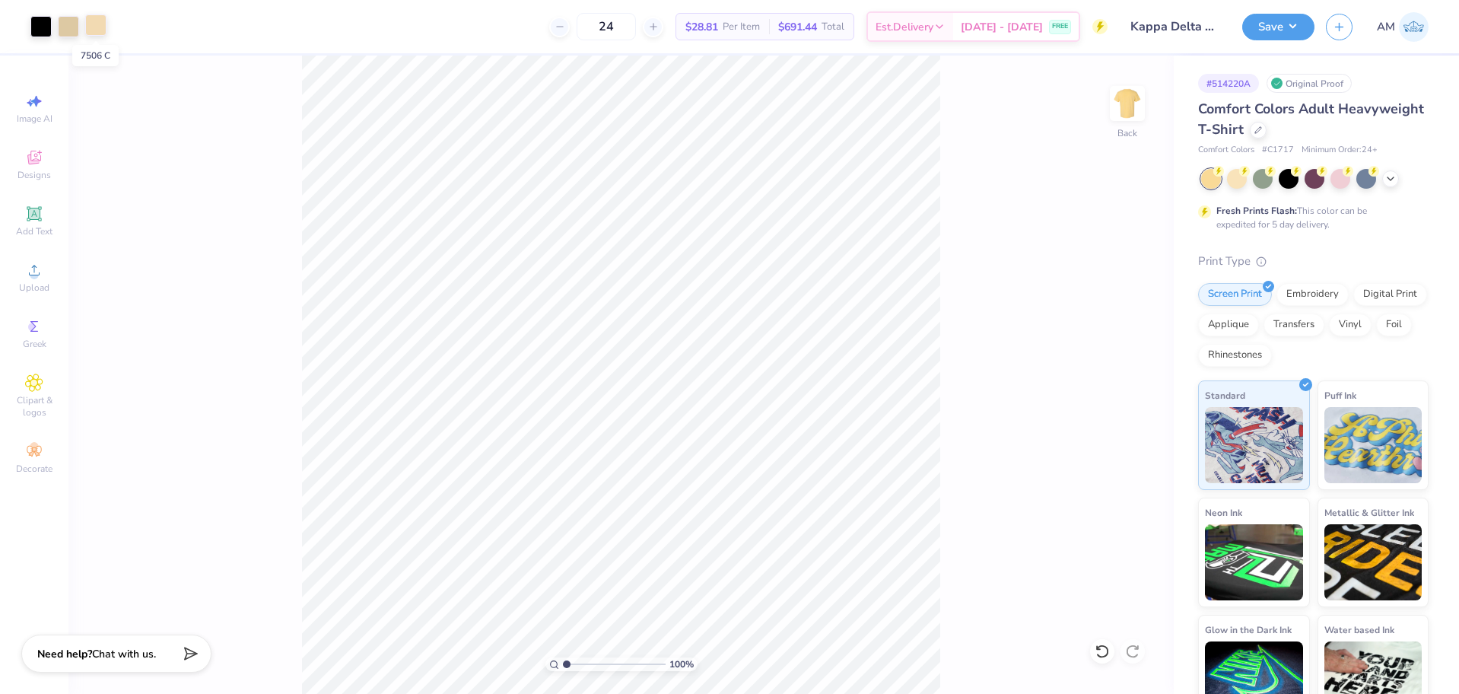
click at [95, 22] on div at bounding box center [95, 24] width 21 height 21
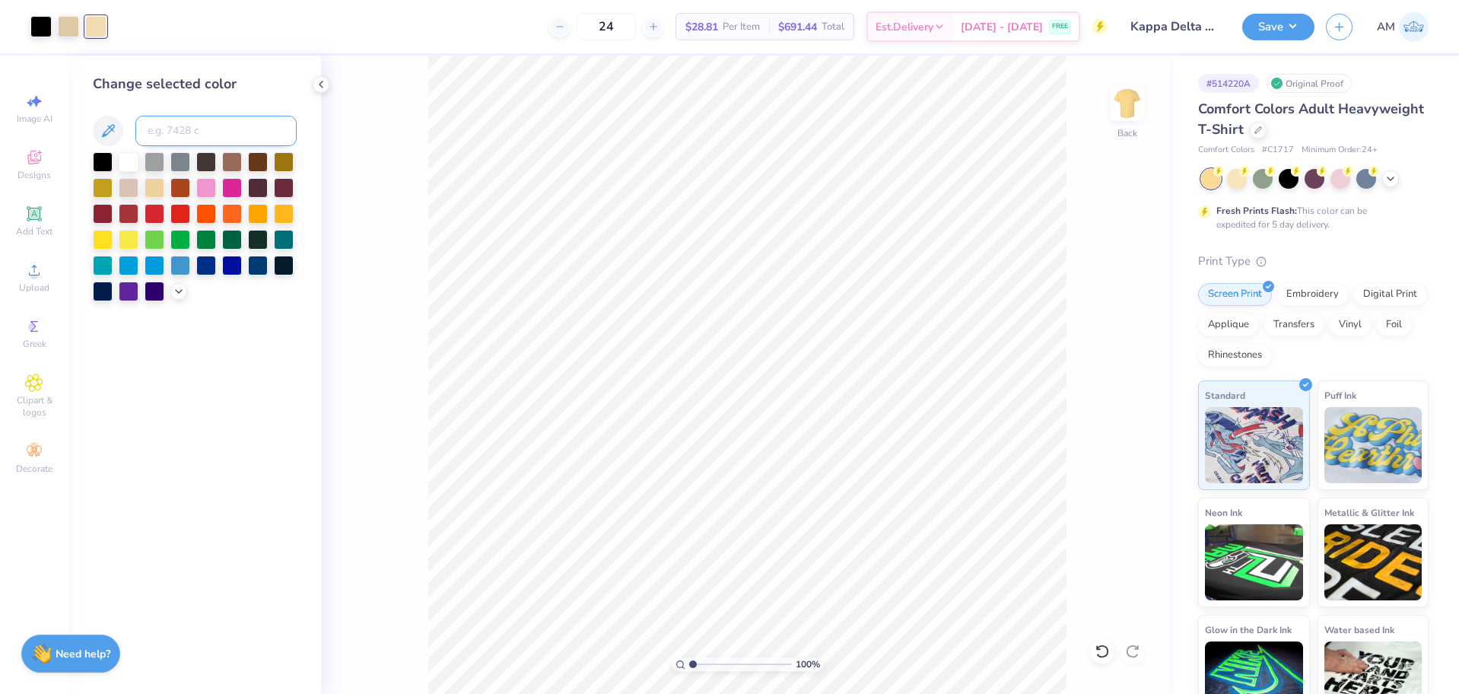
click at [169, 132] on input at bounding box center [215, 131] width 161 height 30
type input "468"
click at [323, 84] on icon at bounding box center [321, 84] width 12 height 12
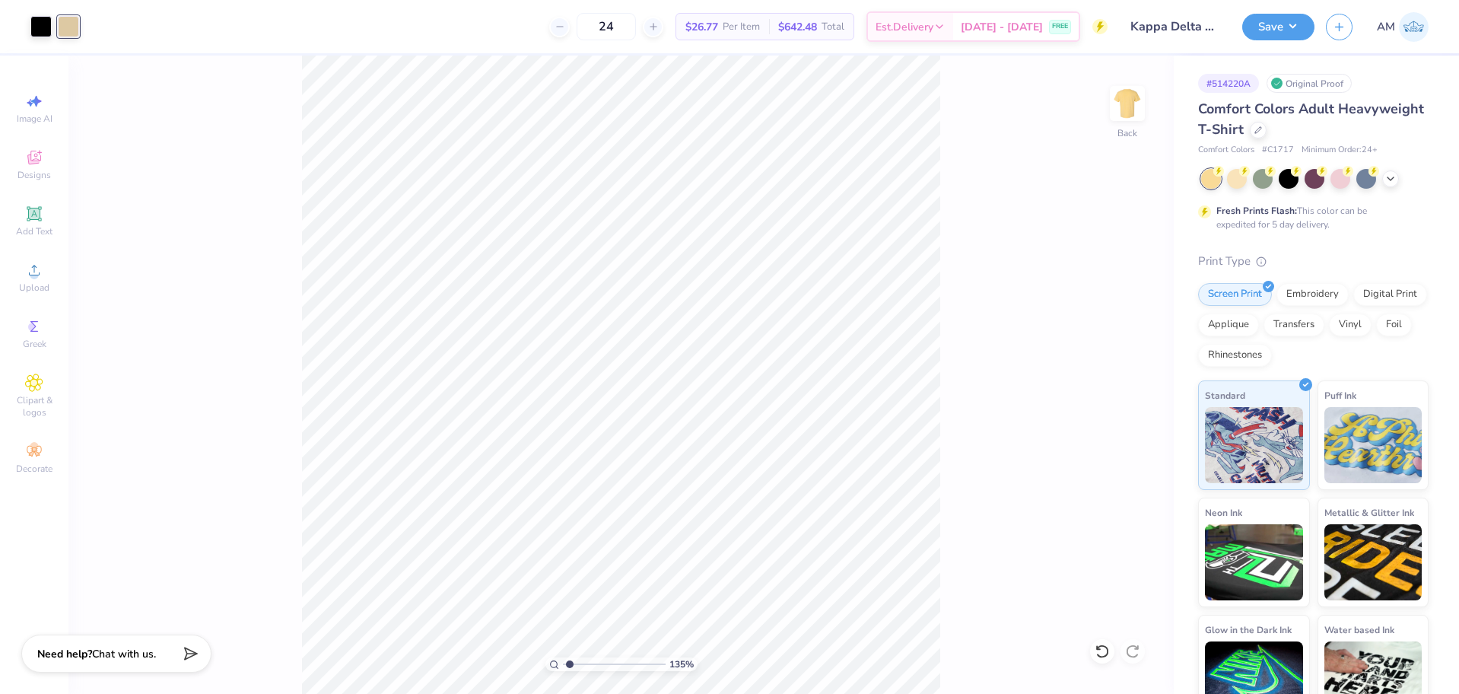
click at [288, 49] on div "Art colors 24 $26.77 Per Item $642.48 Total Est. Delivery [DATE] - [DATE] FREE …" at bounding box center [729, 347] width 1459 height 694
click at [28, 282] on span "Upload" at bounding box center [34, 288] width 30 height 12
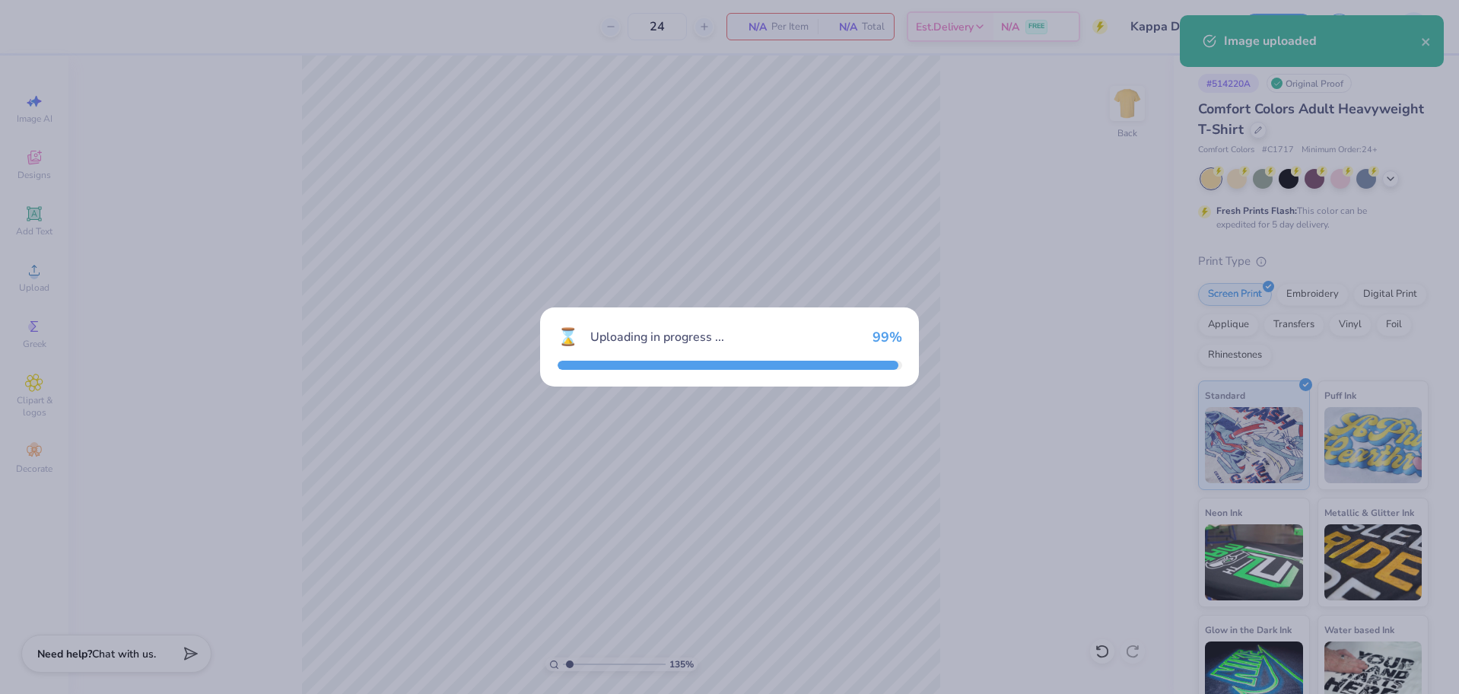
type input "1.35006143669128"
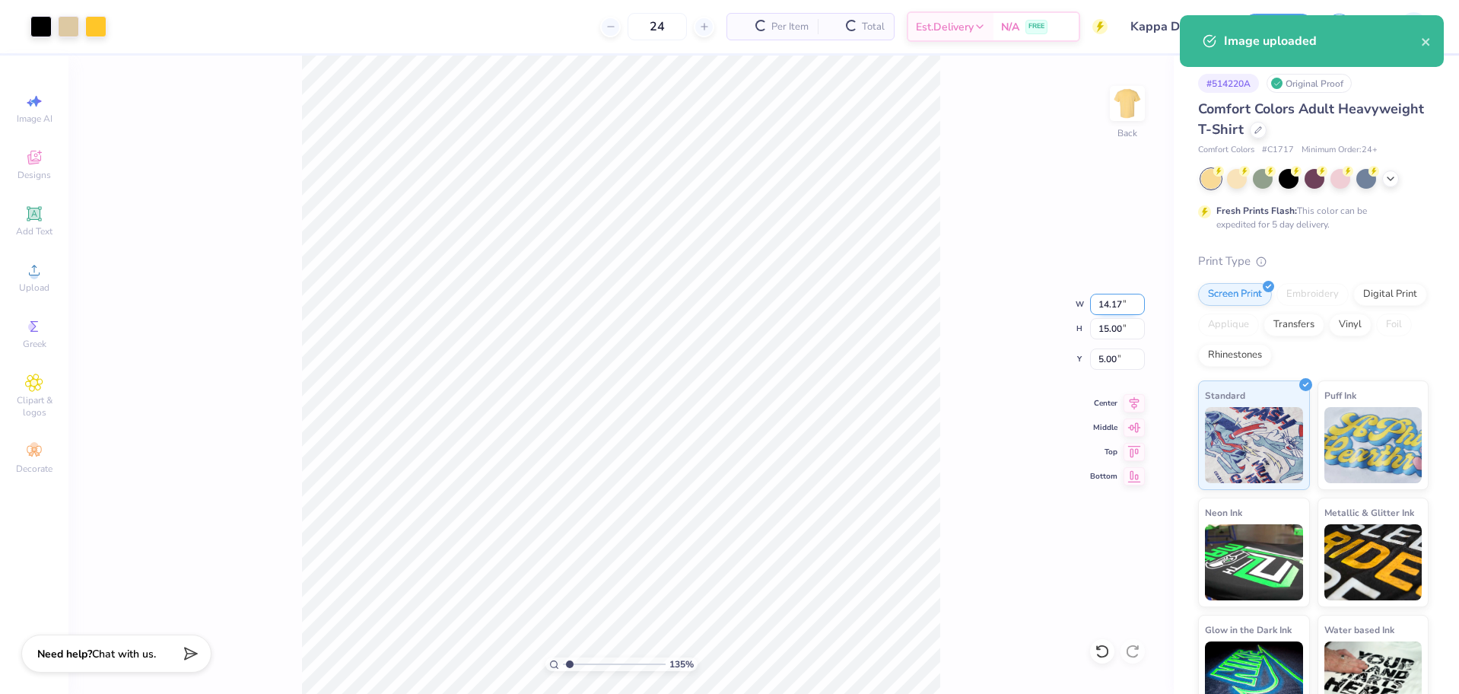
click at [1115, 301] on input "14.17" at bounding box center [1117, 304] width 55 height 21
click at [1111, 328] on input "15.00" at bounding box center [1117, 328] width 55 height 21
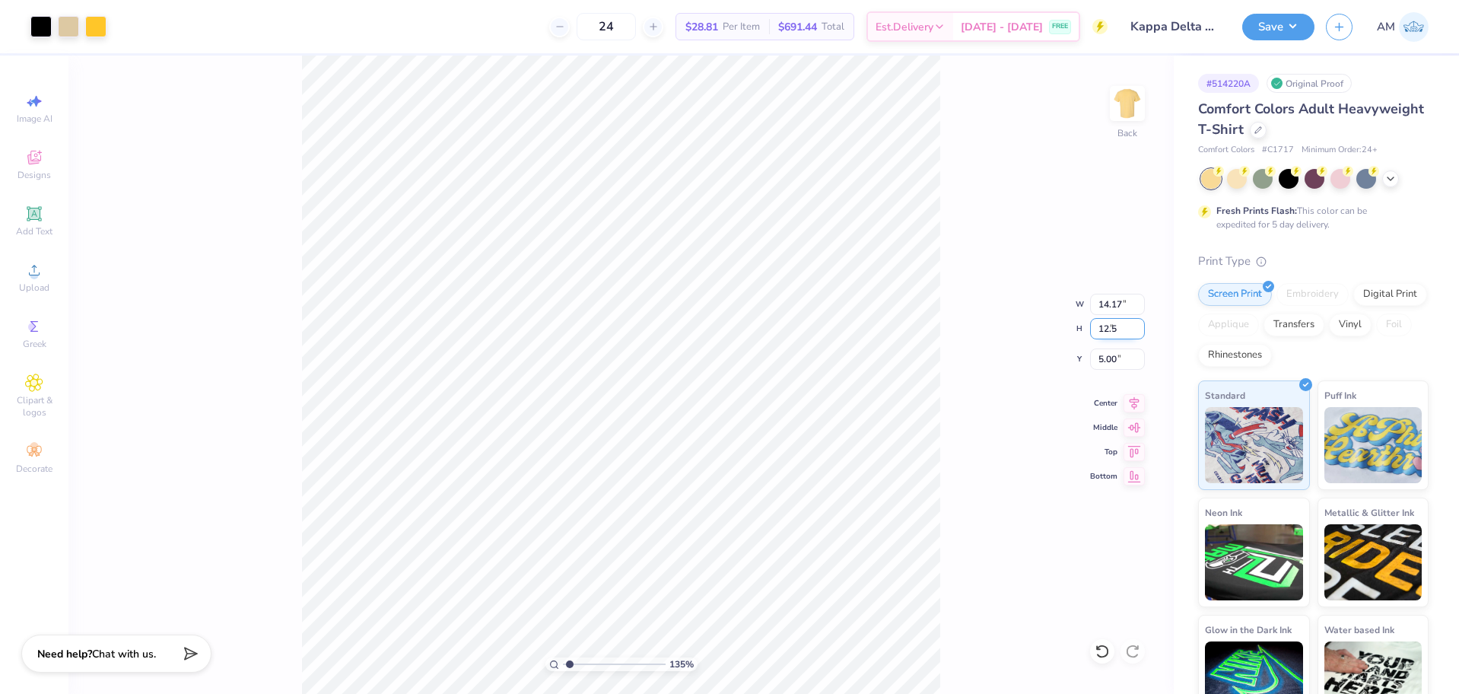
type input "12.5"
type input "1.35006143669128"
type input "11.81"
type input "12.50"
type input "6.25"
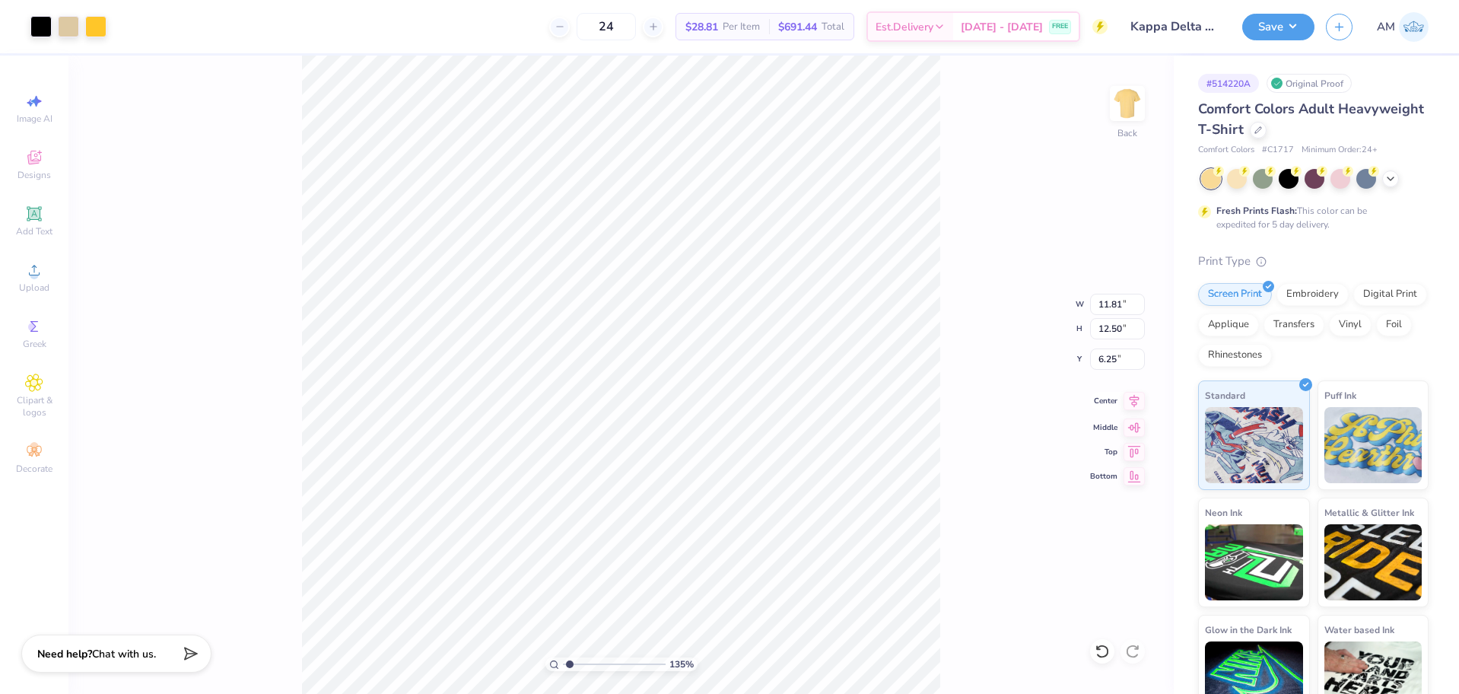
click at [1141, 401] on icon at bounding box center [1134, 401] width 21 height 18
type input "1.35006143669128"
click at [1106, 361] on input "6.25" at bounding box center [1117, 358] width 55 height 21
type input "3"
type input "1.35006143669128"
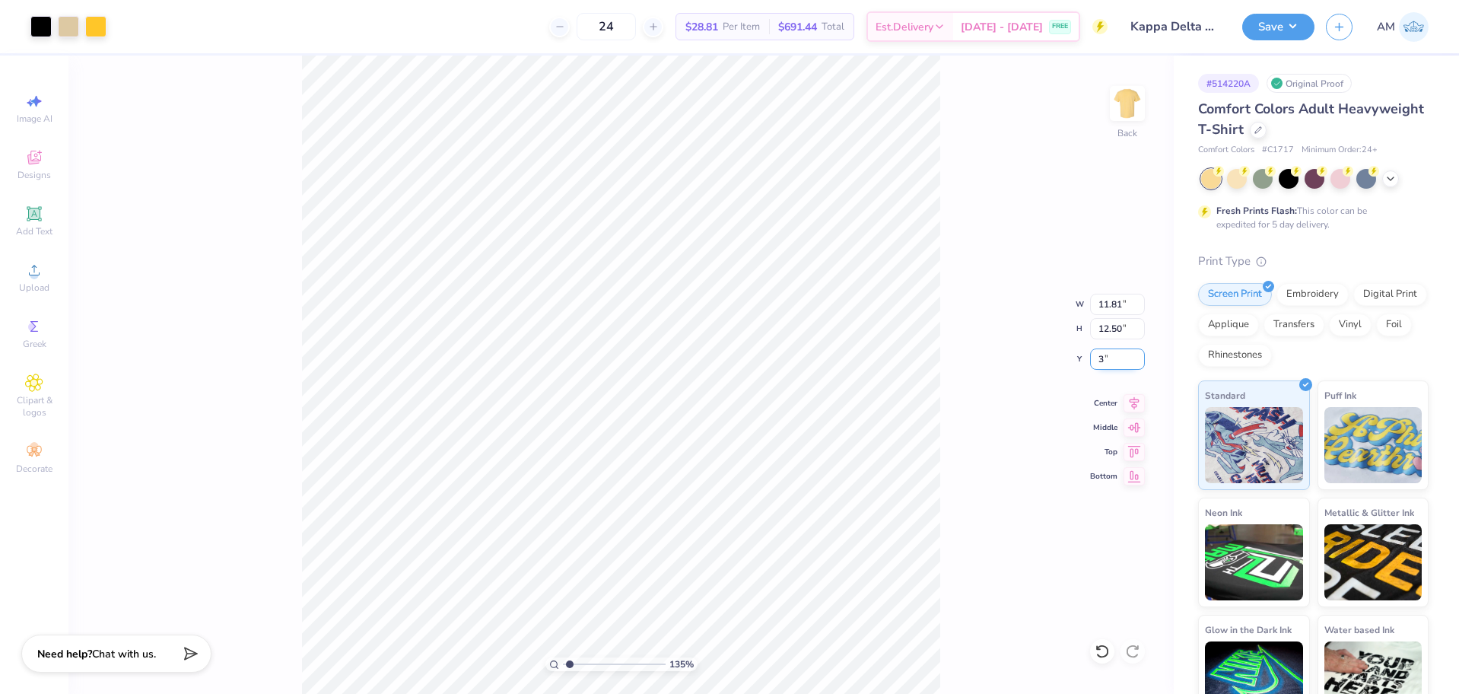
type input "3.00"
click at [292, 52] on div "Art colors 24 $28.81 Per Item $691.44 Total Est. Delivery [DATE] - [DATE] FREE …" at bounding box center [729, 347] width 1459 height 694
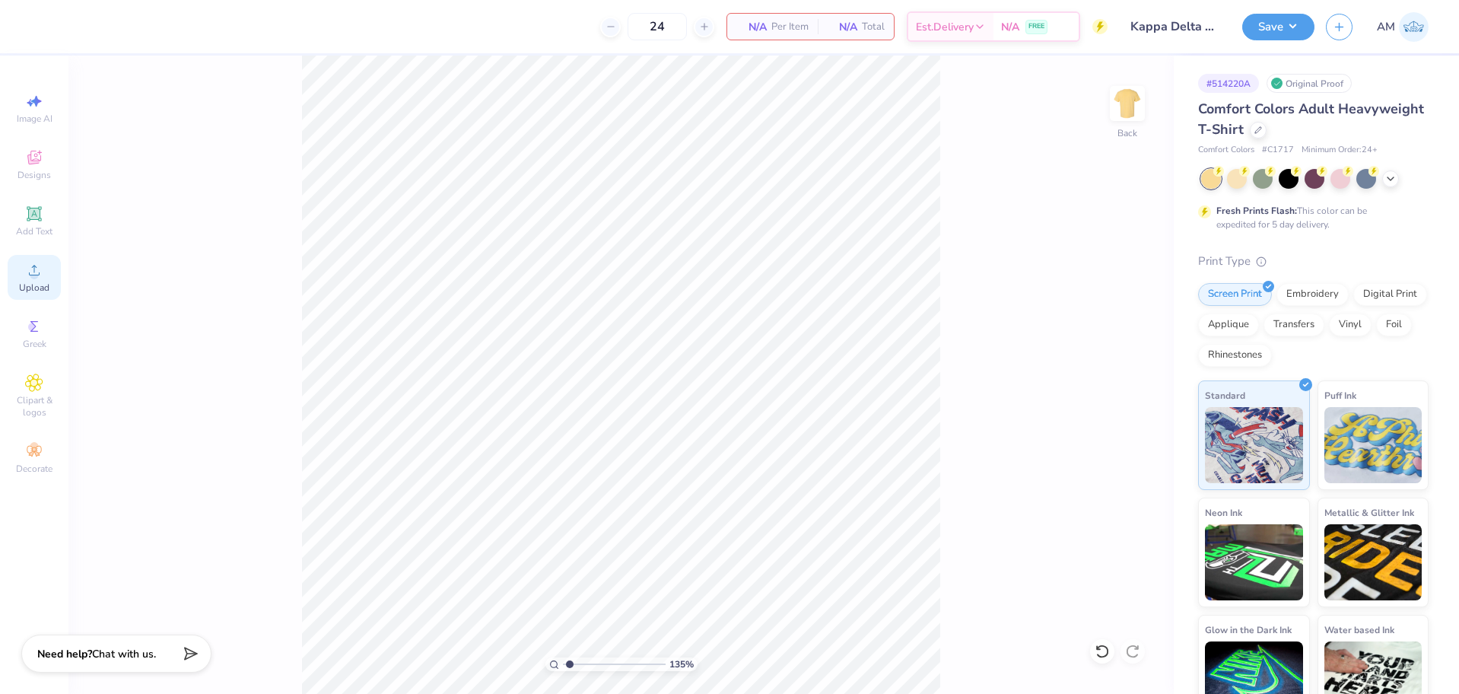
click at [31, 281] on div "Upload" at bounding box center [34, 277] width 53 height 45
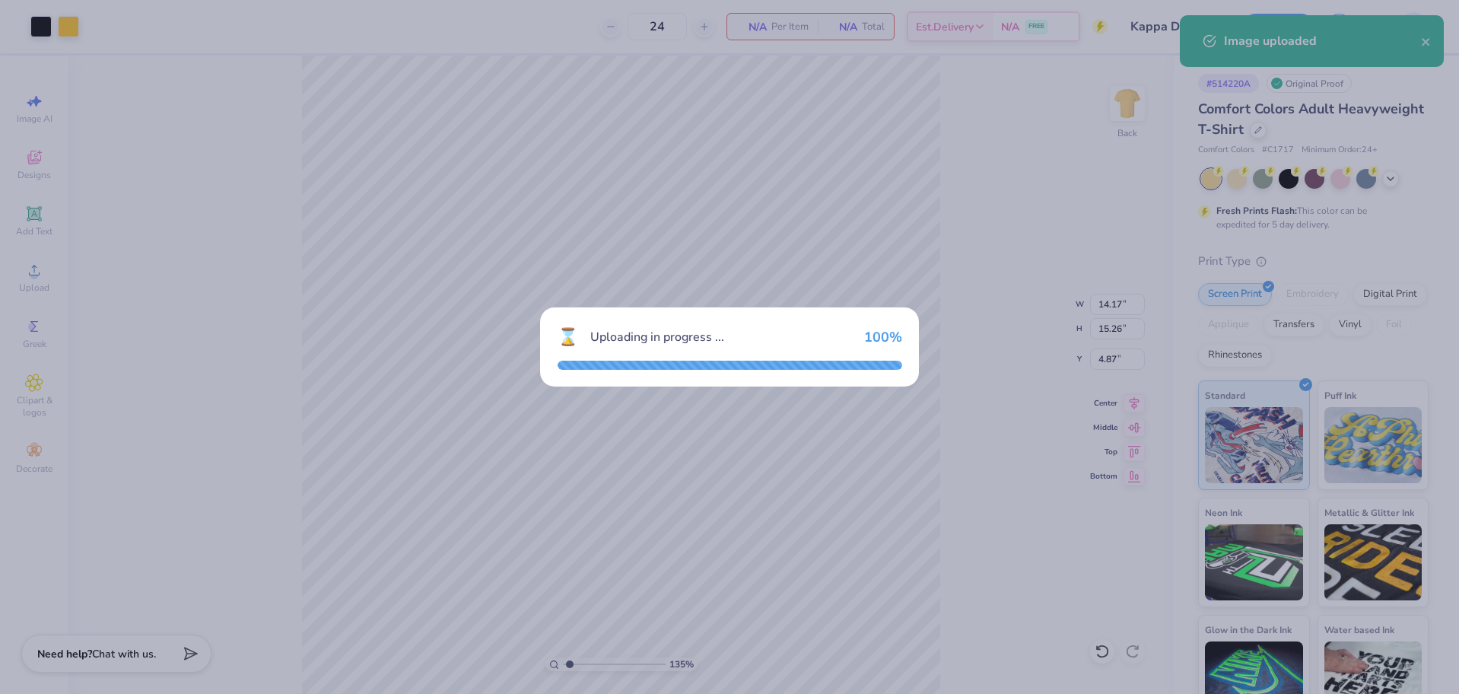
type input "1.35006143669128"
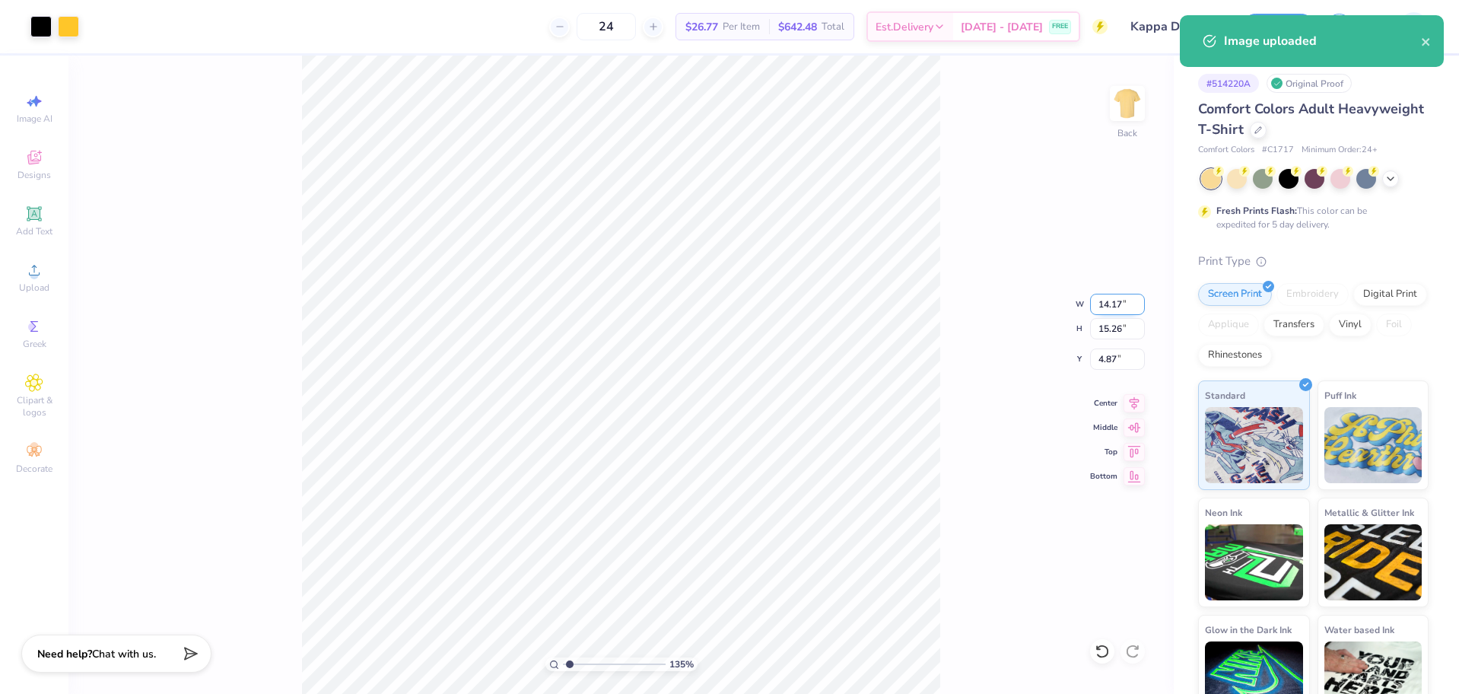
click at [1111, 307] on input "14.17" at bounding box center [1117, 304] width 55 height 21
click at [1108, 335] on input "15.26" at bounding box center [1117, 328] width 55 height 21
type input "12.5"
type input "1.35006143669128"
type input "11.61"
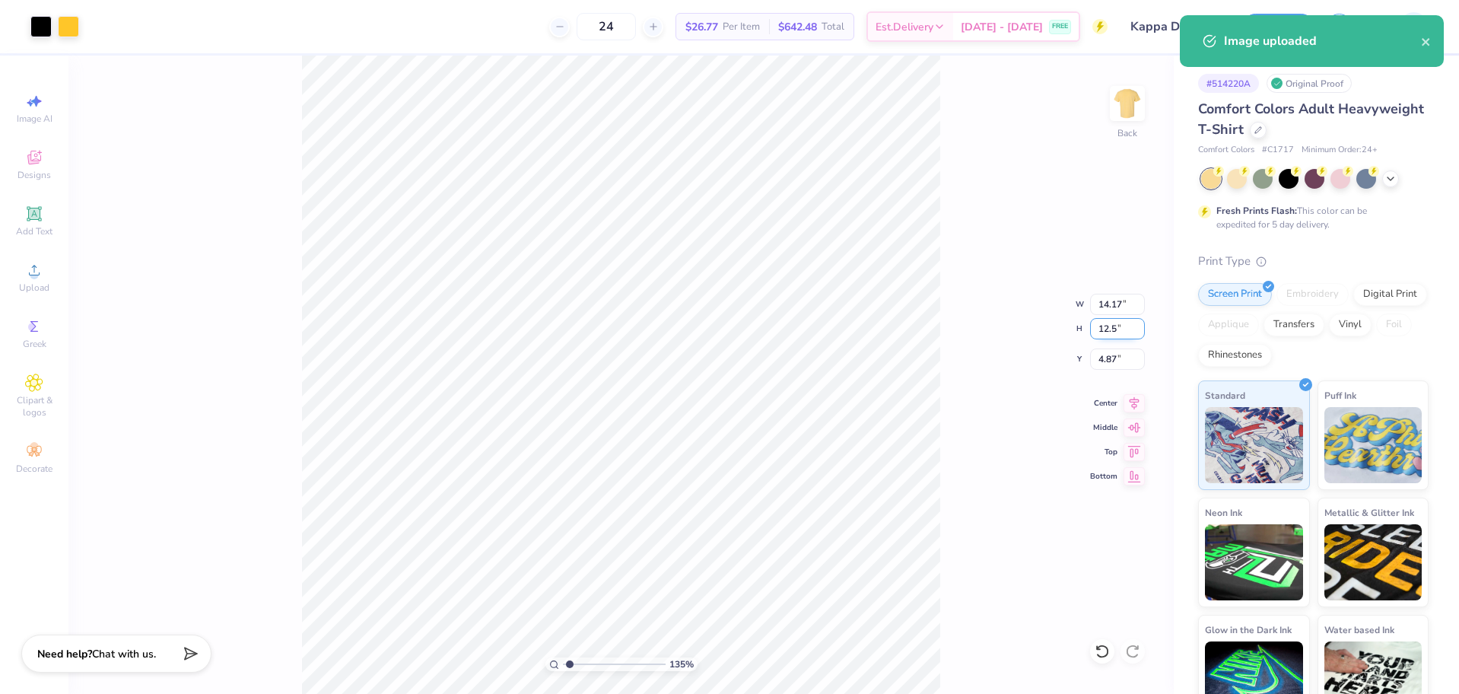
type input "12.50"
type input "6.25"
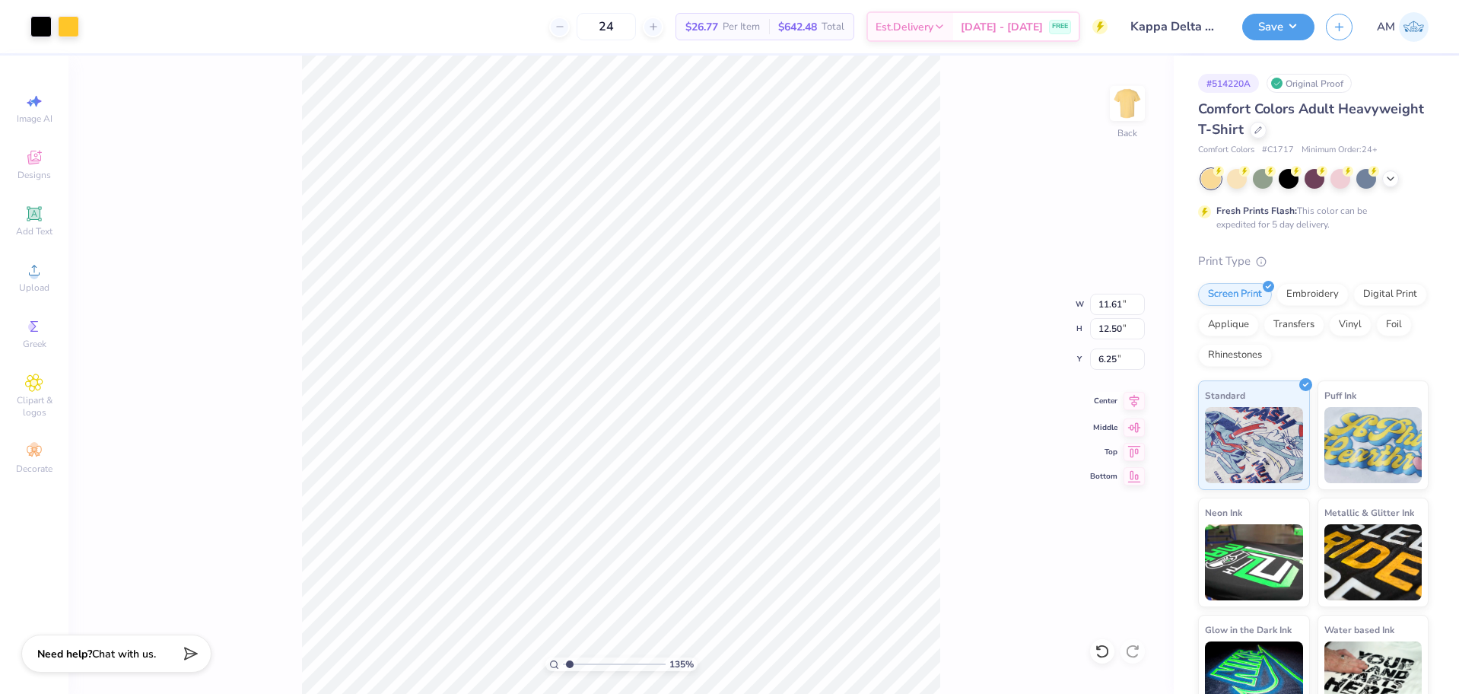
click at [1130, 400] on icon at bounding box center [1134, 401] width 21 height 18
type input "1.35006143669128"
click at [1106, 361] on input "6.25" at bounding box center [1117, 358] width 55 height 21
type input "3"
type input "1.35006143669128"
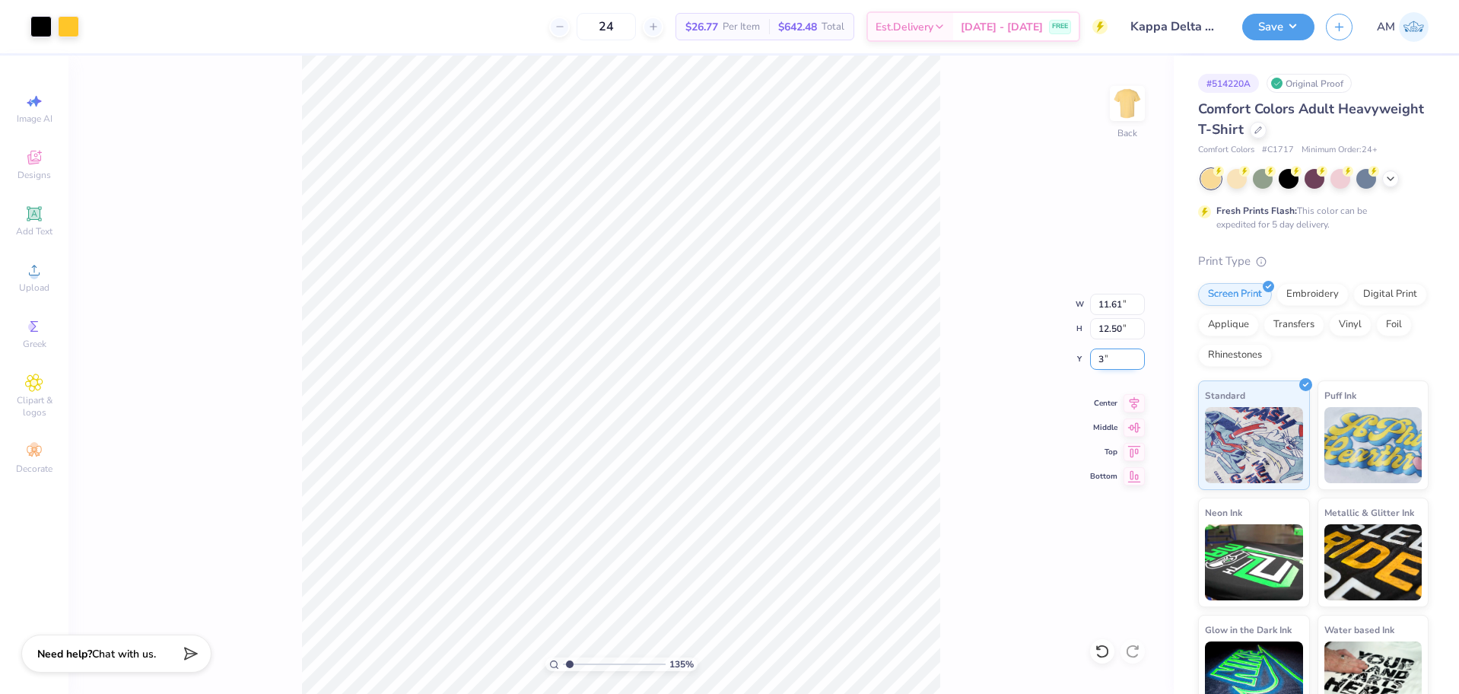
type input "3.00"
type input "1.35006143669128"
click at [1118, 327] on input "12.50" at bounding box center [1117, 328] width 55 height 21
type input "12"
type input "1.35006143669128"
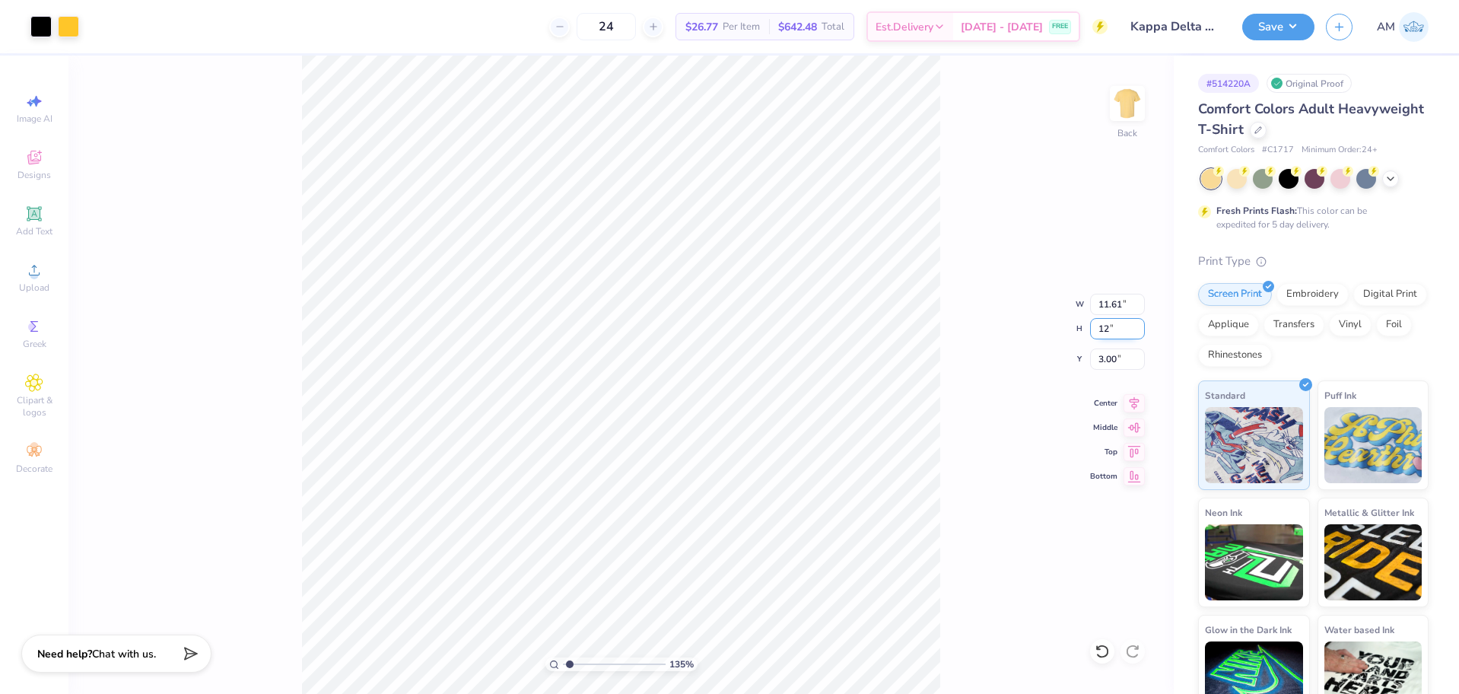
type input "11.14"
type input "12.00"
type input "3.25"
click at [1106, 306] on input "11.14" at bounding box center [1117, 304] width 55 height 21
type input "12.5"
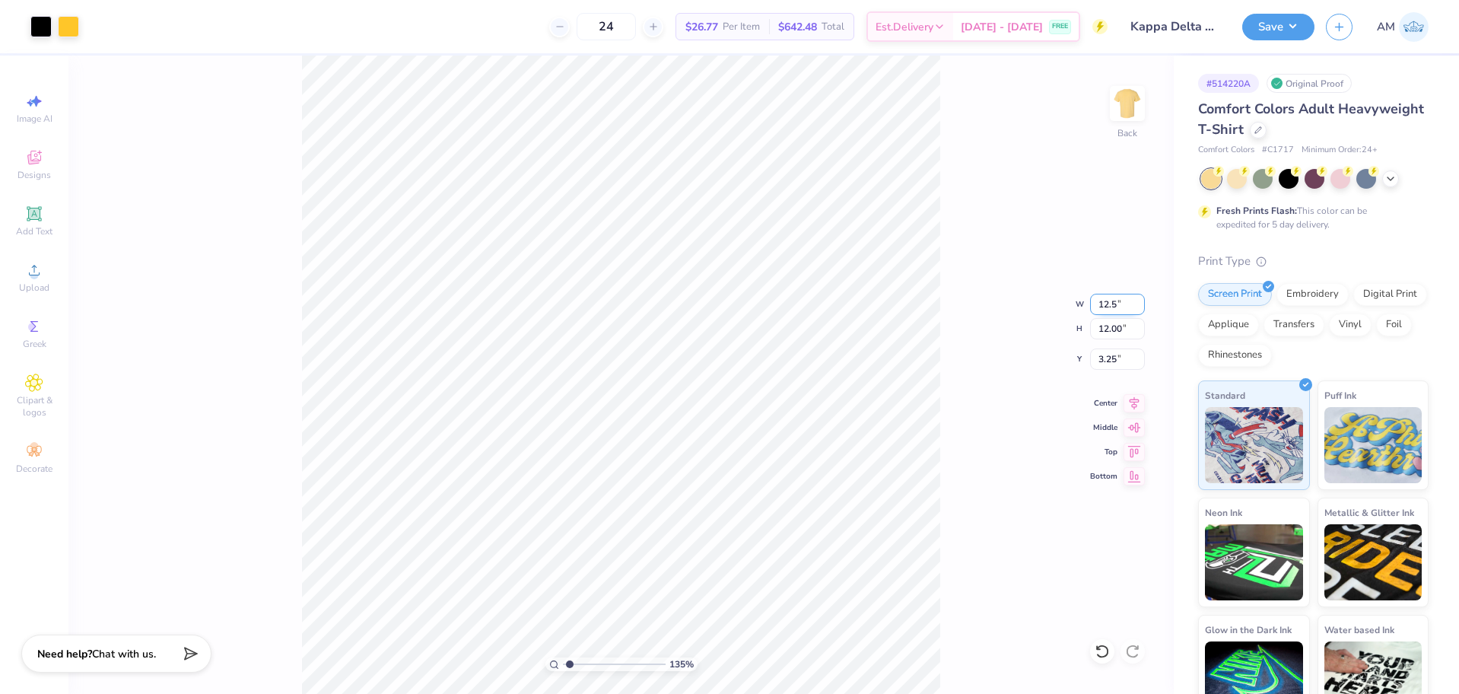
type input "1.35006143669128"
type input "12.50"
type input "13.46"
click at [1106, 358] on input "2.52" at bounding box center [1117, 358] width 55 height 21
type input "3"
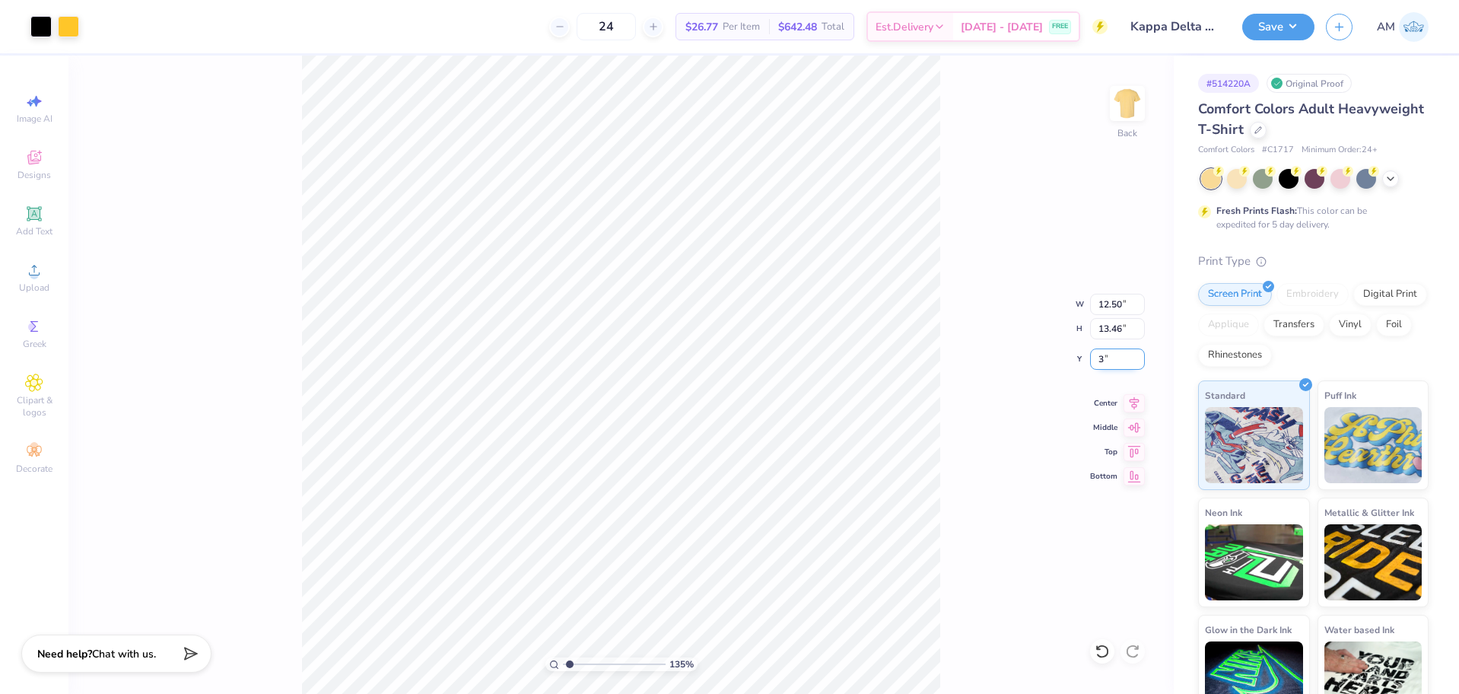
type input "1.35006143669128"
type input "3.00"
type input "1"
click at [1112, 329] on input "13.46" at bounding box center [1117, 328] width 55 height 21
type input "12.5"
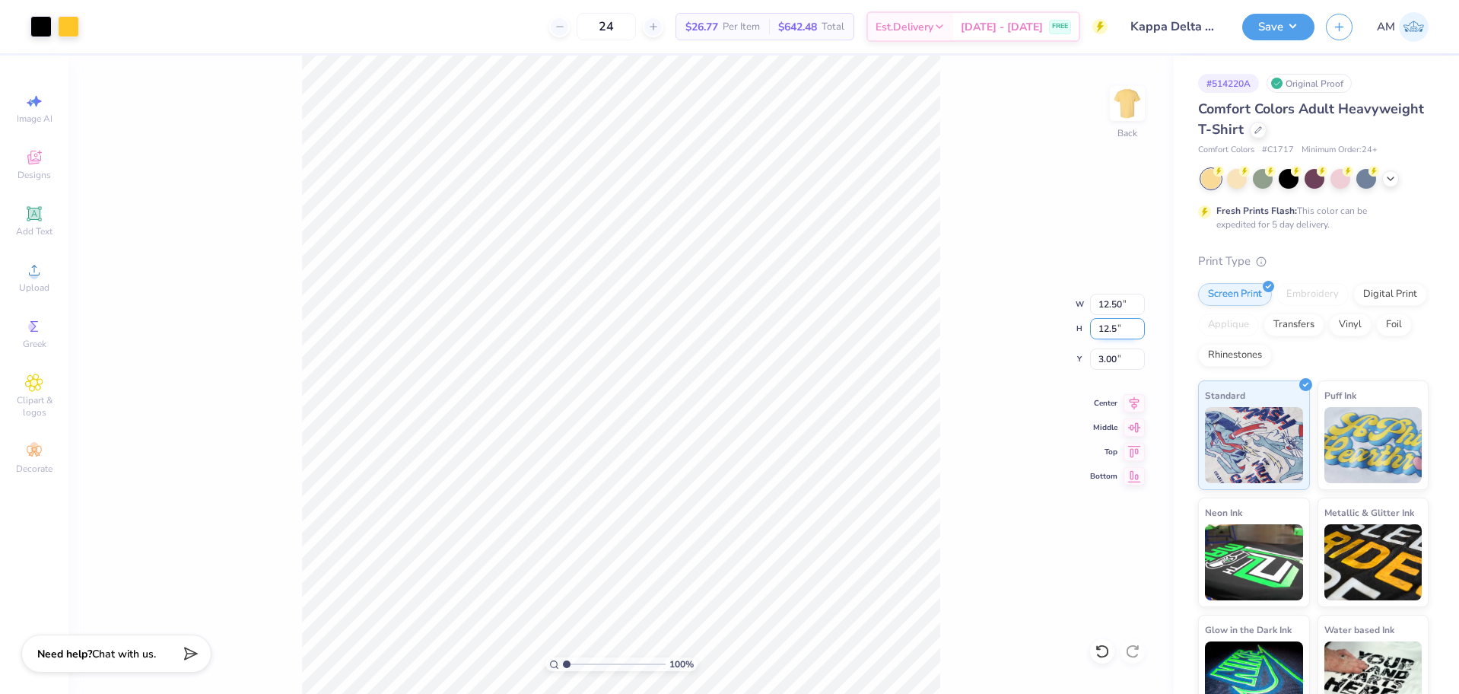
type input "11.61"
type input "12.50"
click at [1106, 362] on input "3.48" at bounding box center [1117, 358] width 55 height 21
type input "3.00"
click at [1137, 396] on icon at bounding box center [1134, 401] width 21 height 18
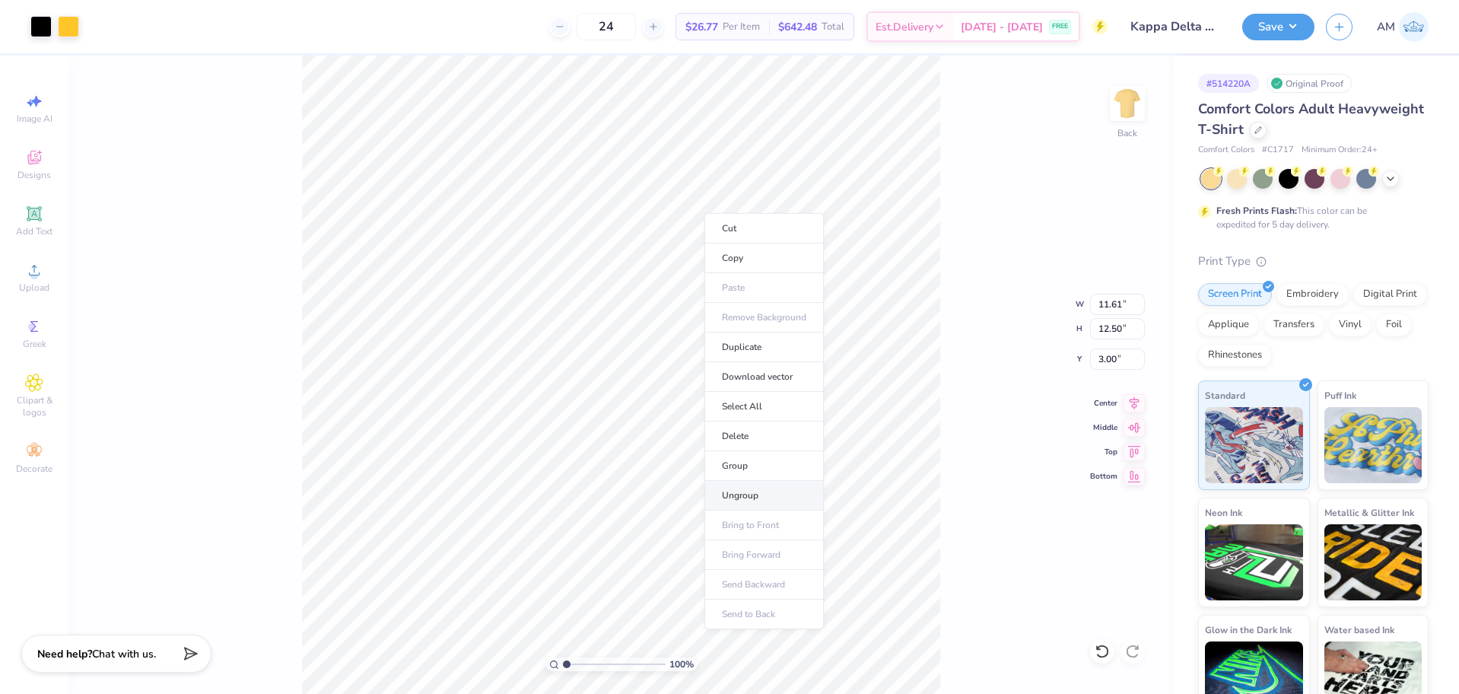
click at [747, 490] on li "Ungroup" at bounding box center [764, 496] width 119 height 30
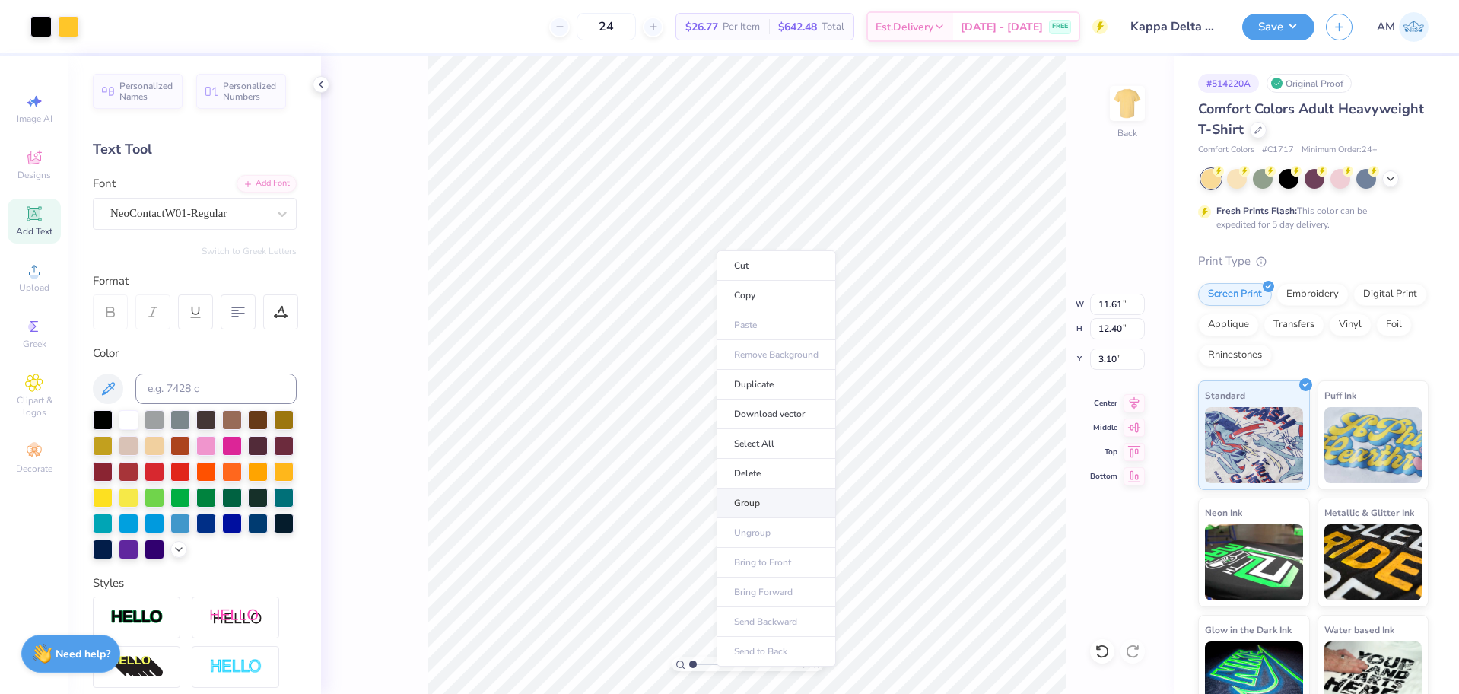
click at [759, 501] on li "Group" at bounding box center [776, 503] width 119 height 30
click at [1108, 331] on input "12.40" at bounding box center [1117, 328] width 55 height 21
type input "12.5"
click at [1134, 402] on icon at bounding box center [1135, 401] width 10 height 13
type input "26.26"
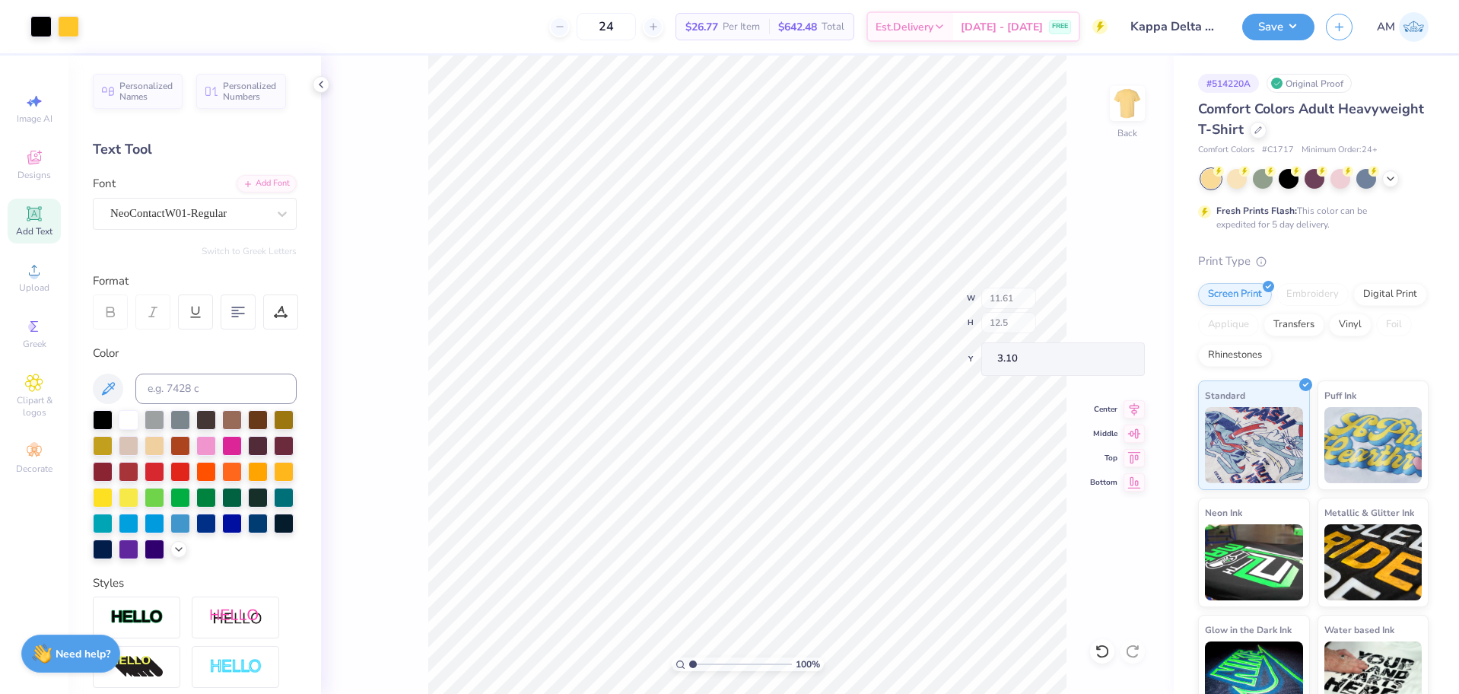
type input "20.60"
type input "-13.15"
click at [322, 84] on icon at bounding box center [321, 84] width 12 height 12
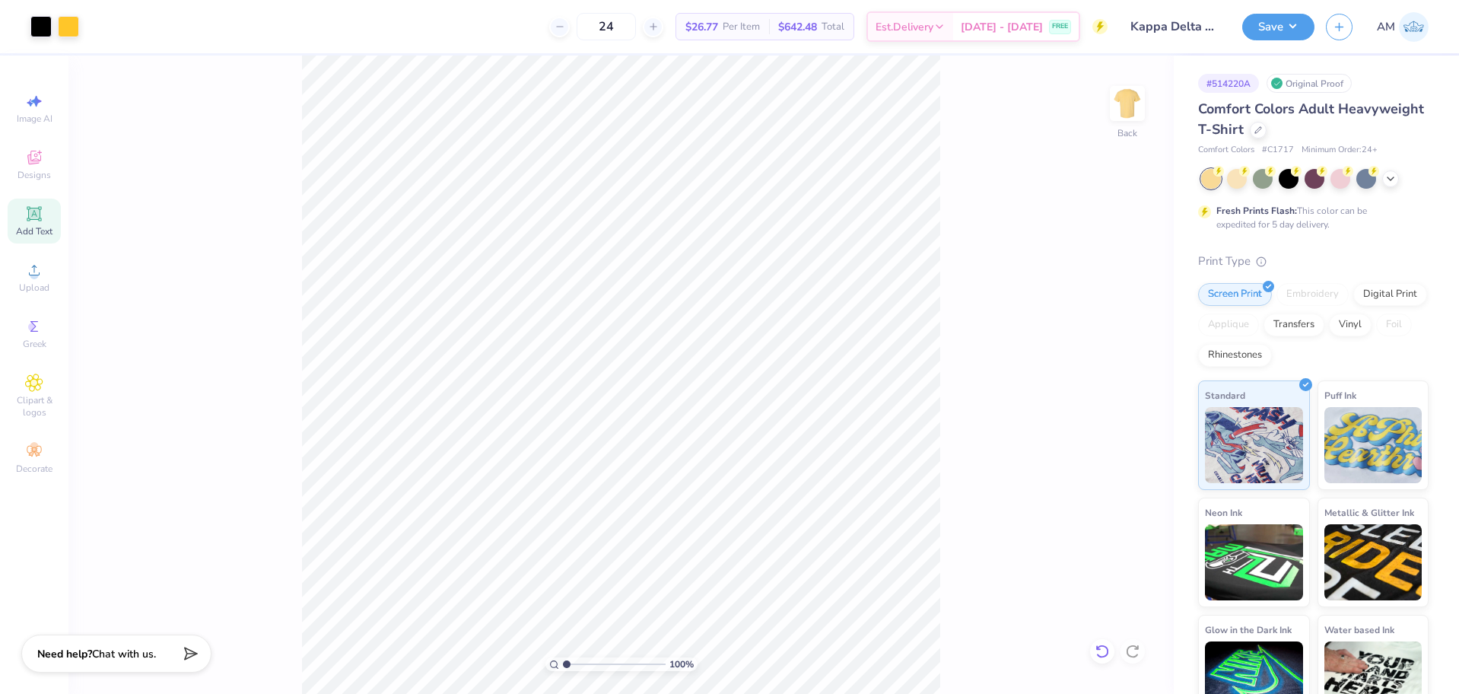
click at [1105, 651] on icon at bounding box center [1102, 651] width 15 height 15
click at [1104, 651] on icon at bounding box center [1102, 651] width 15 height 15
click at [969, 520] on div "100 % Back" at bounding box center [621, 375] width 1106 height 638
click at [1099, 653] on icon at bounding box center [1102, 651] width 15 height 15
click at [660, 525] on li "Group" at bounding box center [683, 527] width 119 height 30
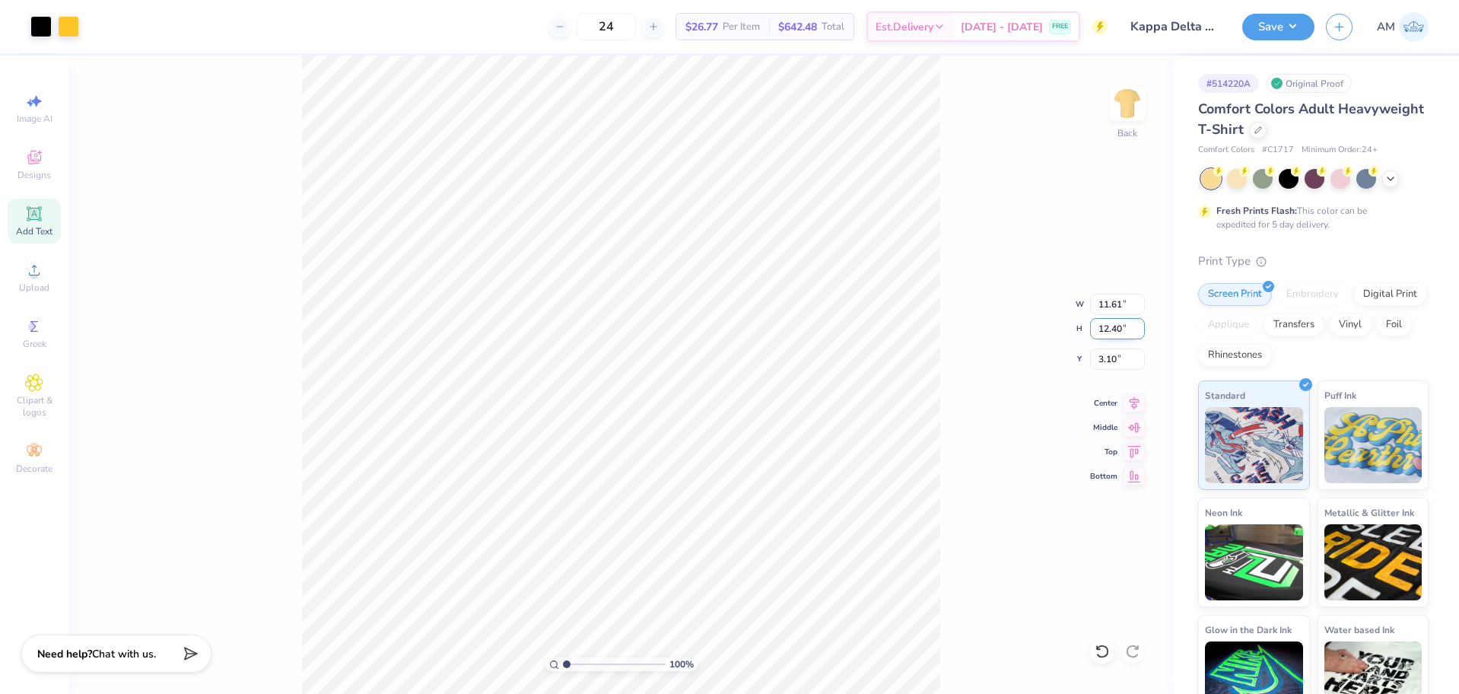
click at [1110, 323] on input "12.40" at bounding box center [1117, 328] width 55 height 21
type input "12.39"
type input "3.11"
click at [1117, 323] on input "12.39" at bounding box center [1117, 328] width 55 height 21
type input "12.5"
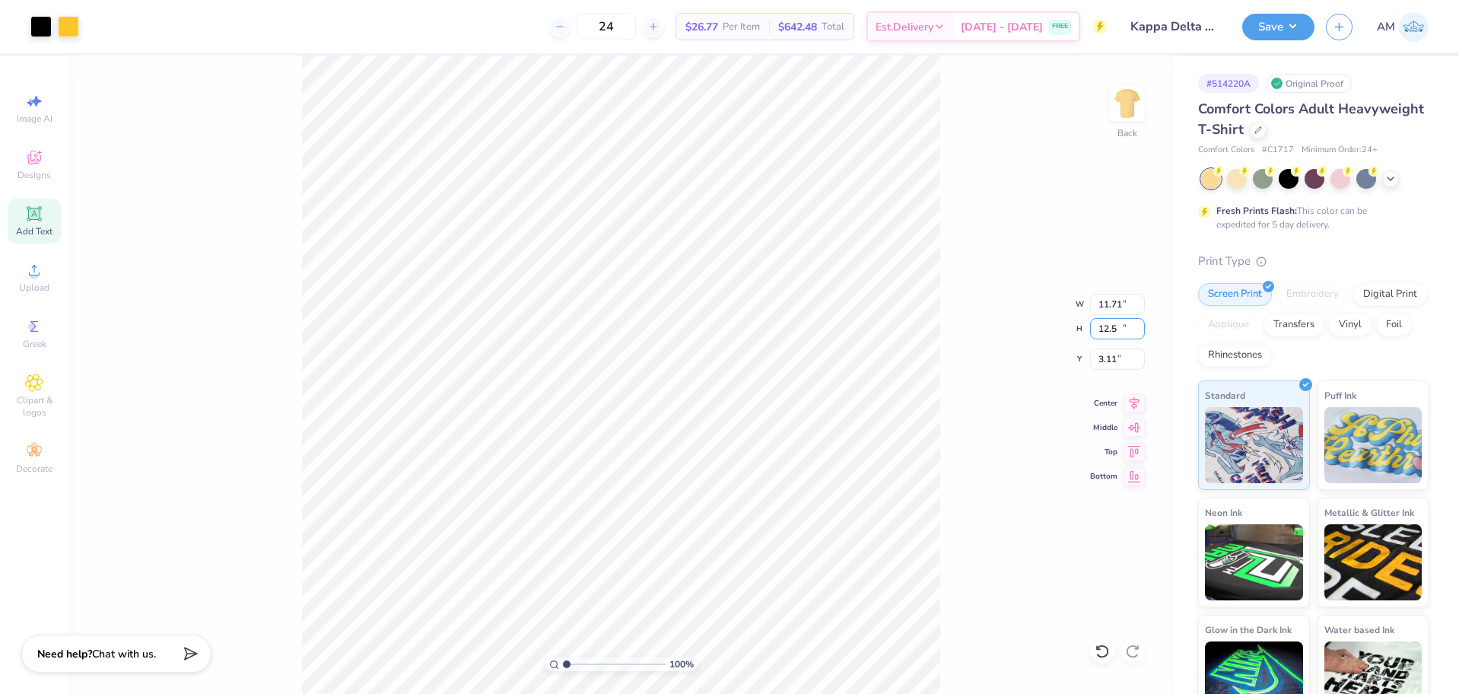
type input "11.71"
type input "12.50"
click at [1107, 361] on input "3.05" at bounding box center [1117, 358] width 55 height 21
type input "3.00"
click at [1141, 403] on icon at bounding box center [1134, 401] width 21 height 18
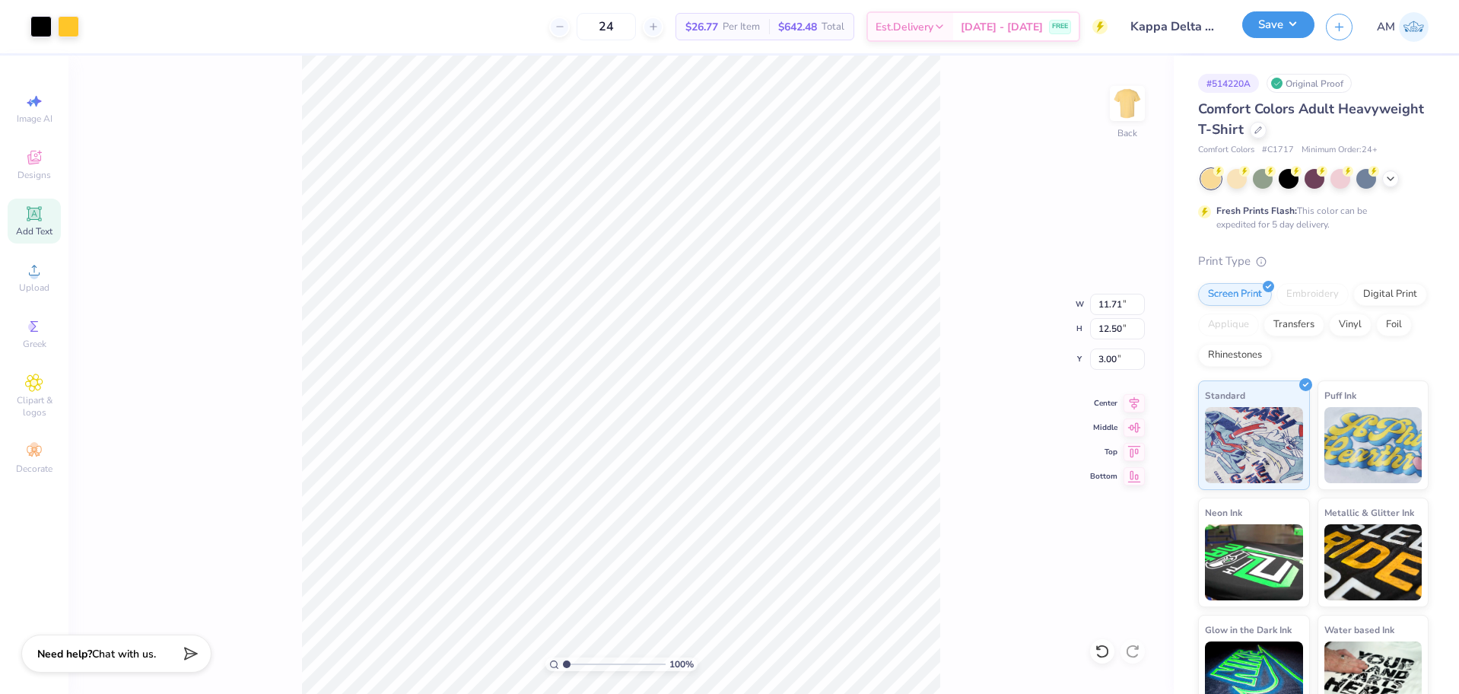
click at [1268, 21] on button "Save" at bounding box center [1279, 24] width 72 height 27
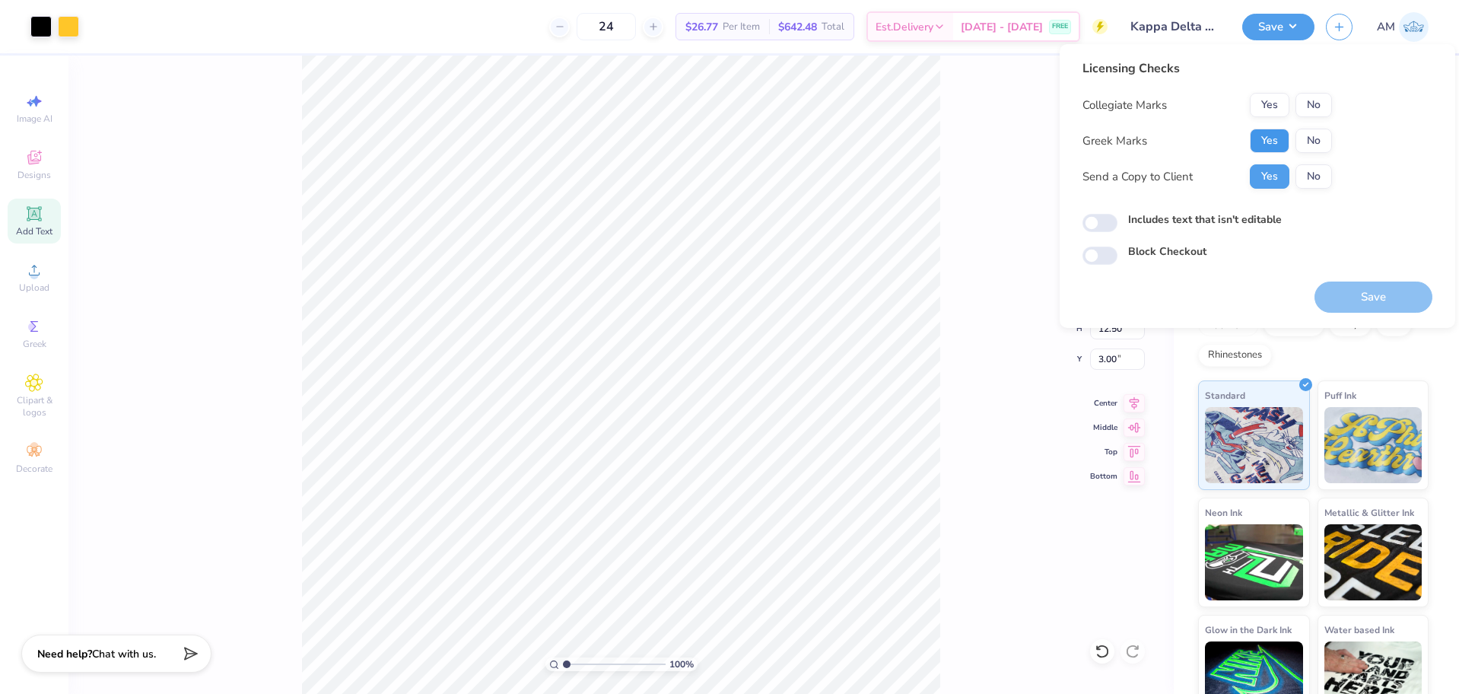
click at [1279, 145] on button "Yes" at bounding box center [1270, 141] width 40 height 24
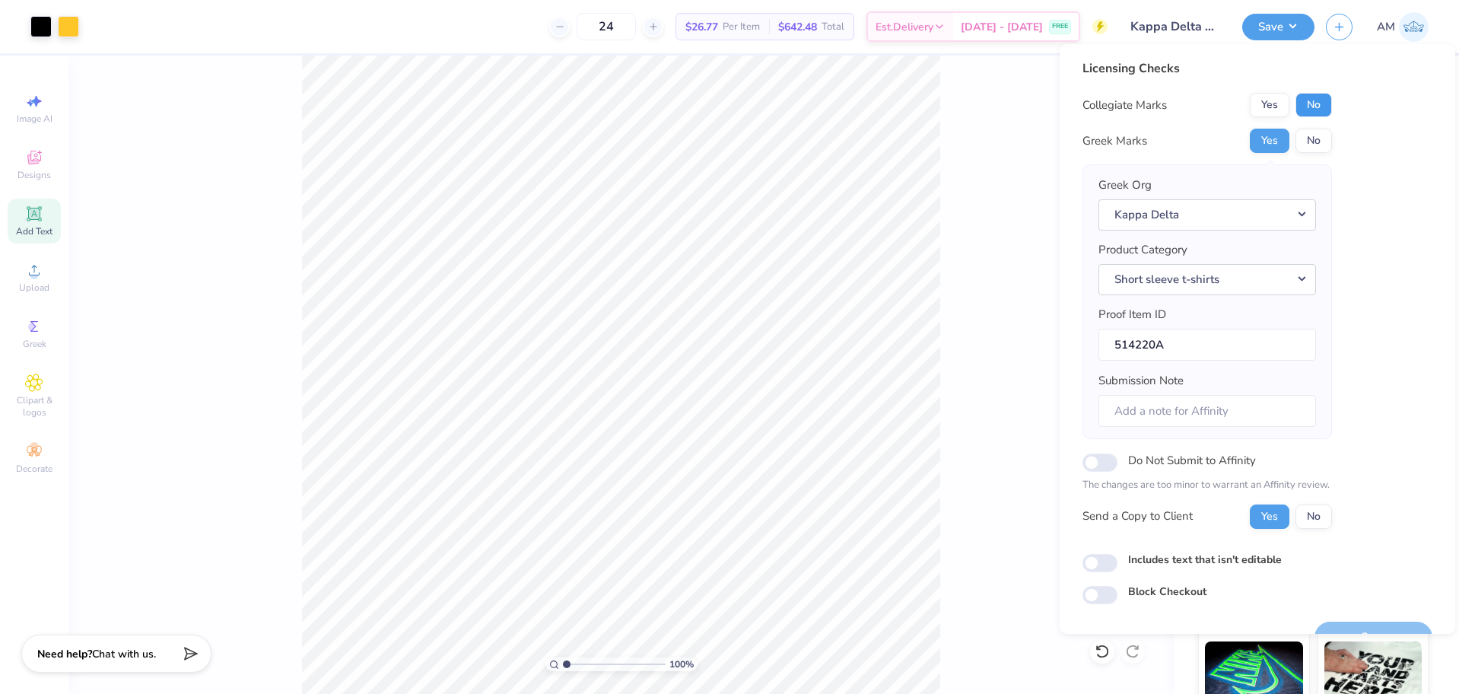
click at [1319, 105] on button "No" at bounding box center [1314, 105] width 37 height 24
click at [1103, 565] on input "Includes text that isn't editable" at bounding box center [1100, 563] width 35 height 18
checkbox input "false"
click at [1266, 518] on button "Yes" at bounding box center [1270, 516] width 40 height 24
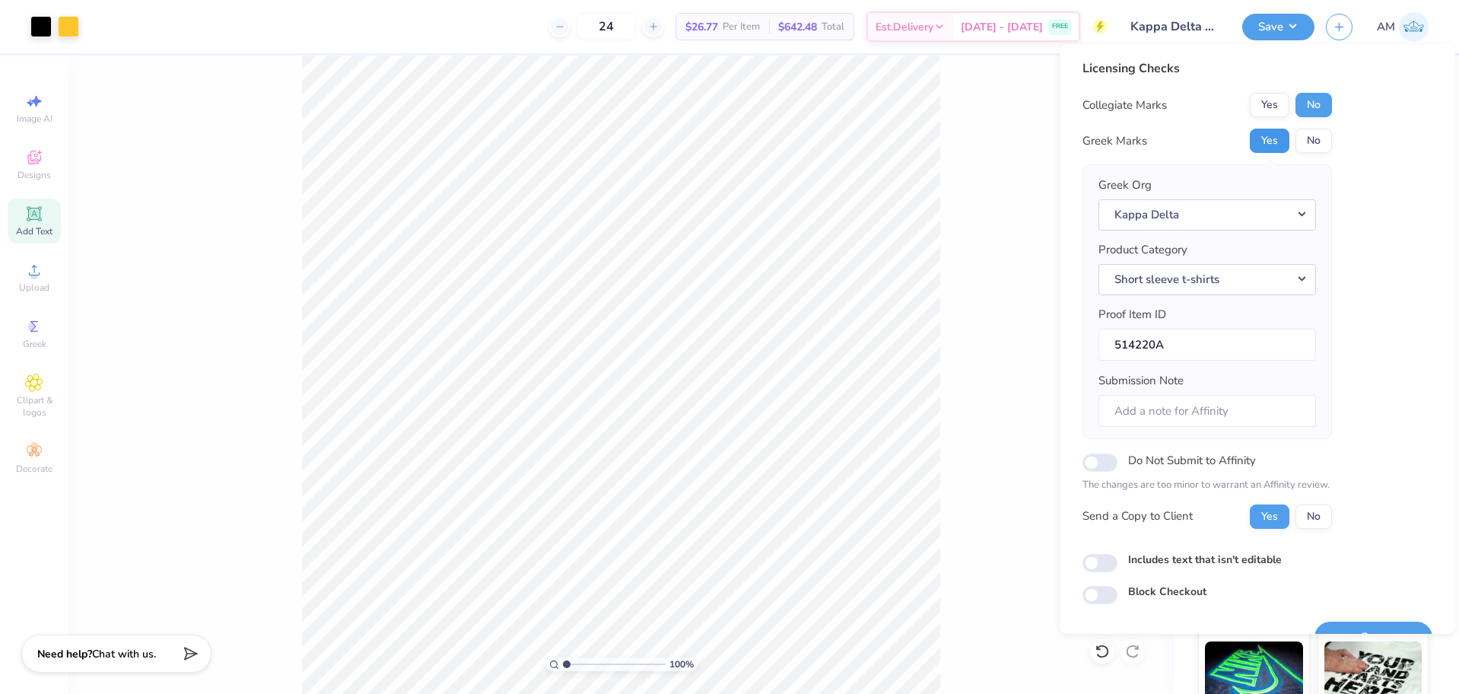
click at [1273, 144] on button "Yes" at bounding box center [1270, 141] width 40 height 24
click at [1312, 102] on button "No" at bounding box center [1314, 105] width 37 height 24
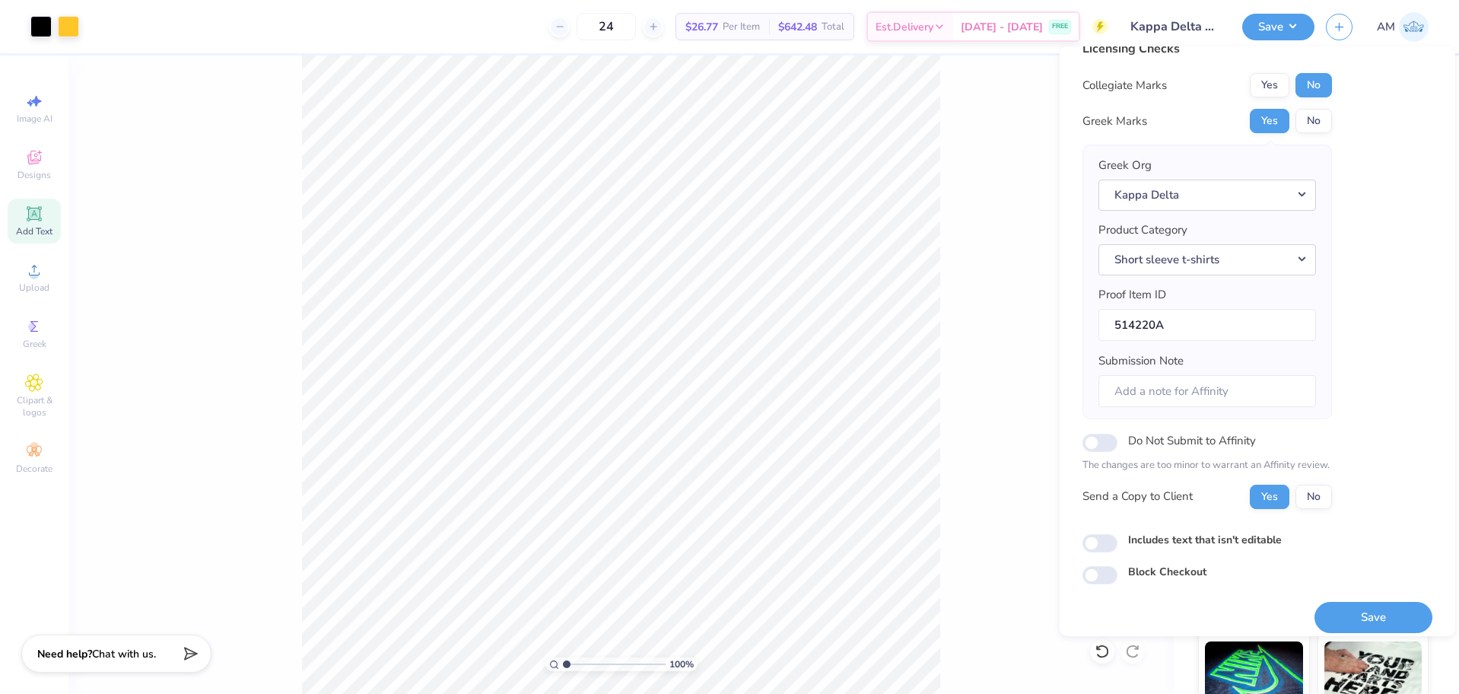
scroll to position [33, 0]
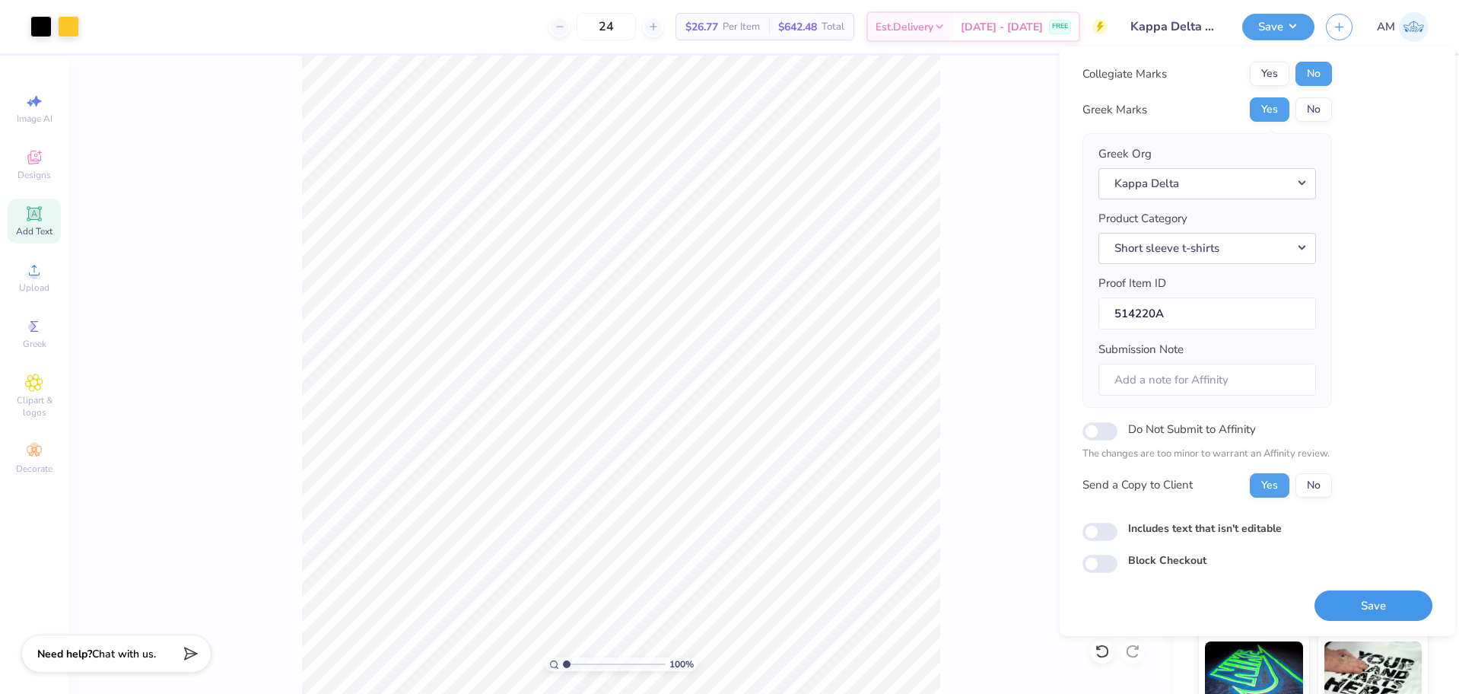
click at [1355, 600] on button "Save" at bounding box center [1374, 605] width 118 height 31
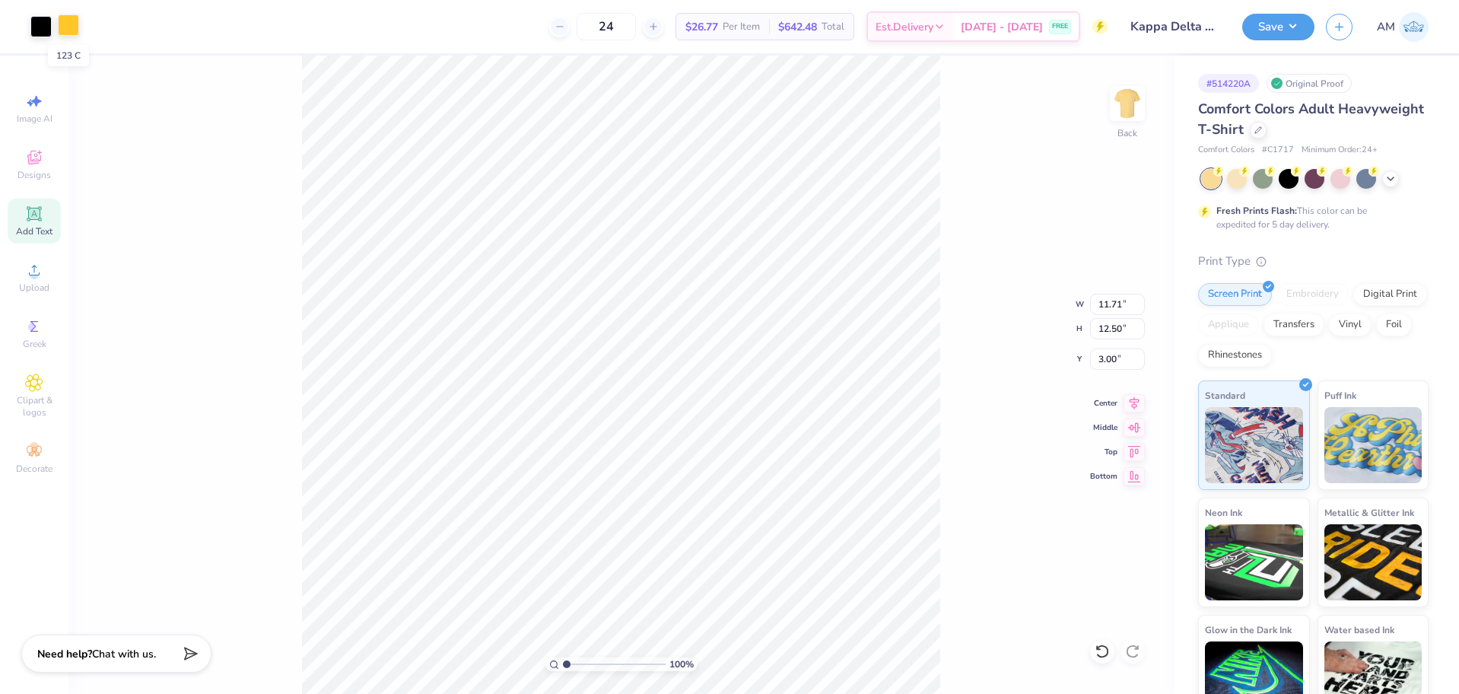
click at [63, 25] on div at bounding box center [68, 24] width 21 height 21
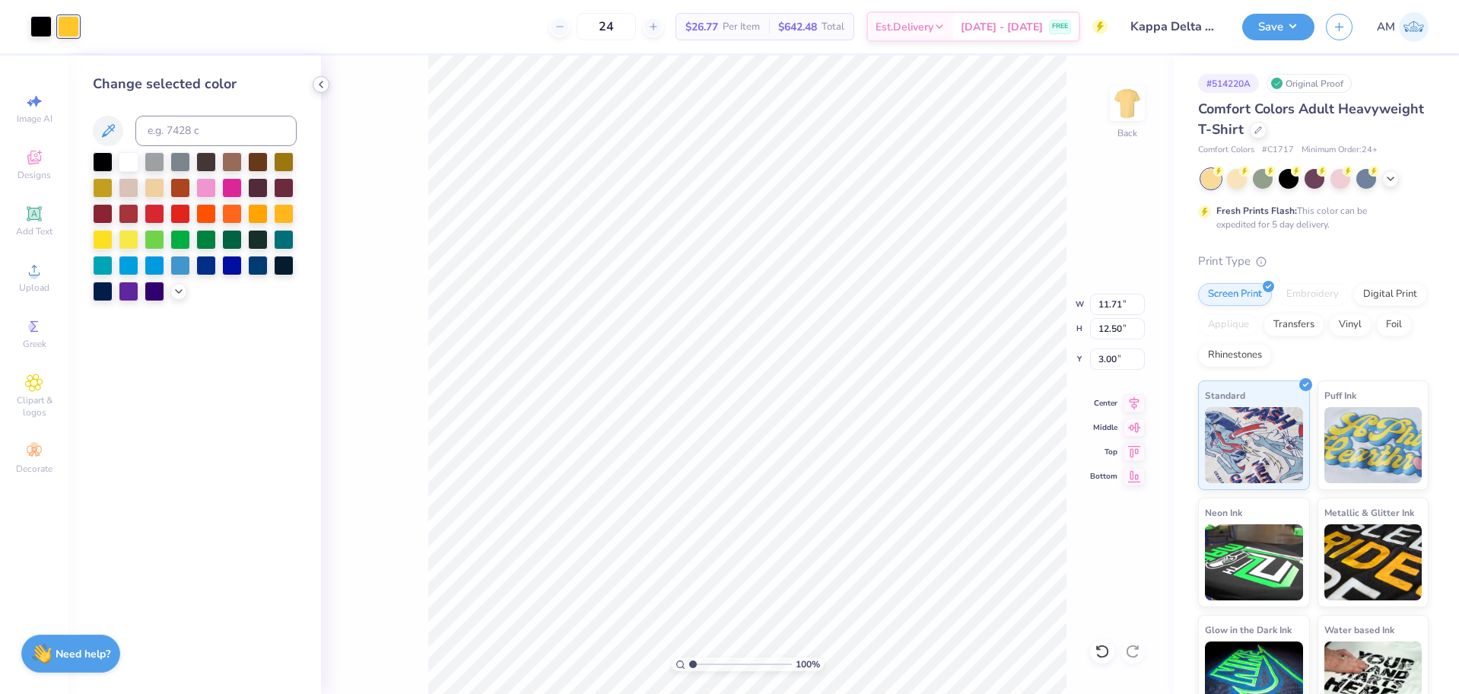
click at [317, 86] on icon at bounding box center [321, 84] width 12 height 12
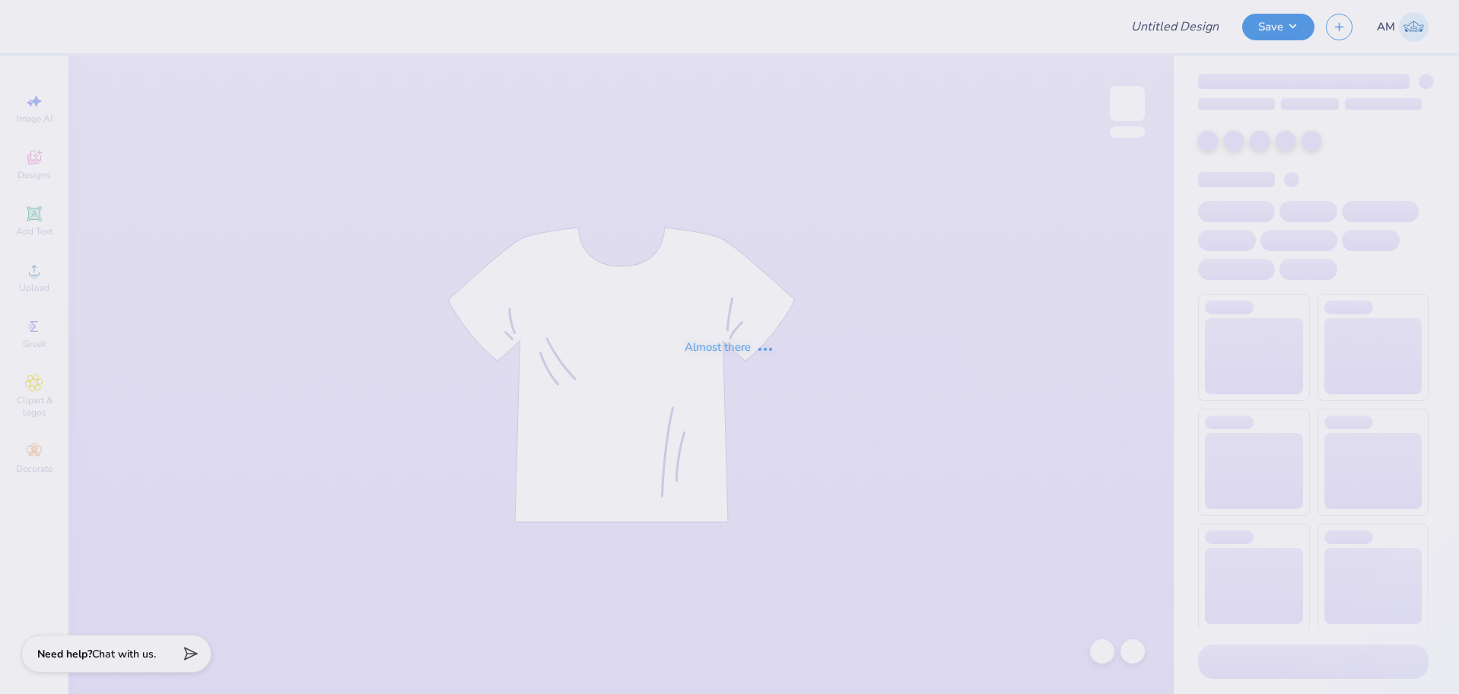
type input "Kappa Delta Homecoming shirt"
